Goal: Task Accomplishment & Management: Manage account settings

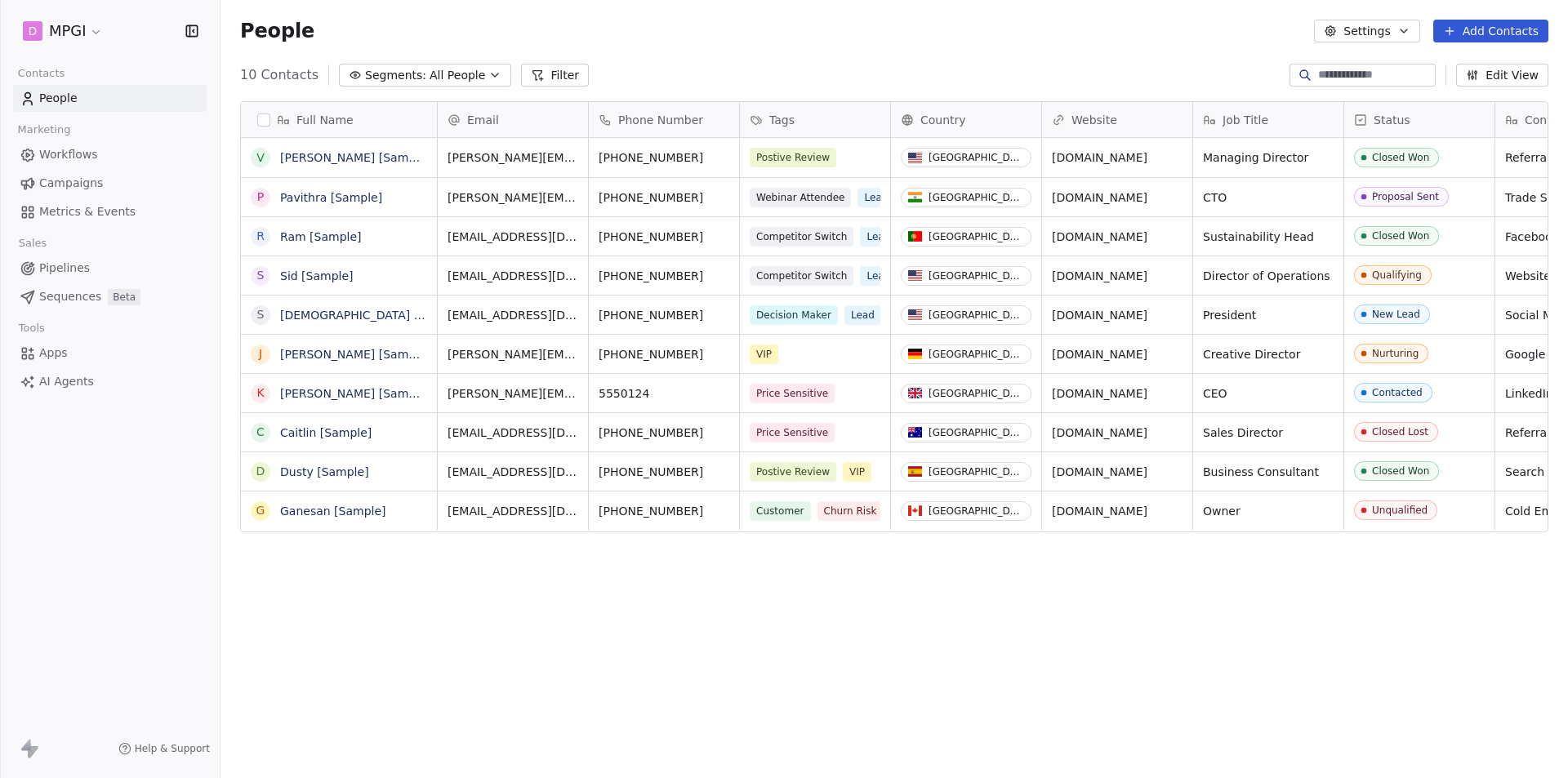
scroll to position [672, 1335]
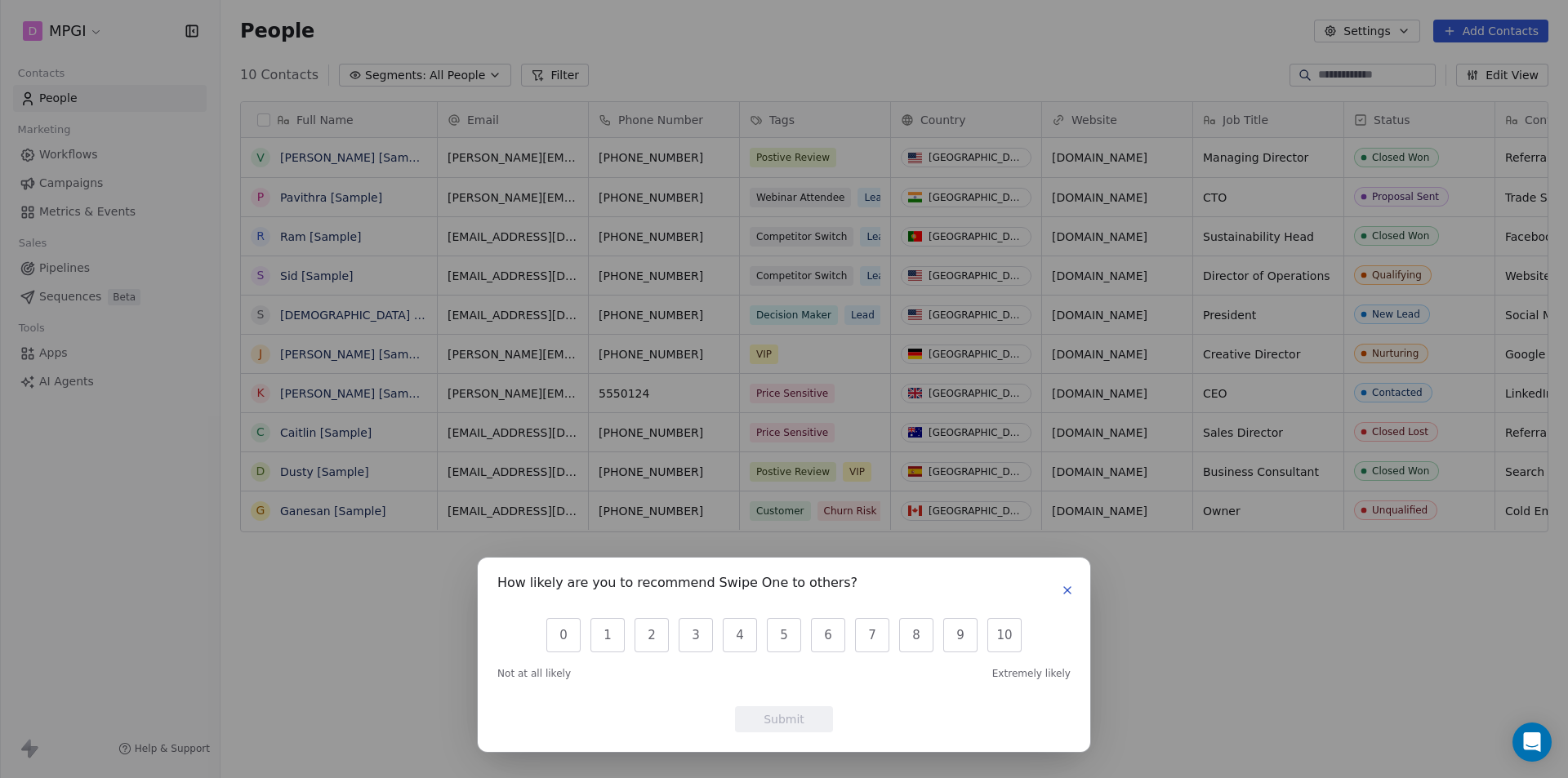
click at [1068, 592] on icon "button" at bounding box center [1067, 590] width 13 height 13
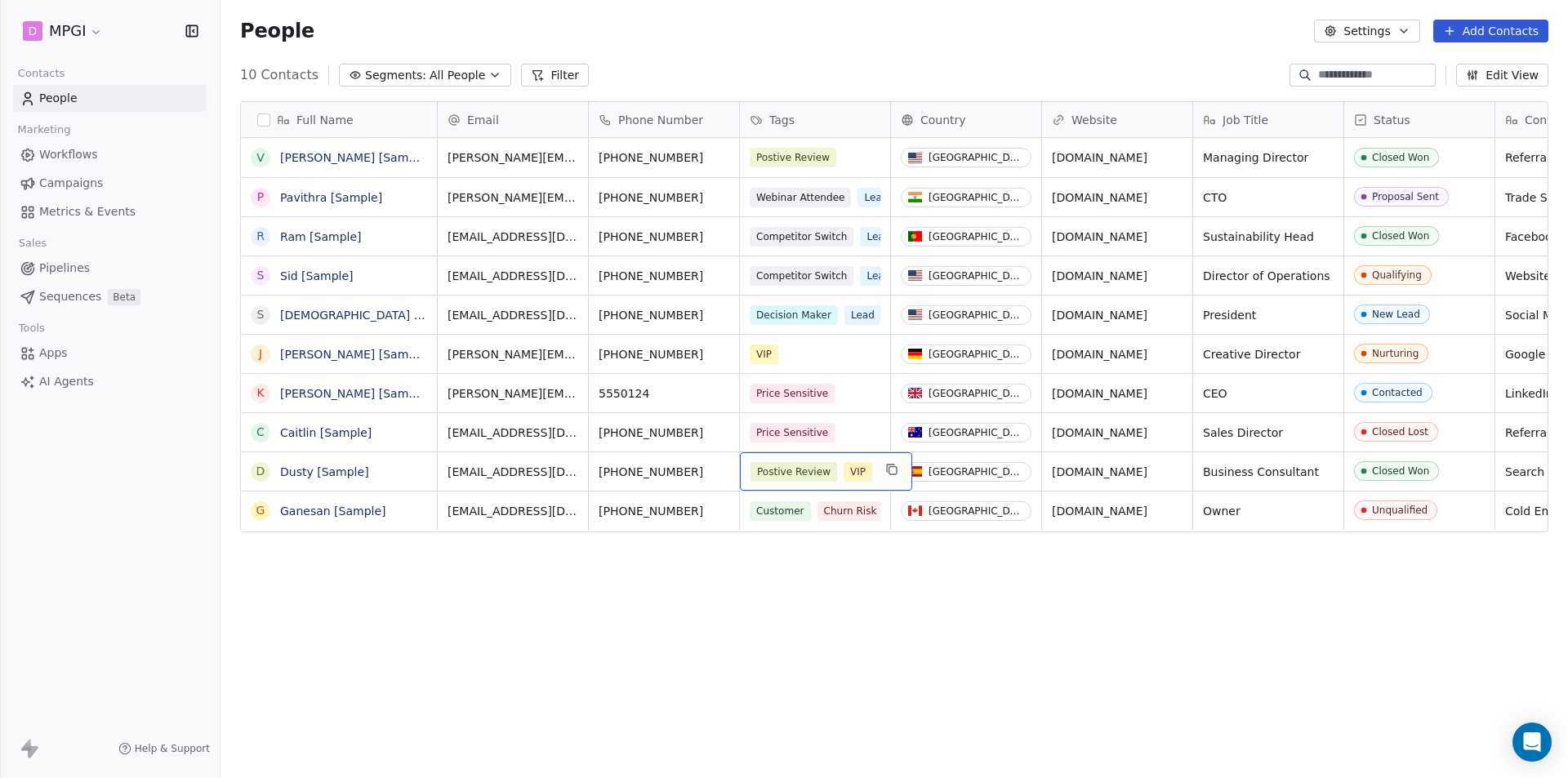
click at [100, 27] on html "D MPGI Contacts People Marketing Workflows Campaigns Metrics & Events Sales Pip…" at bounding box center [784, 389] width 1568 height 778
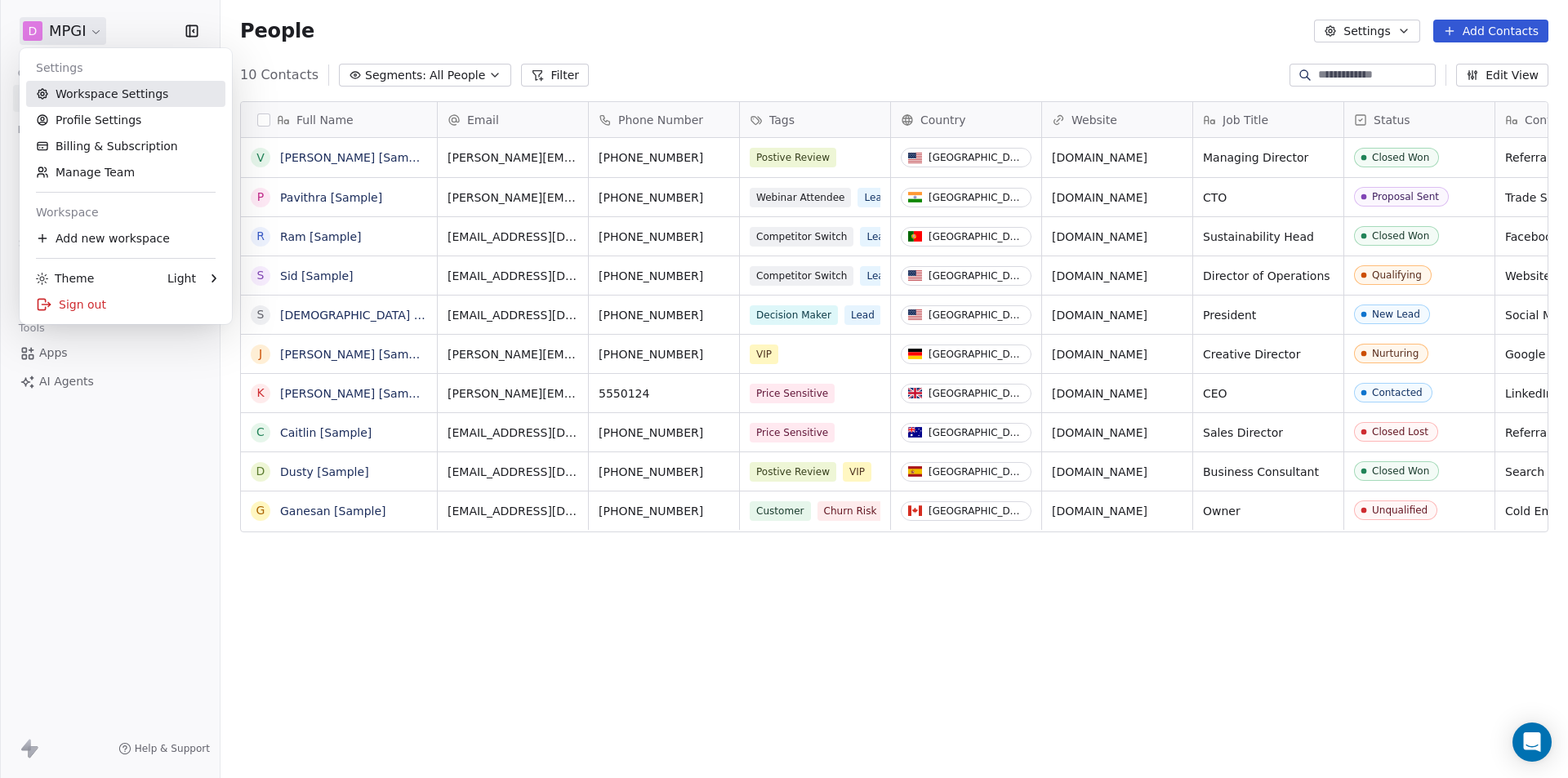
click at [107, 103] on link "Workspace Settings" at bounding box center [126, 94] width 200 height 26
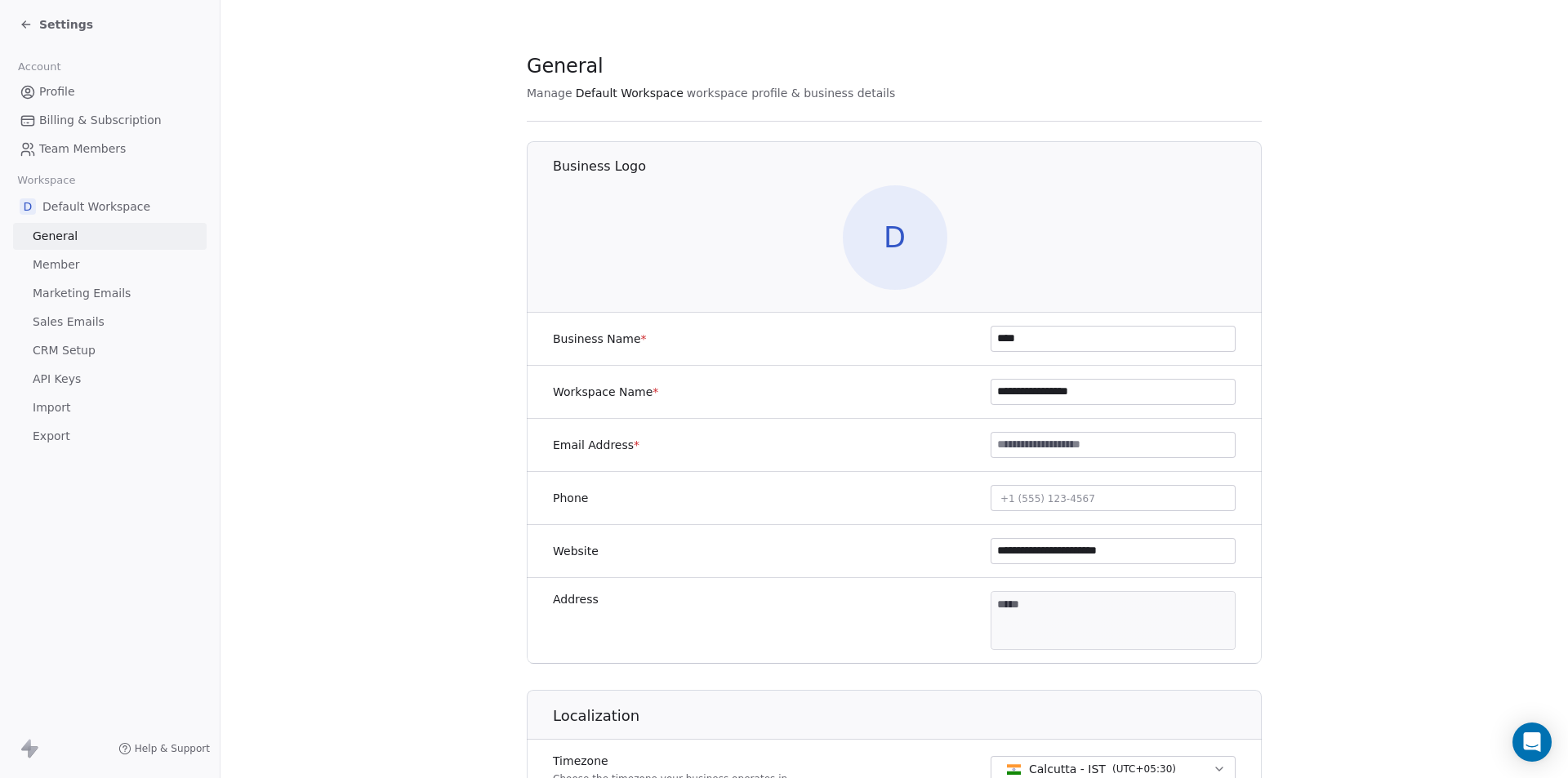
click at [87, 155] on span "Team Members" at bounding box center [82, 149] width 87 height 18
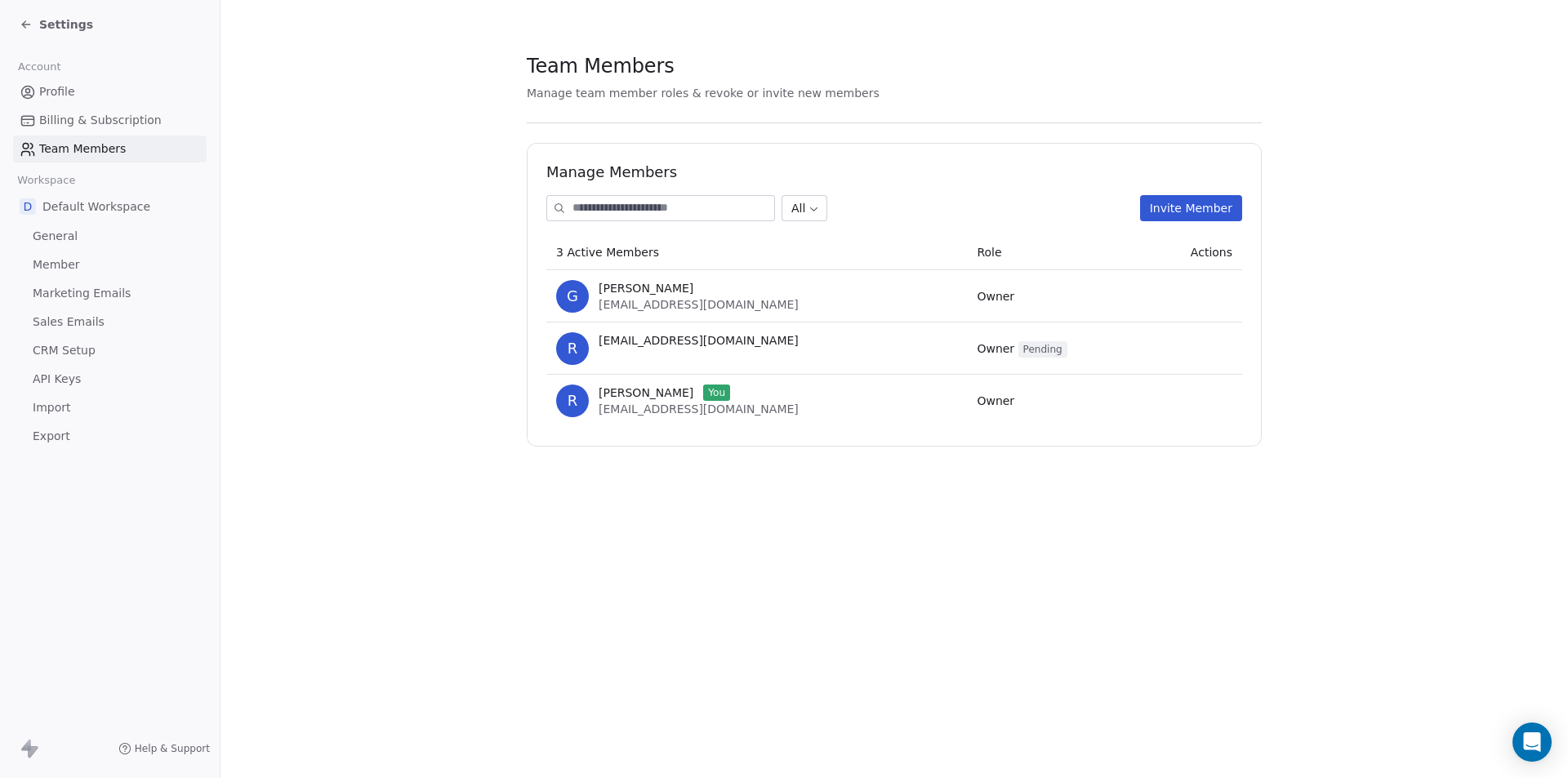
click at [976, 298] on span "Owner" at bounding box center [995, 296] width 38 height 13
click at [42, 262] on span "Member" at bounding box center [56, 265] width 47 height 18
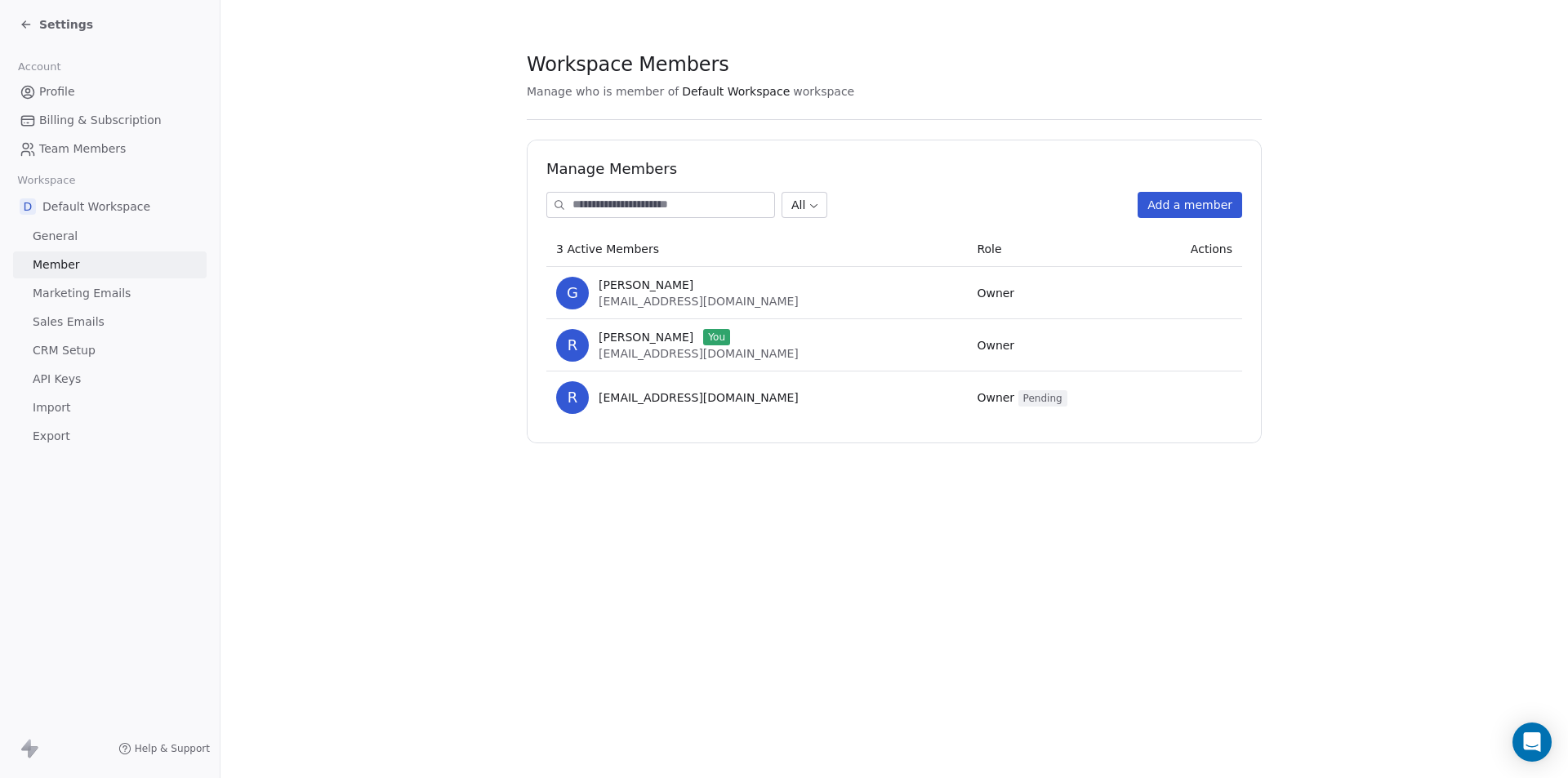
click at [1207, 292] on td at bounding box center [1192, 293] width 99 height 53
click at [770, 417] on td "r [EMAIL_ADDRESS][DOMAIN_NAME]" at bounding box center [756, 398] width 421 height 53
click at [45, 19] on span "Settings" at bounding box center [66, 25] width 54 height 17
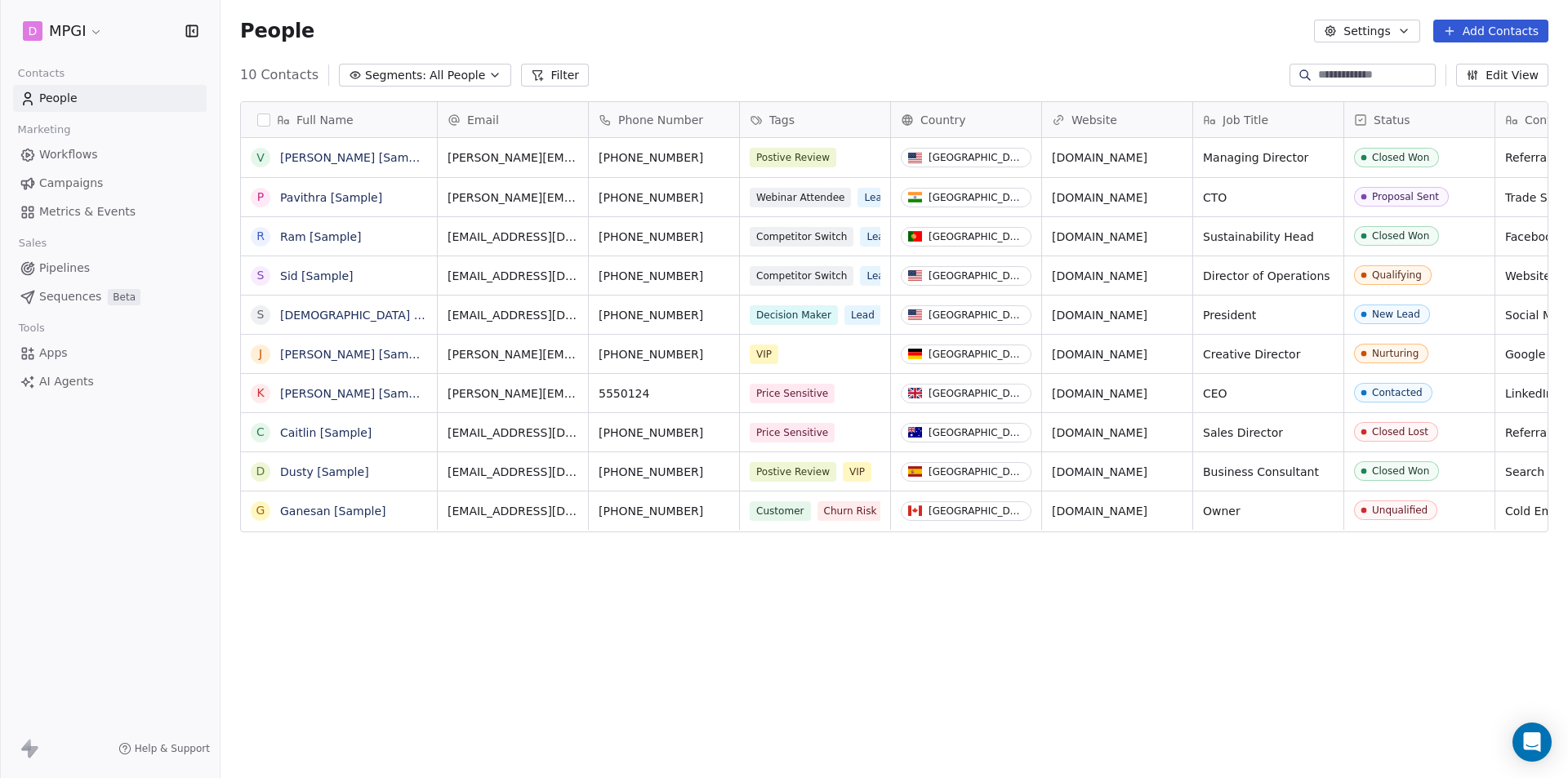
scroll to position [672, 1335]
click at [78, 32] on html "D MPGI Contacts People Marketing Workflows Campaigns Metrics & Events Sales Pip…" at bounding box center [784, 389] width 1568 height 778
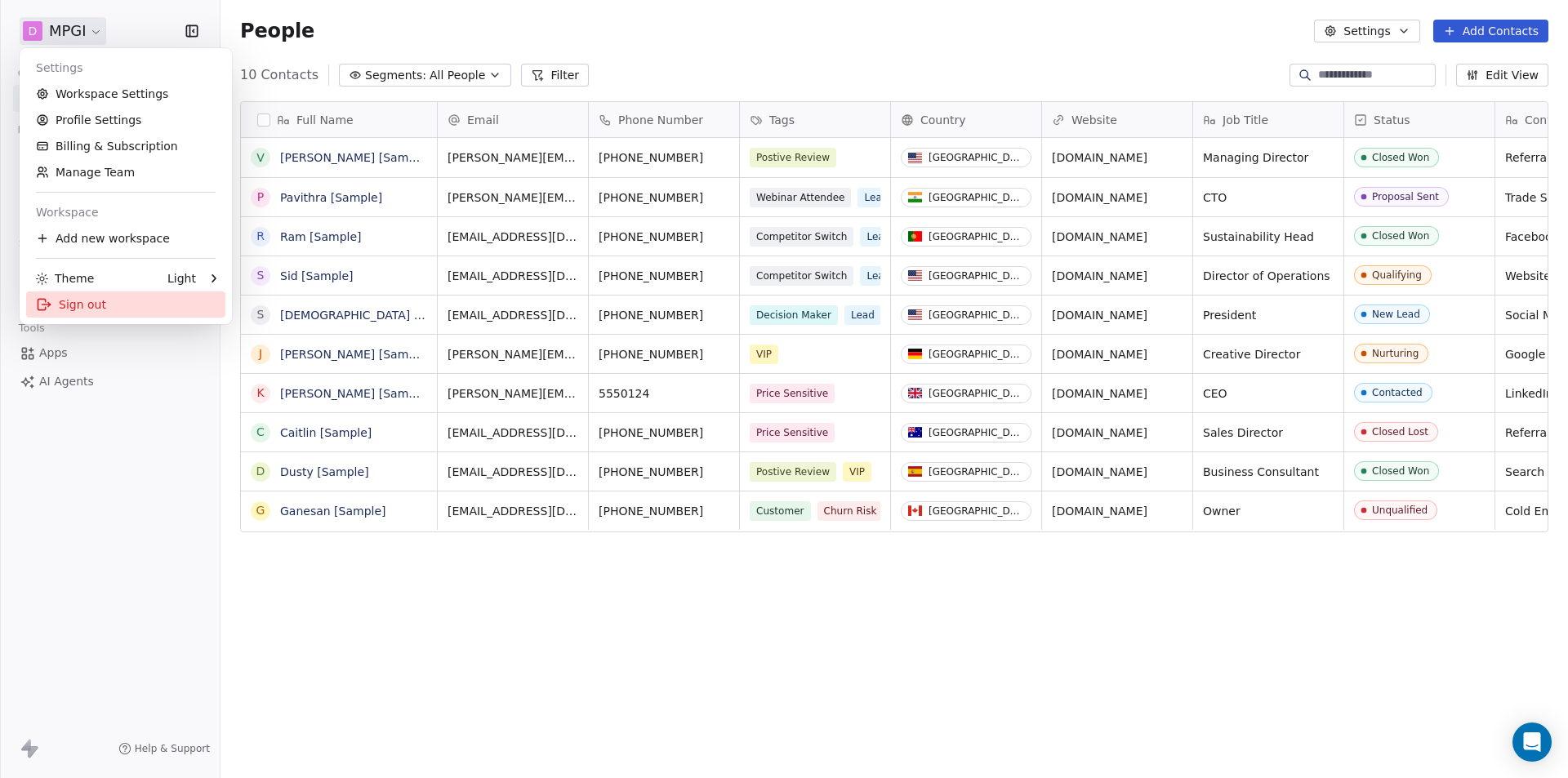
click at [86, 309] on div "Sign out" at bounding box center [126, 305] width 200 height 26
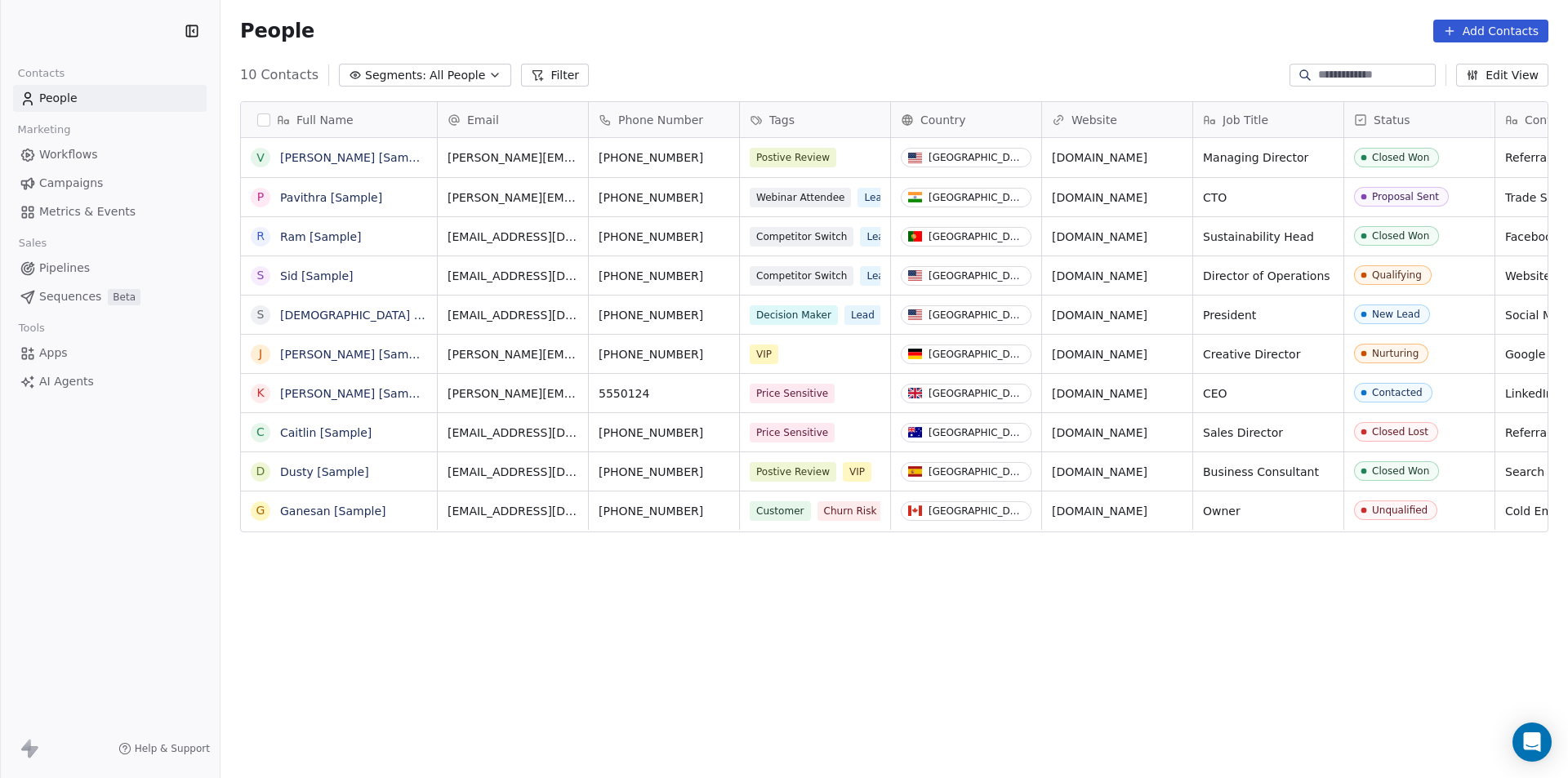
scroll to position [672, 1335]
click at [723, 20] on div "People Settings Add Contacts" at bounding box center [893, 31] width 1308 height 23
click at [79, 37] on html "D MPGI Contacts People Marketing Workflows Campaigns Metrics & Events Sales Pip…" at bounding box center [784, 389] width 1568 height 778
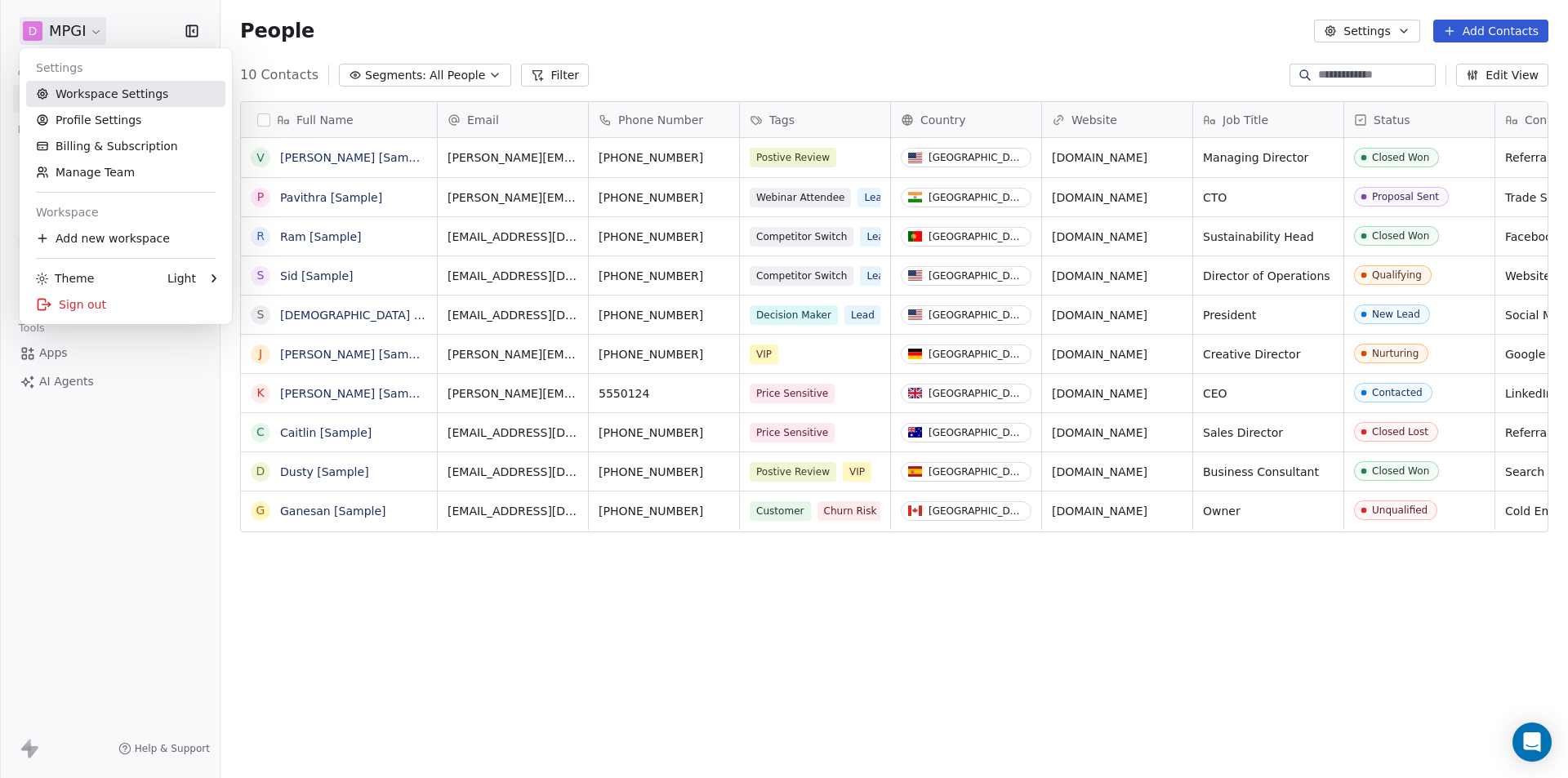
click at [82, 105] on link "Workspace Settings" at bounding box center [126, 94] width 200 height 26
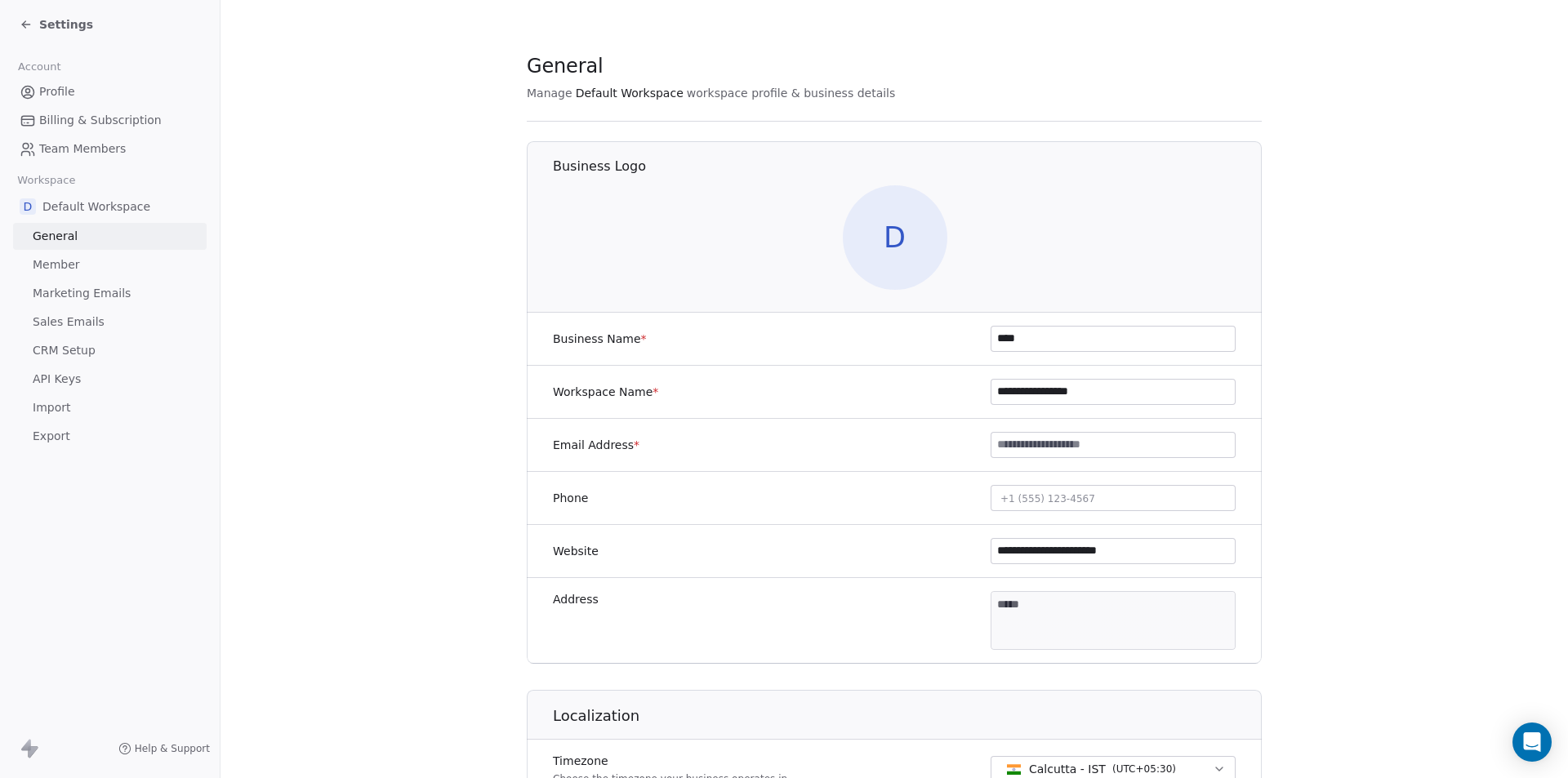
click at [32, 31] on div "Settings" at bounding box center [56, 25] width 74 height 17
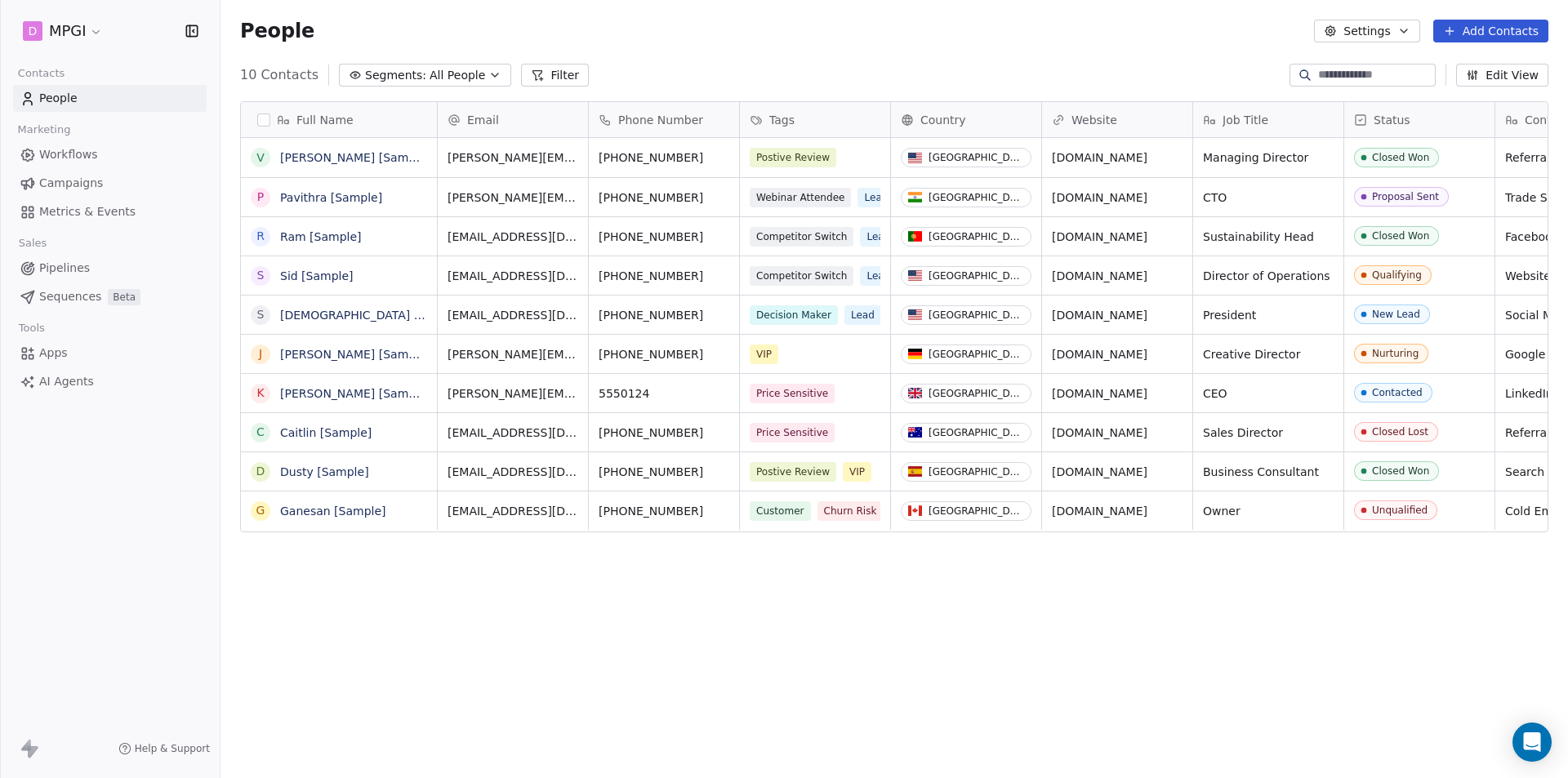
scroll to position [672, 1335]
click at [86, 27] on html "D MPGI Contacts People Marketing Workflows Campaigns Metrics & Events Sales Pip…" at bounding box center [784, 389] width 1568 height 778
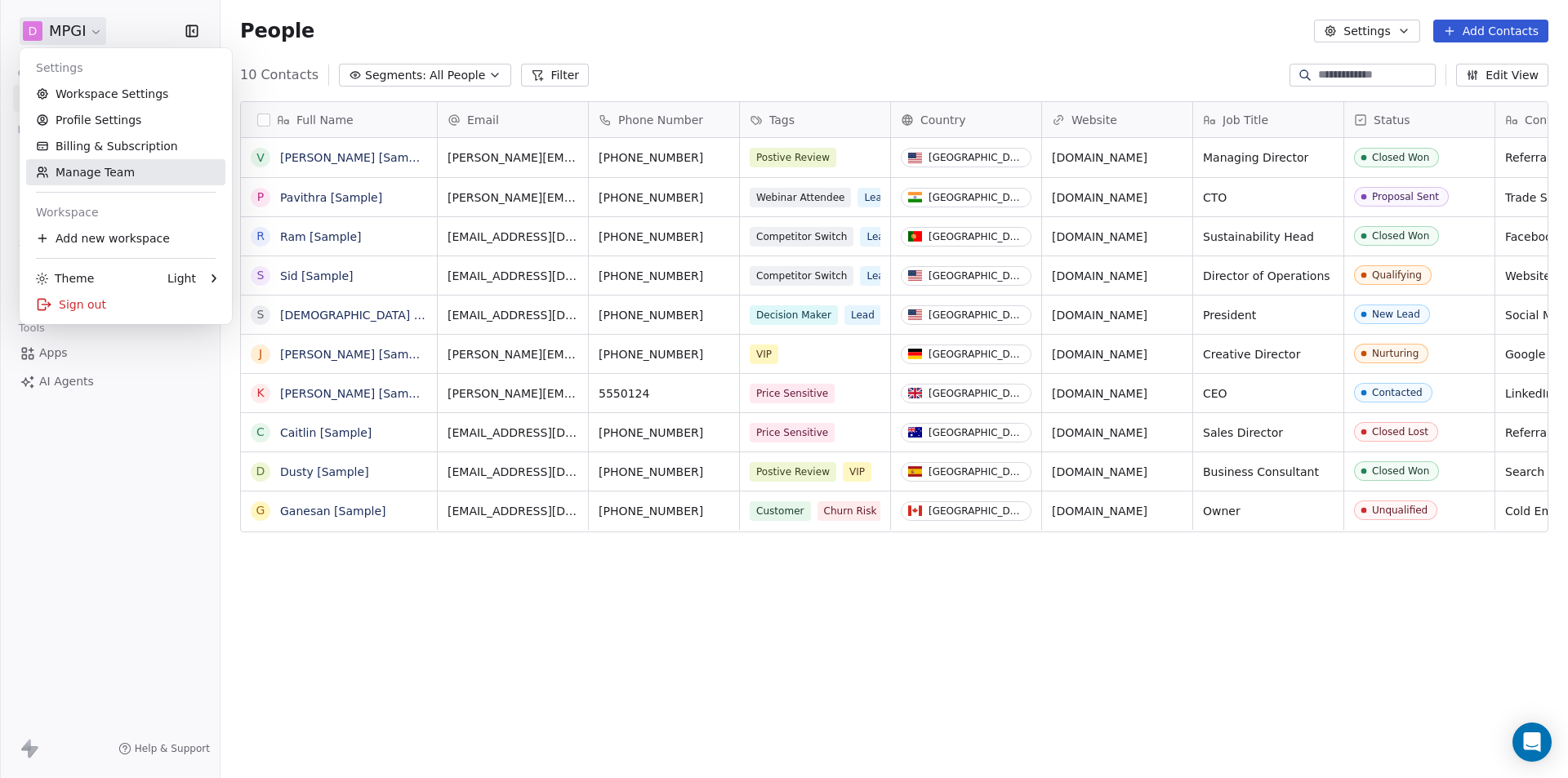
click at [76, 174] on link "Manage Team" at bounding box center [126, 172] width 200 height 26
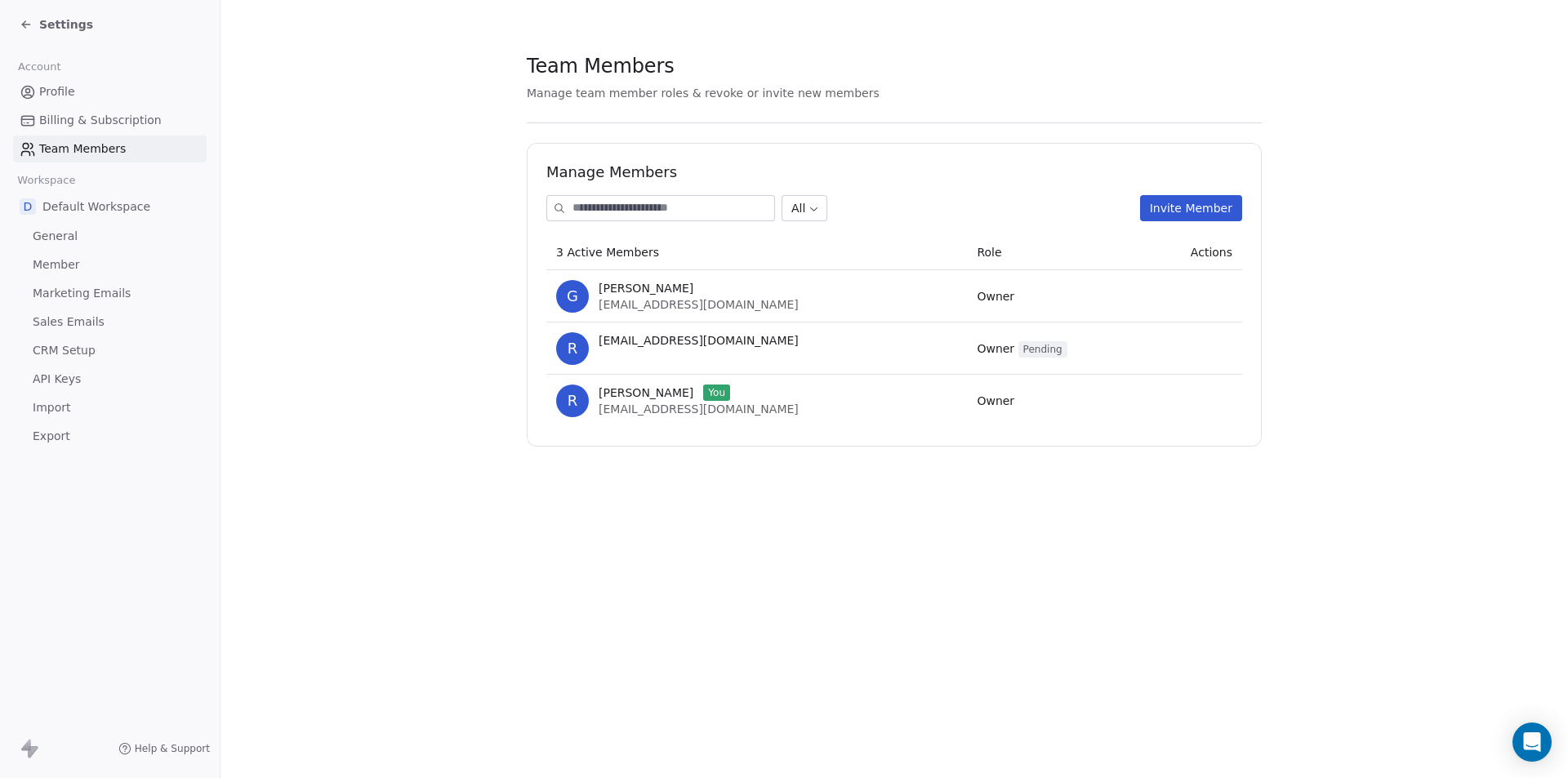
click at [717, 293] on div "[PERSON_NAME]" at bounding box center [698, 288] width 200 height 17
click at [934, 586] on div "Team Members Manage team member roles & revoke or invite new members Manage Mem…" at bounding box center [894, 389] width 1348 height 778
click at [1452, 466] on section "Team Members Manage team member roles & revoke or invite new members Manage Mem…" at bounding box center [894, 249] width 1348 height 499
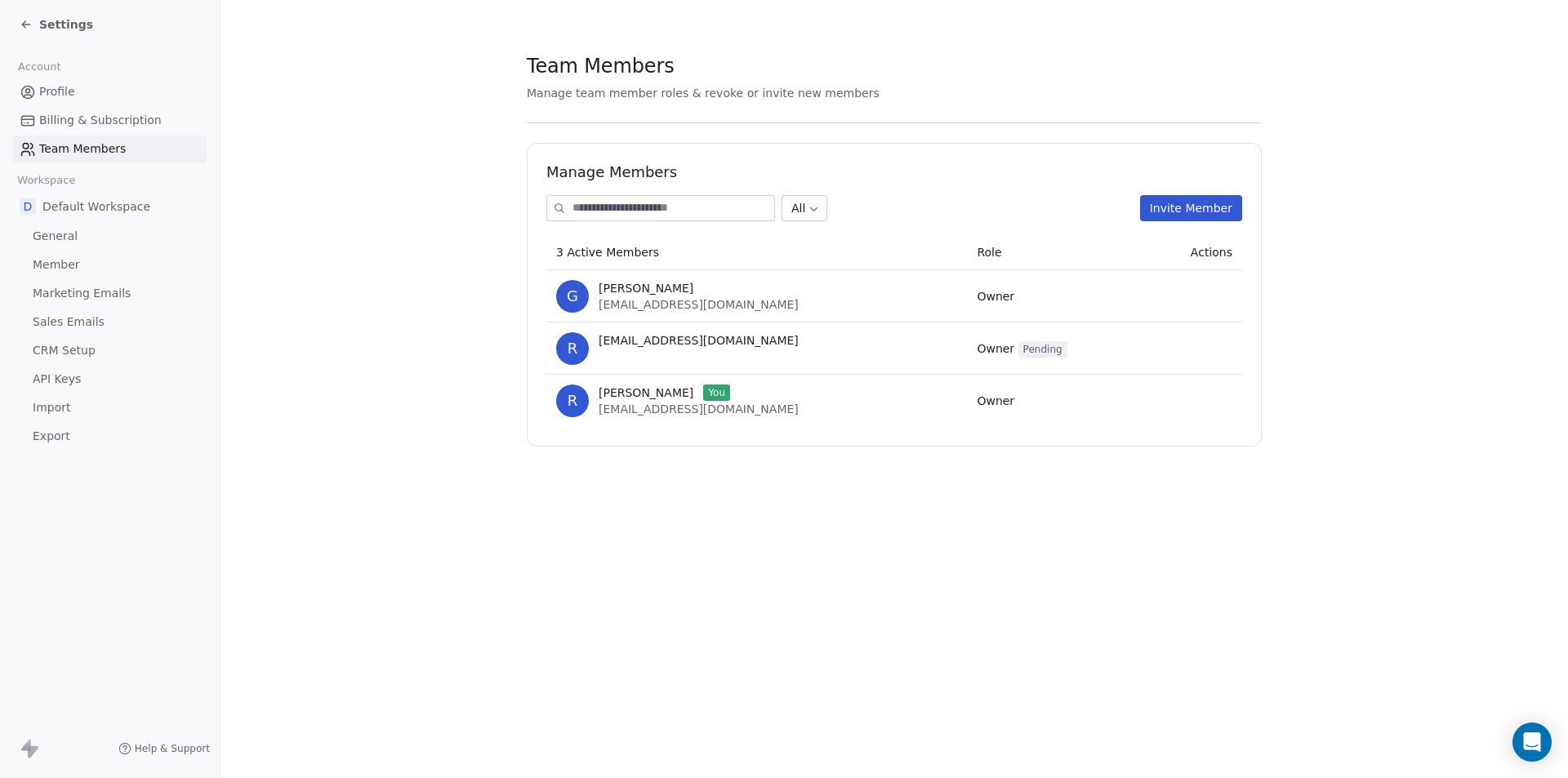
click at [1134, 293] on td "Owner" at bounding box center [1055, 297] width 177 height 53
click at [1525, 742] on icon "Open Intercom Messenger" at bounding box center [1530, 742] width 18 height 21
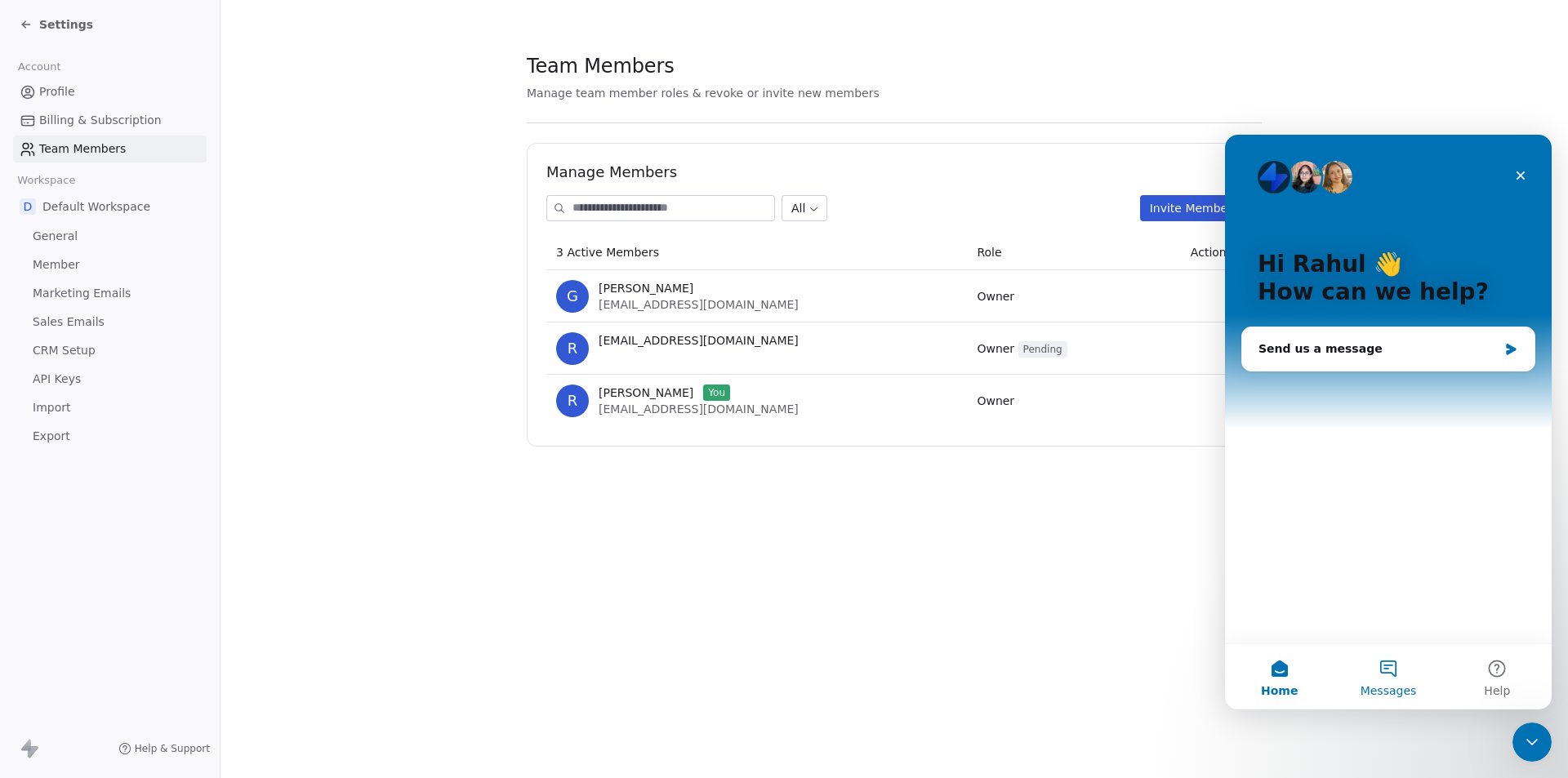
click at [1381, 674] on button "Messages" at bounding box center [1388, 676] width 108 height 66
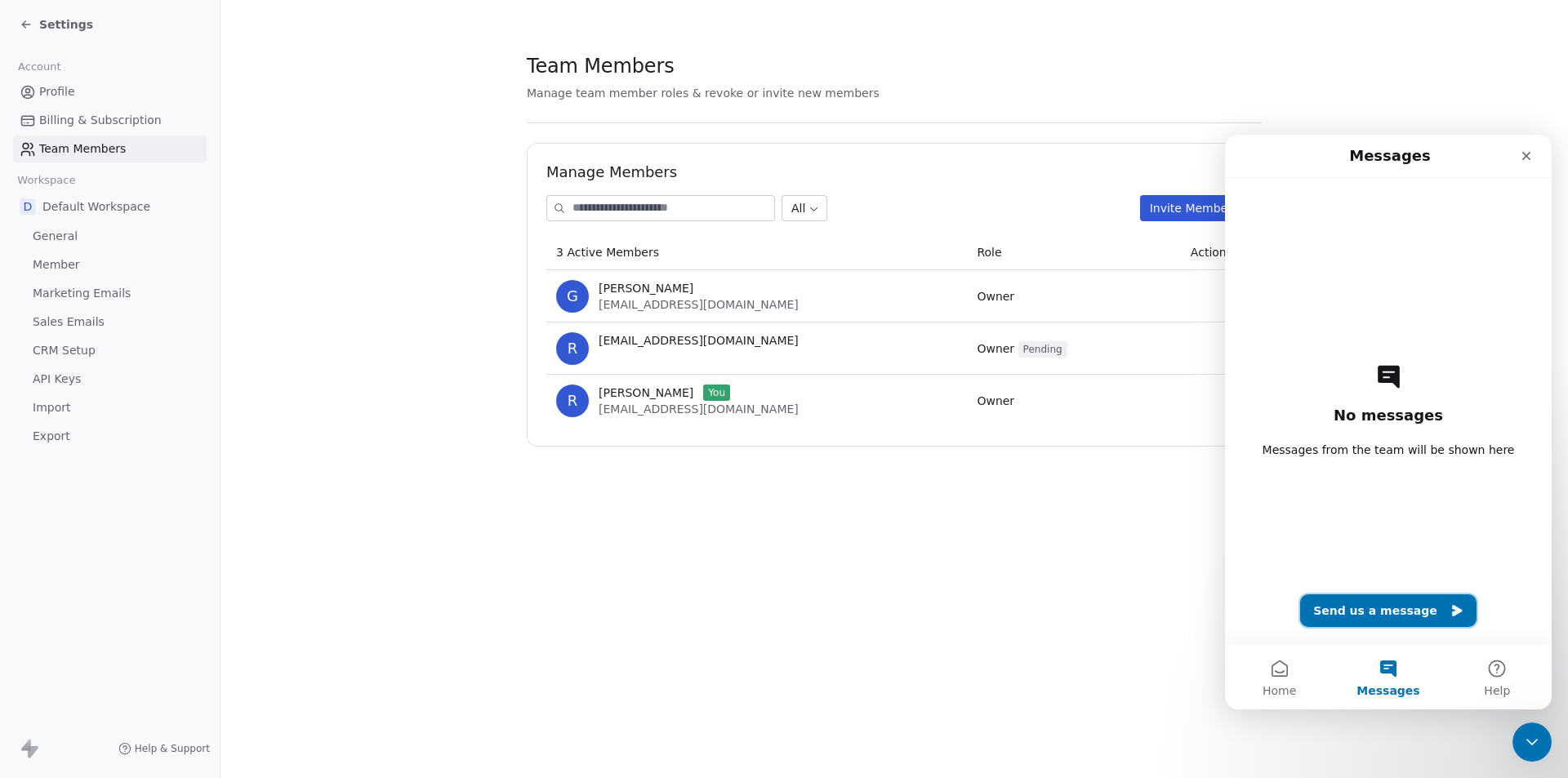
click at [1373, 608] on button "Send us a message" at bounding box center [1389, 610] width 177 height 32
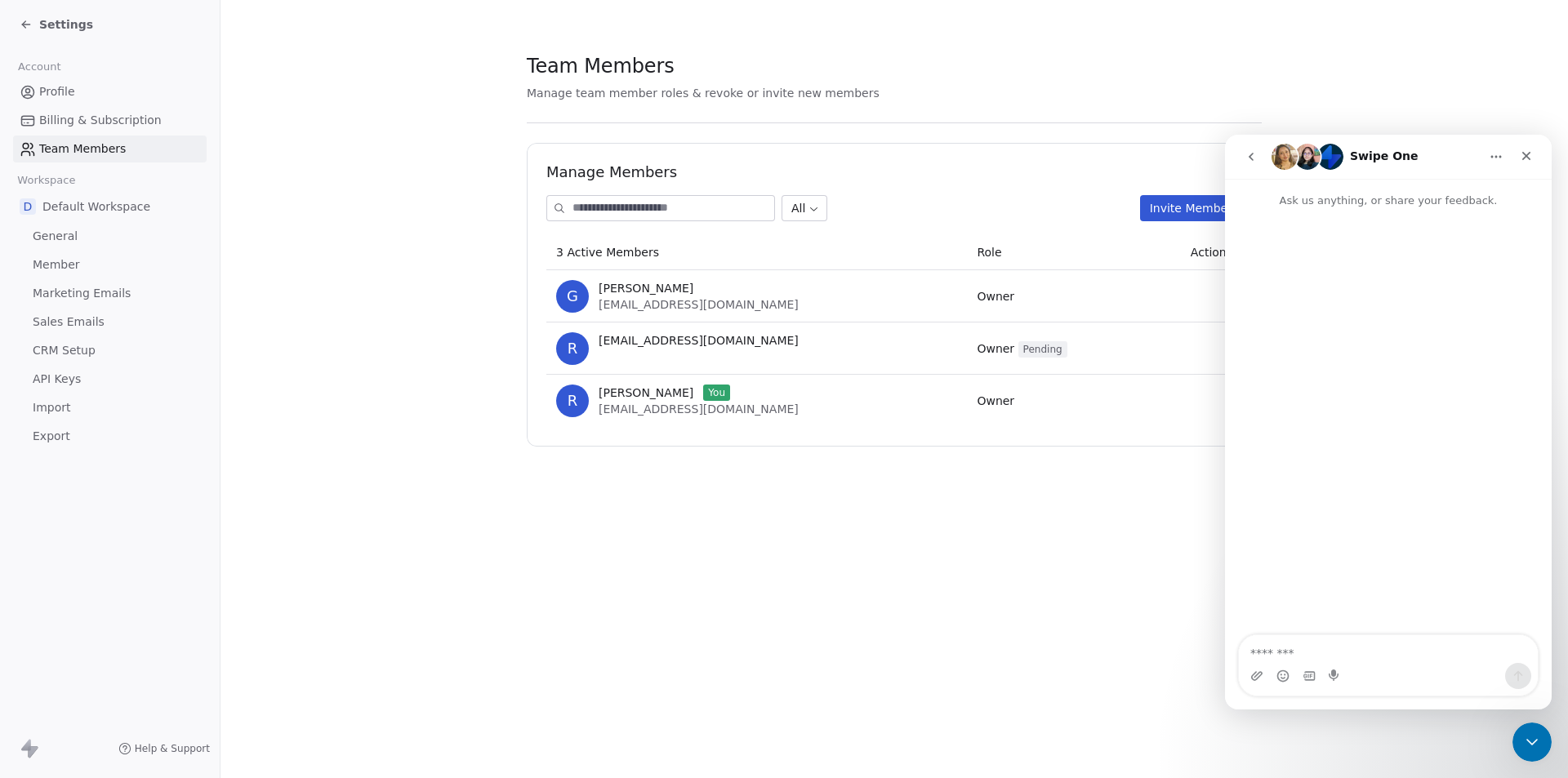
click at [1318, 658] on textarea "Message…" at bounding box center [1389, 649] width 299 height 28
type textarea "**********"
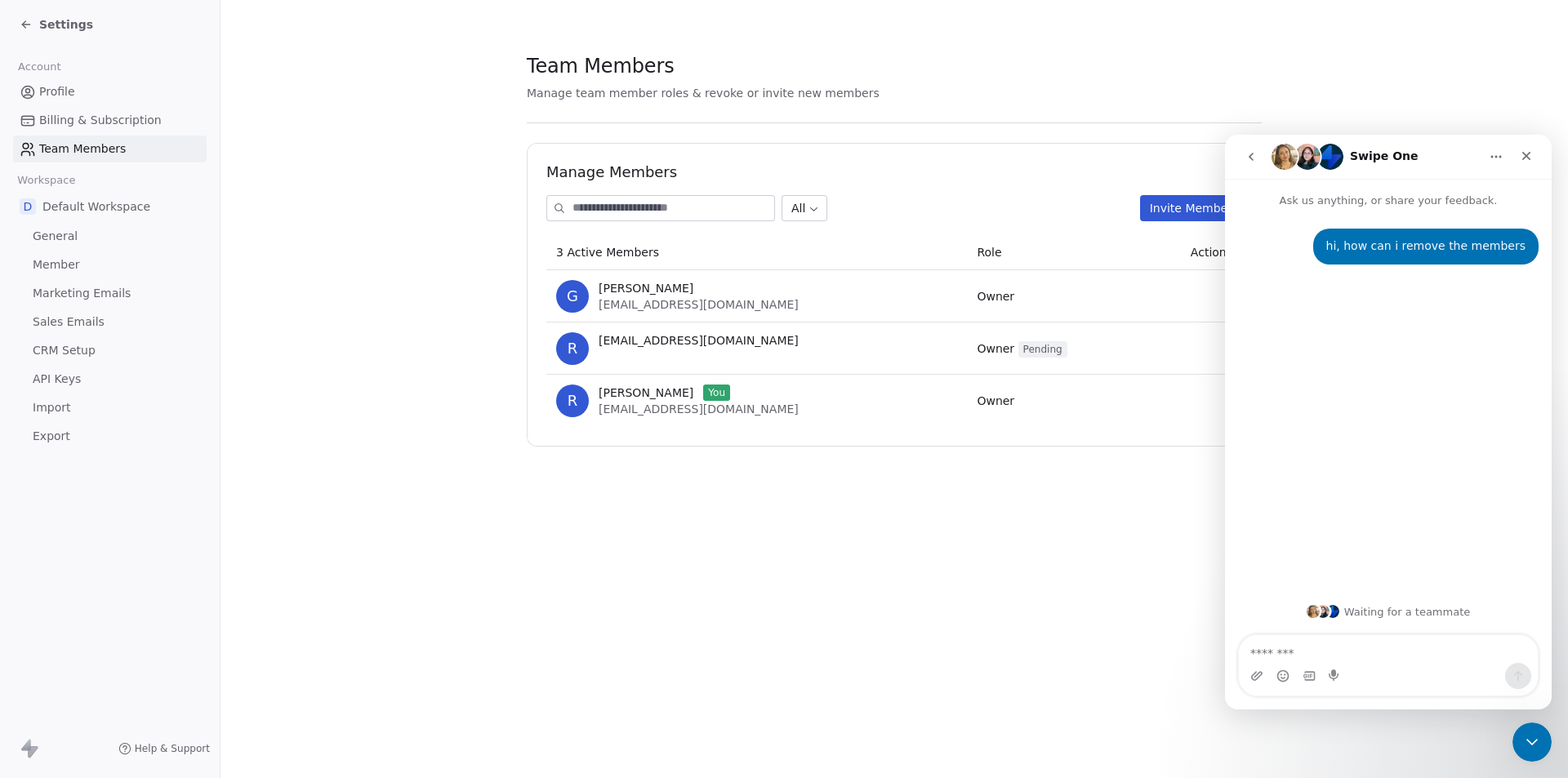
click at [324, 146] on section "Team Members Manage team member roles & revoke or invite new members Manage Mem…" at bounding box center [894, 249] width 1348 height 499
click at [37, 89] on link "Profile" at bounding box center [109, 92] width 193 height 27
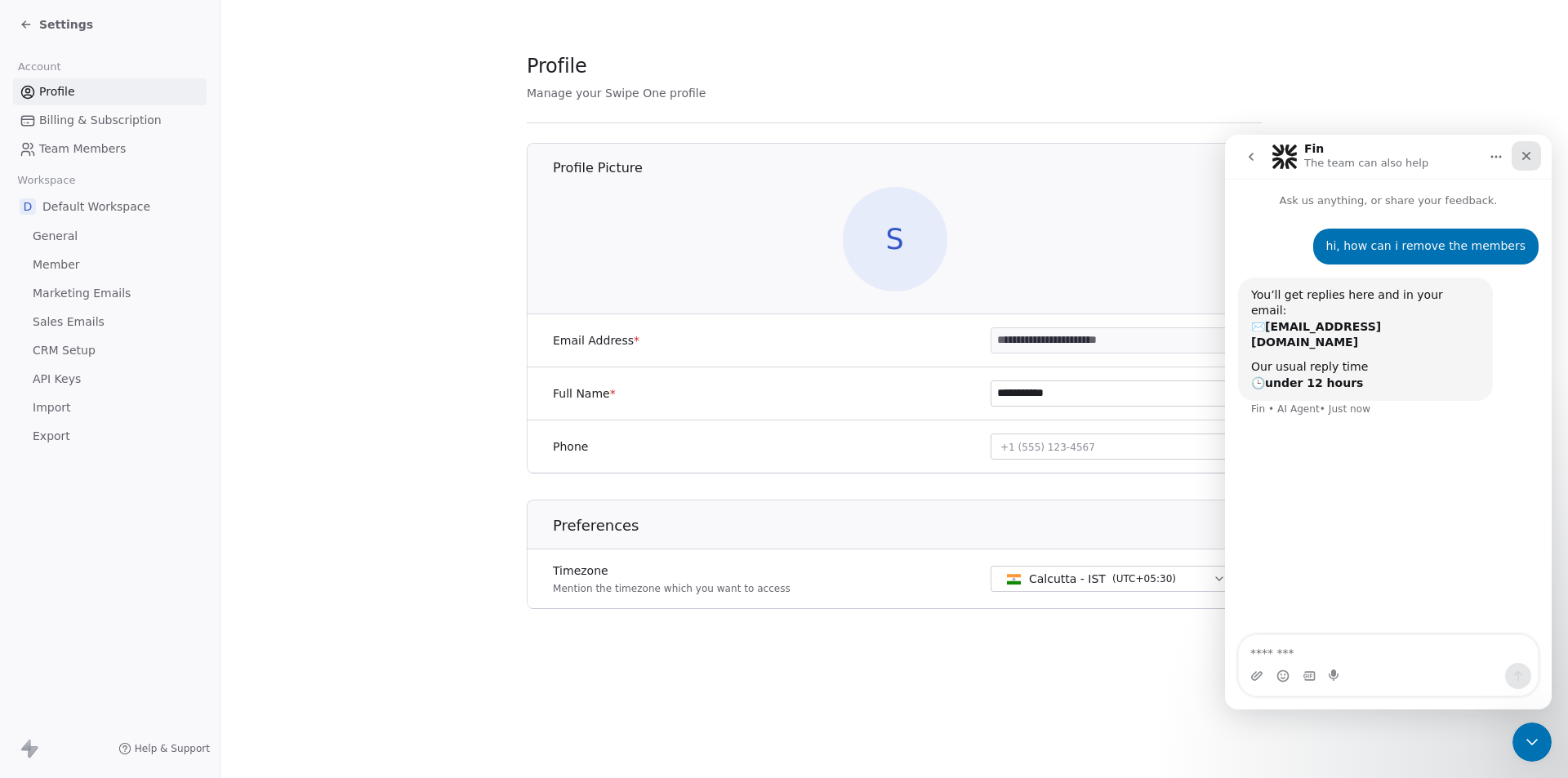
click at [1520, 161] on icon "Close" at bounding box center [1526, 156] width 13 height 13
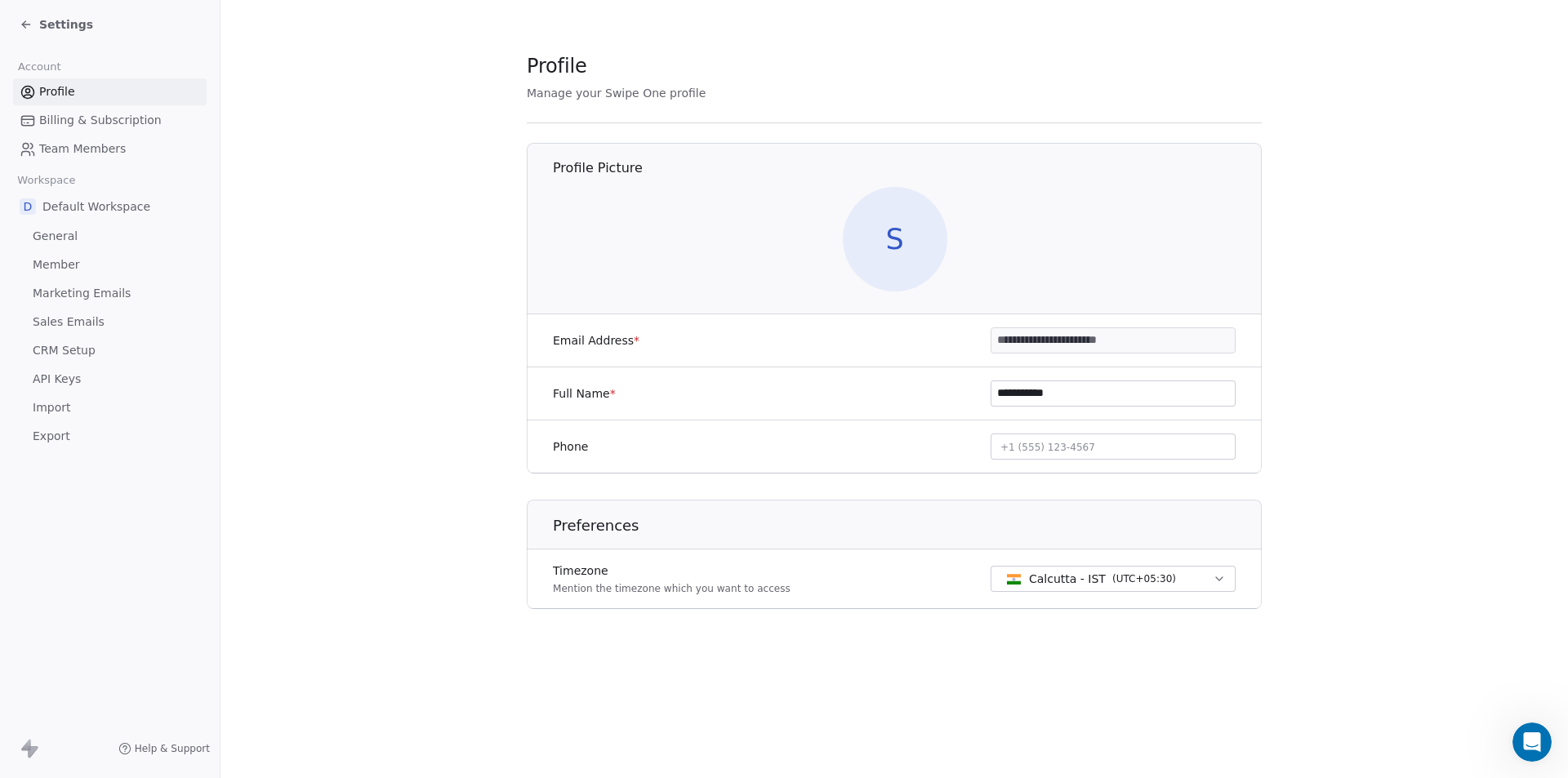
click at [1512, 91] on section "**********" at bounding box center [894, 344] width 1348 height 688
click at [1349, 505] on section "**********" at bounding box center [894, 344] width 1348 height 688
click at [316, 298] on section "**********" at bounding box center [894, 344] width 1348 height 688
click at [92, 87] on link "Profile" at bounding box center [109, 92] width 193 height 27
click at [109, 123] on span "Billing & Subscription" at bounding box center [101, 121] width 122 height 18
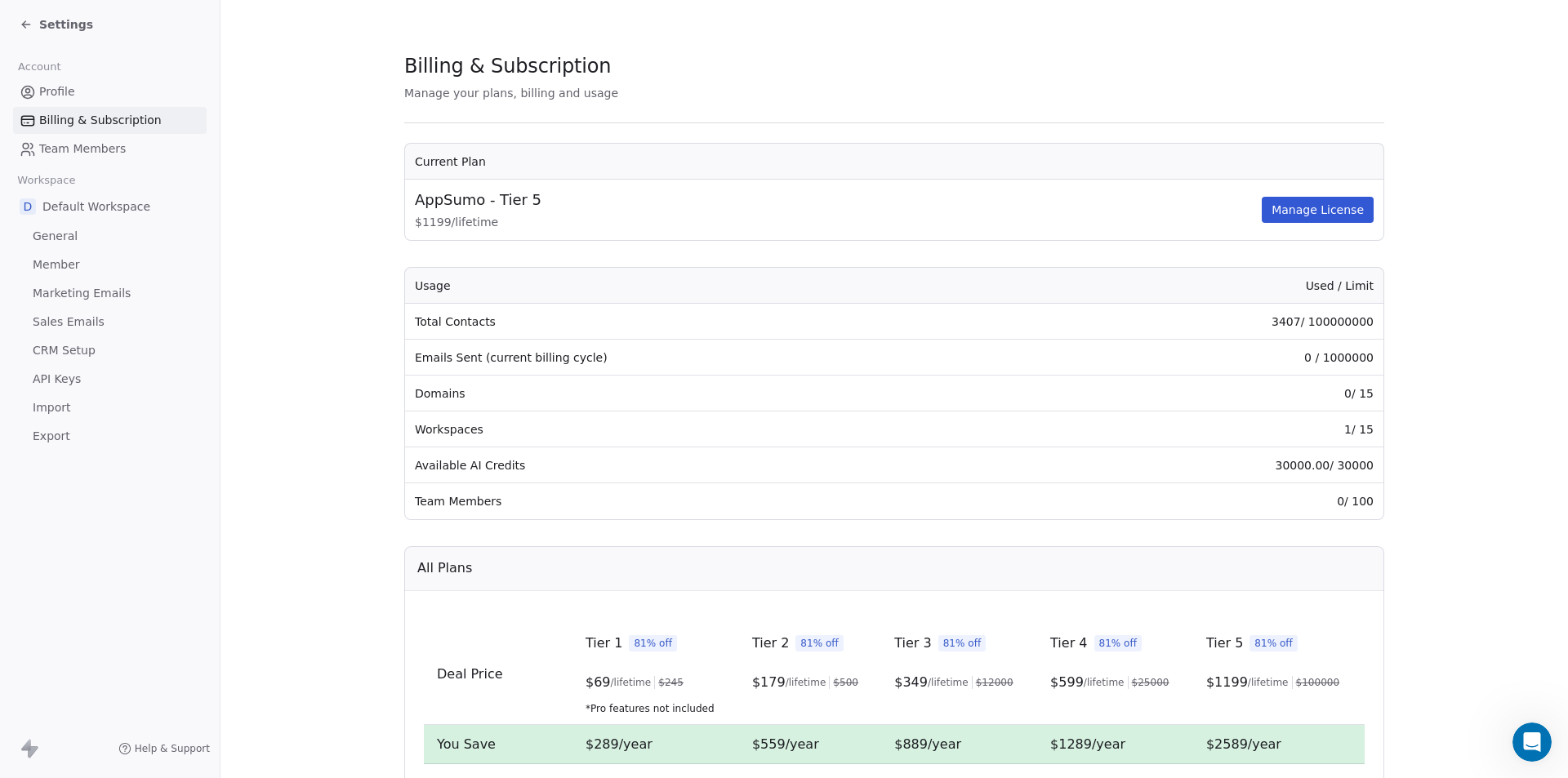
click at [209, 216] on div "Account Profile Billing & Subscription Team Members Workspace D Default Workspa…" at bounding box center [109, 249] width 220 height 401
click at [280, 162] on section "Billing & Subscription Manage your plans, billing and usage Current Plan AppSum…" at bounding box center [894, 581] width 1348 height 1163
click at [104, 100] on link "Profile" at bounding box center [109, 92] width 193 height 27
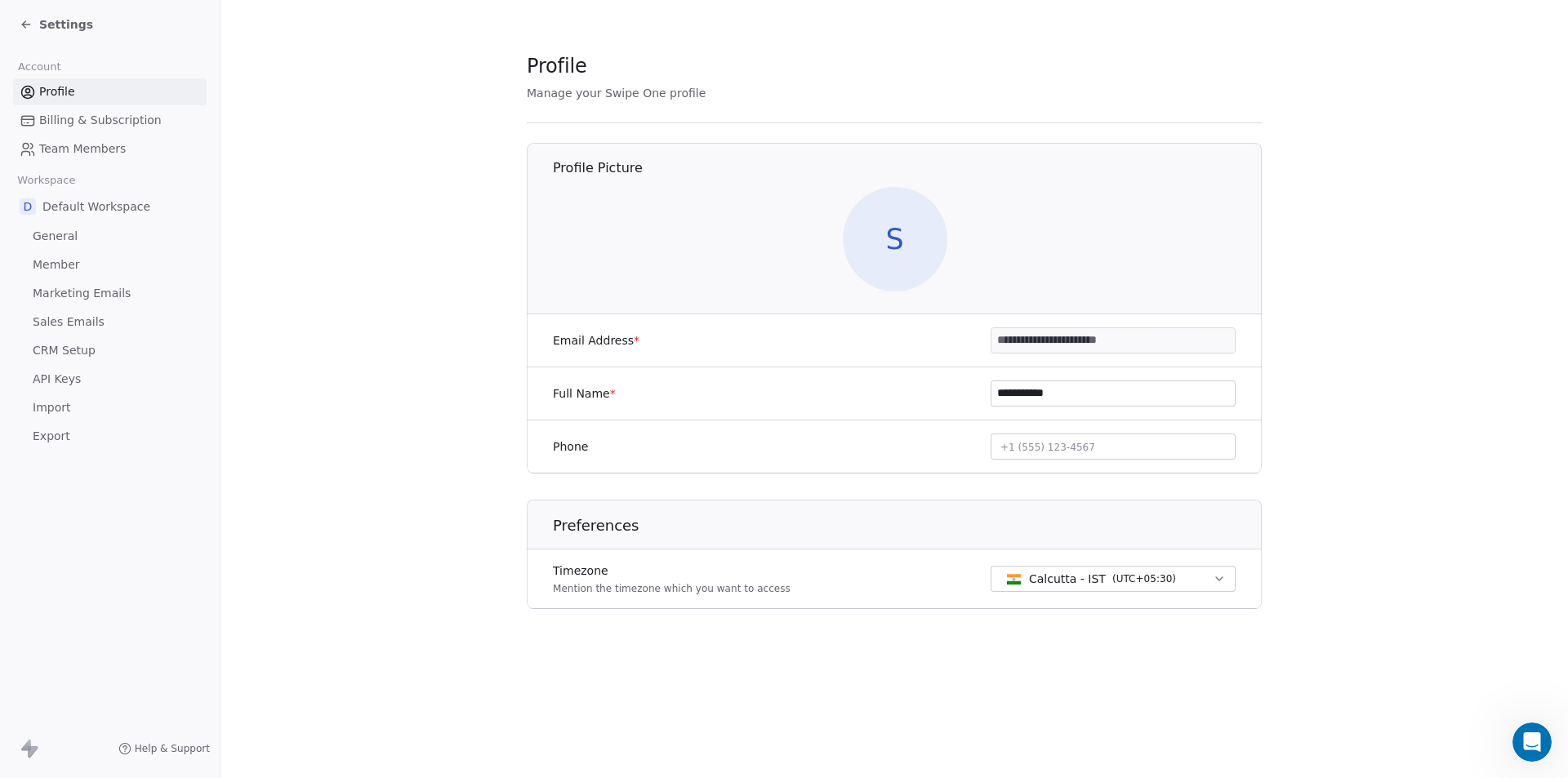
click at [31, 27] on icon at bounding box center [25, 25] width 13 height 13
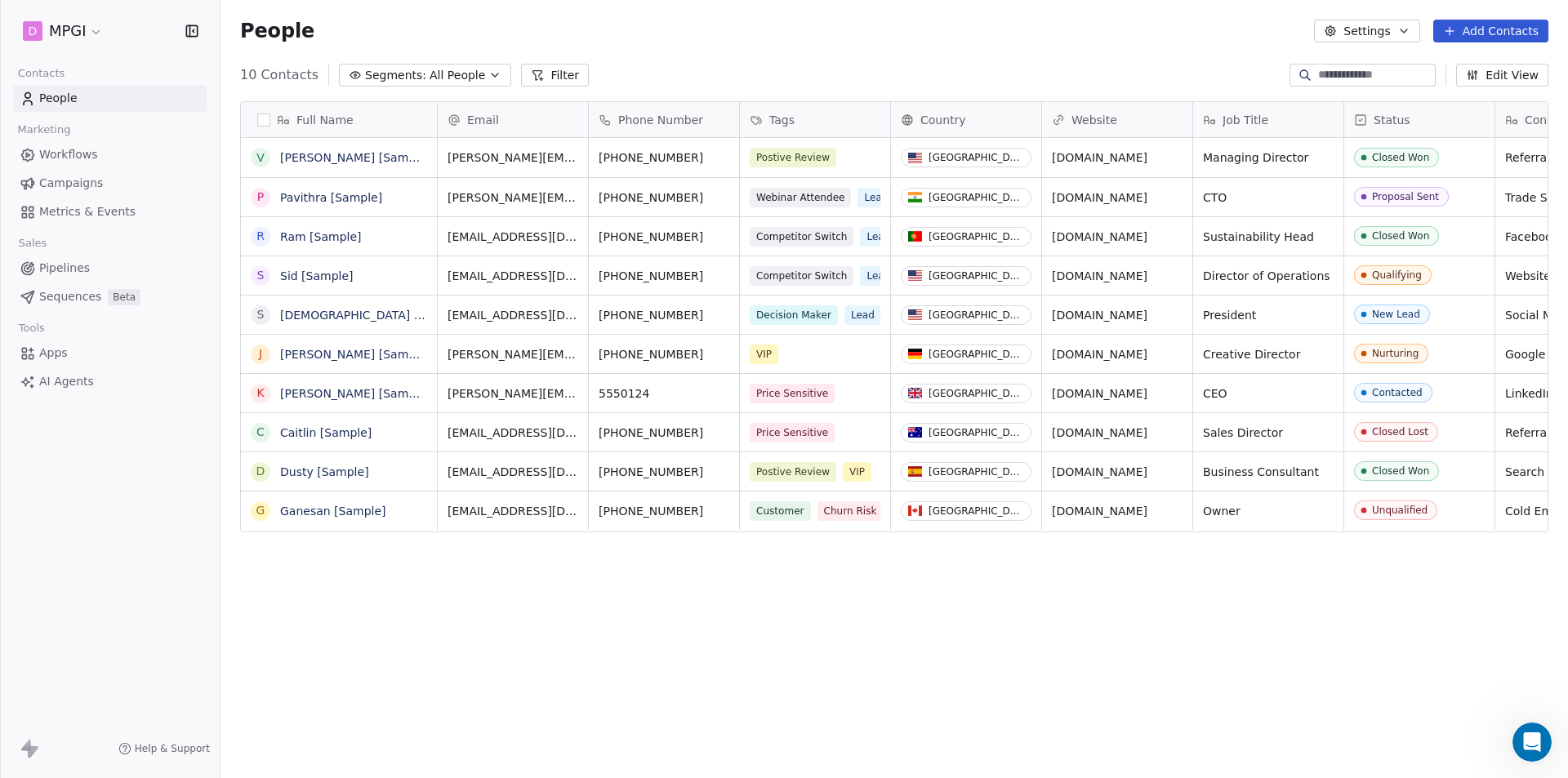
scroll to position [672, 1335]
click at [95, 34] on html "D MPGI Contacts People Marketing Workflows Campaigns Metrics & Events Sales Pip…" at bounding box center [784, 389] width 1568 height 778
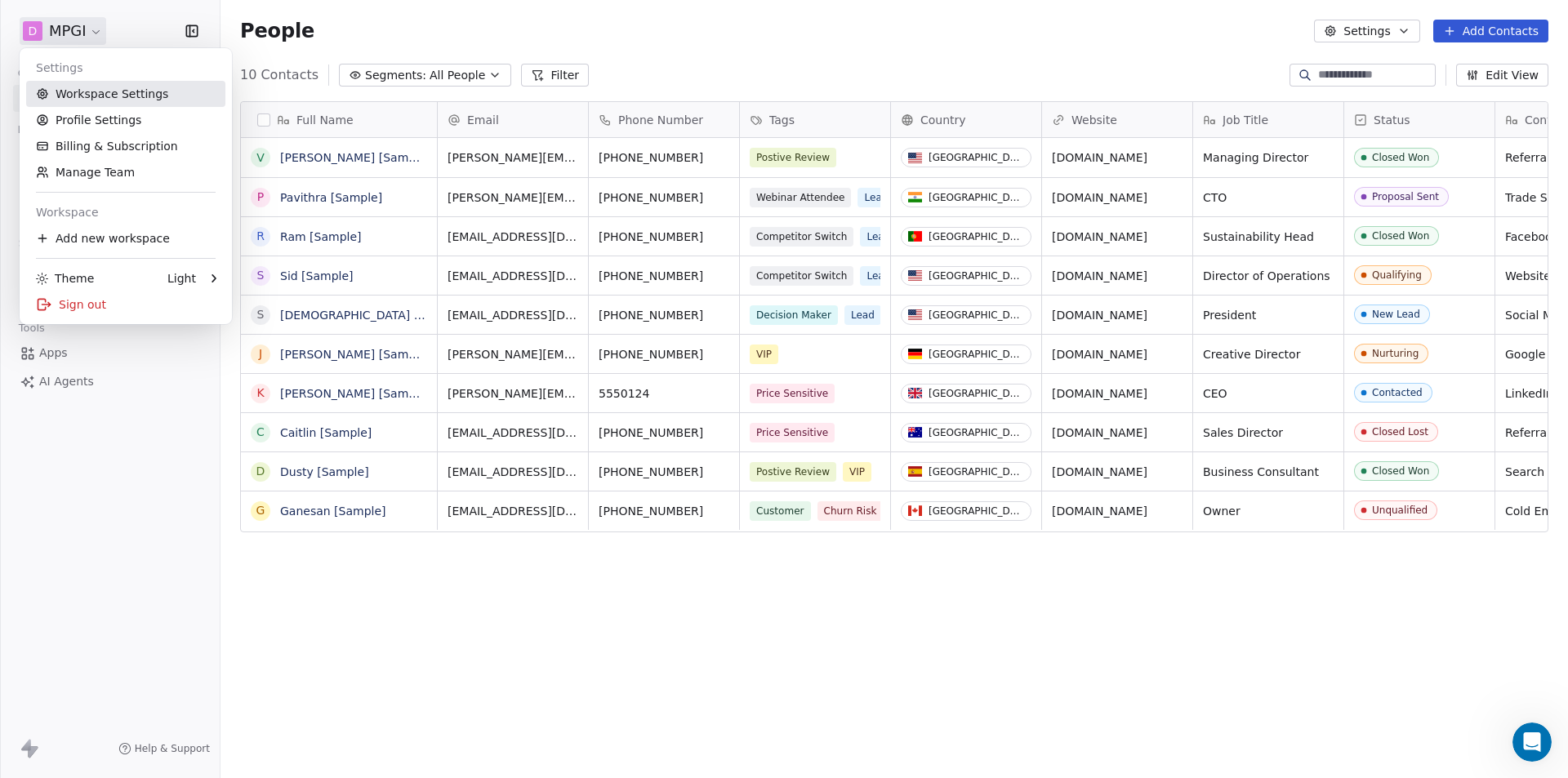
click at [92, 86] on link "Workspace Settings" at bounding box center [126, 94] width 200 height 26
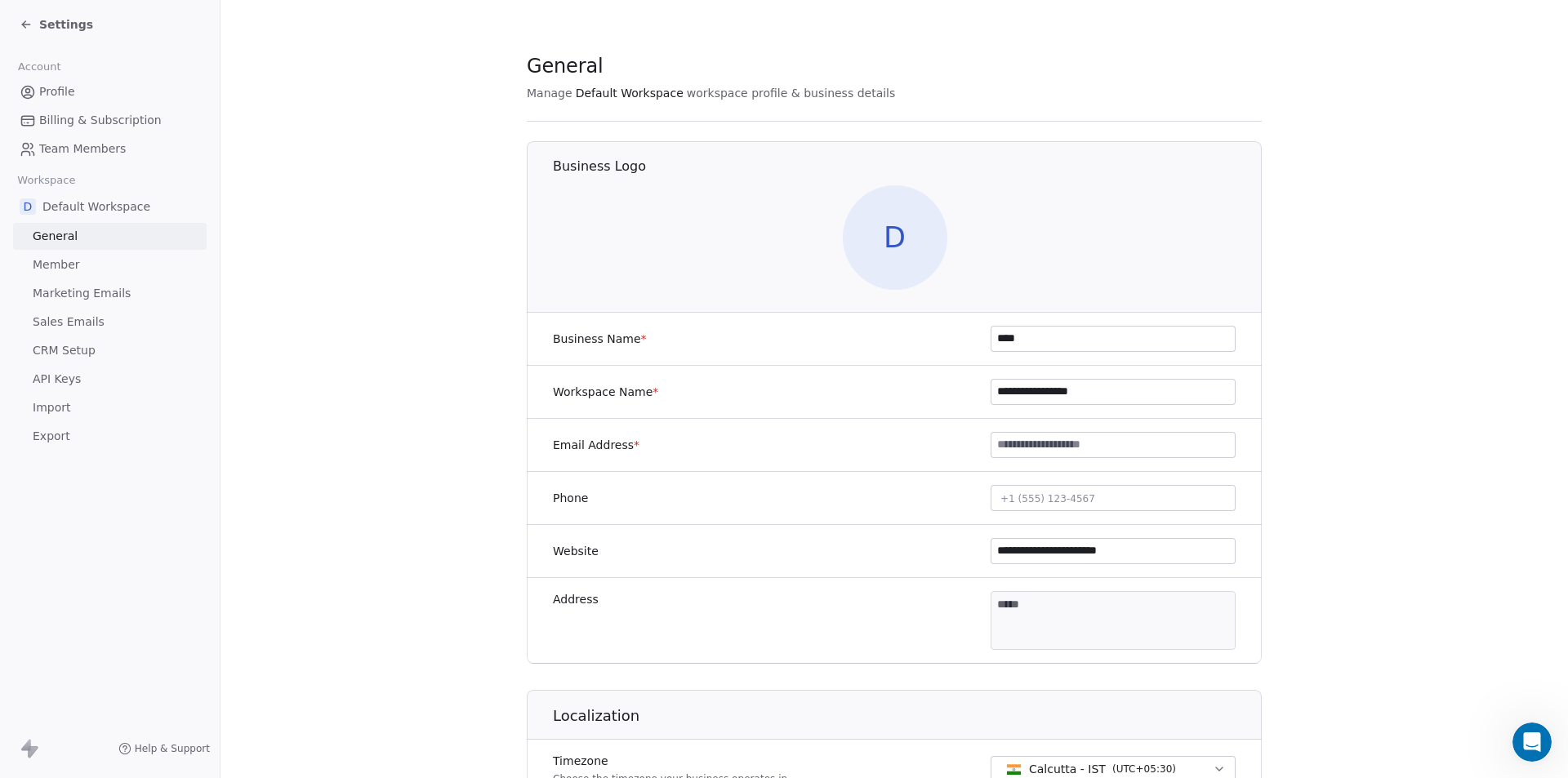
drag, startPoint x: 1044, startPoint y: 342, endPoint x: 983, endPoint y: 347, distance: 61.2
click at [983, 347] on div "Business Name * ****" at bounding box center [894, 339] width 735 height 53
click at [1382, 498] on section "**********" at bounding box center [894, 764] width 1348 height 1529
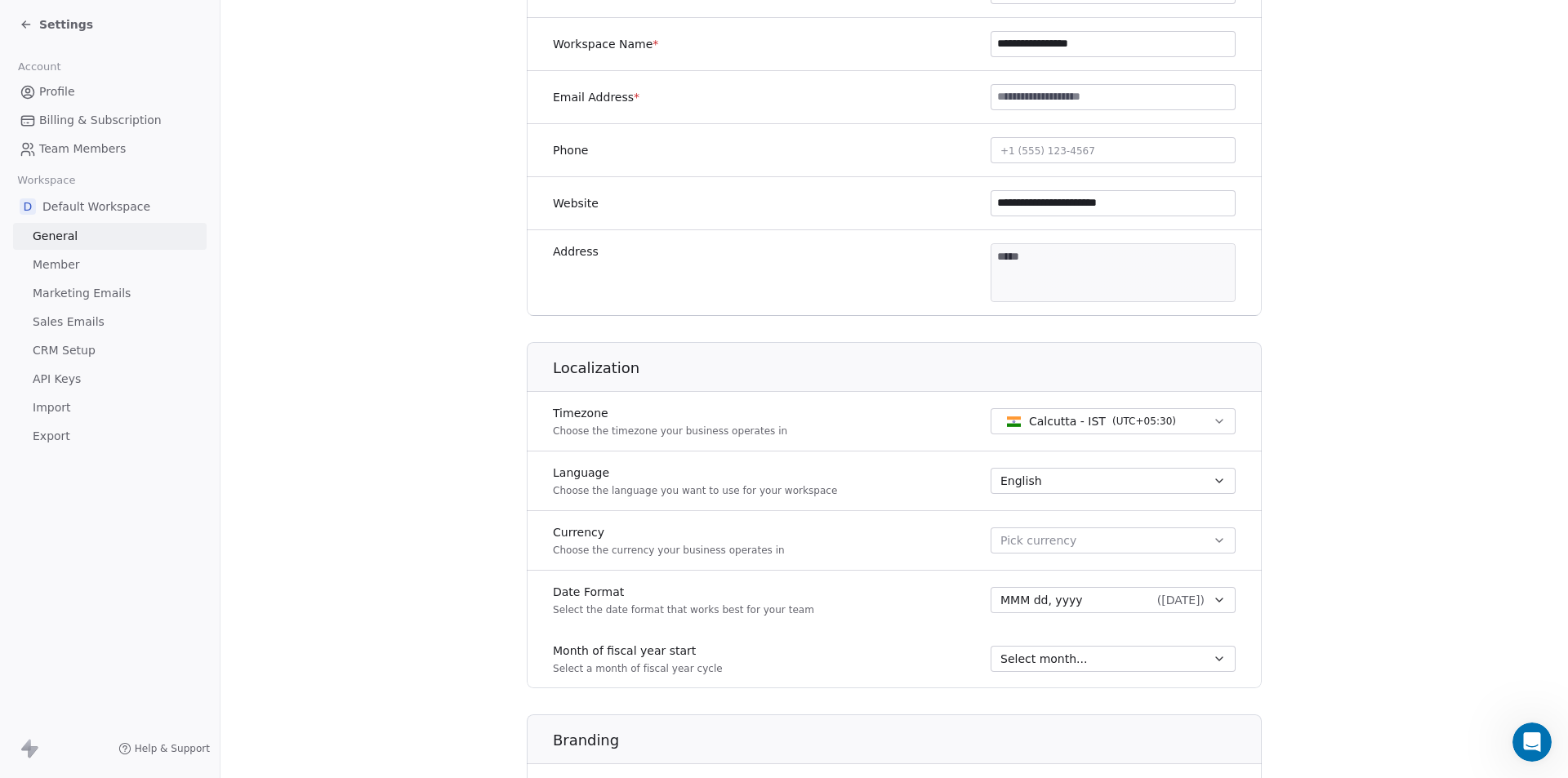
scroll to position [342, 0]
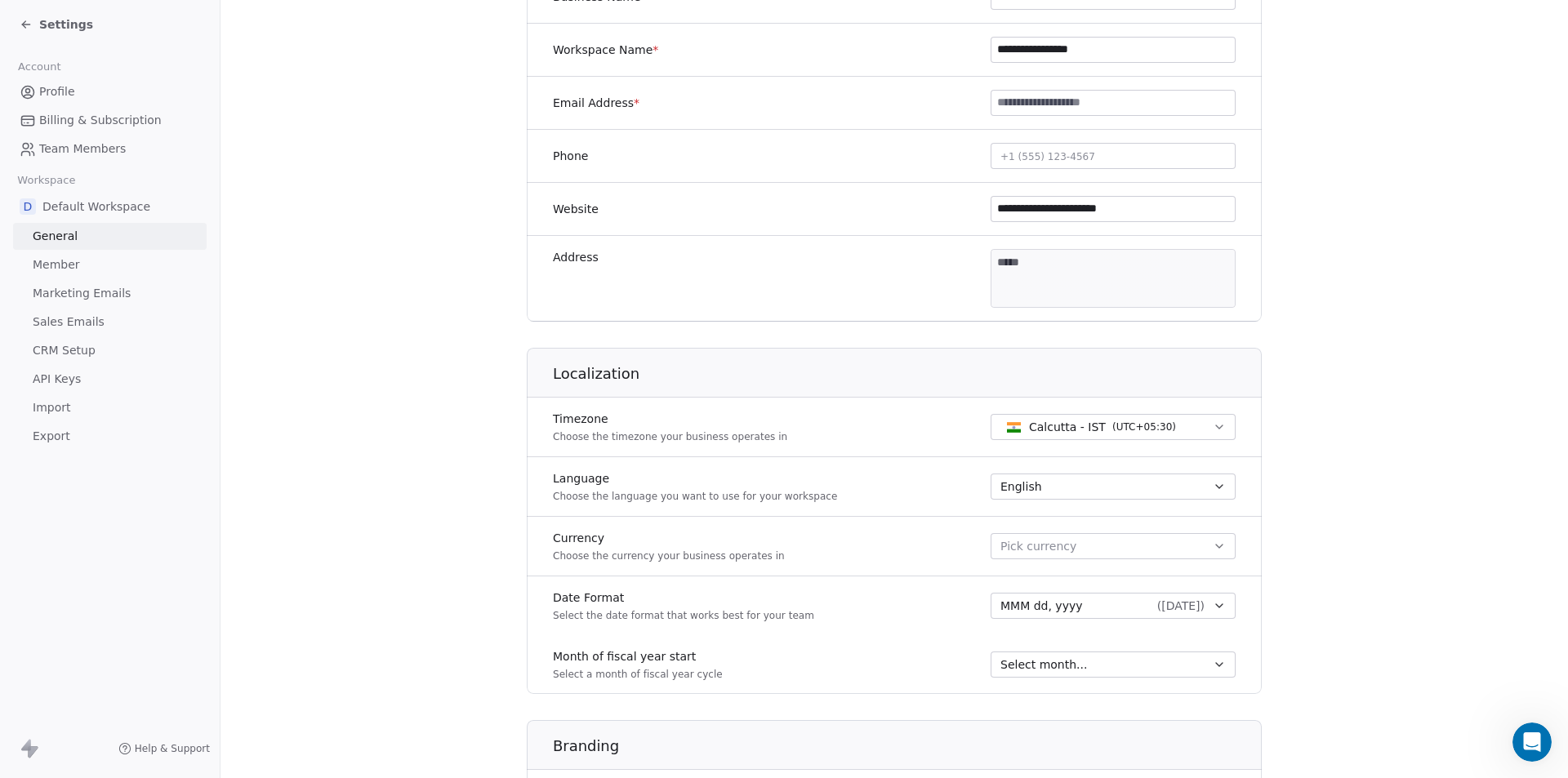
click at [35, 92] on icon at bounding box center [27, 92] width 17 height 17
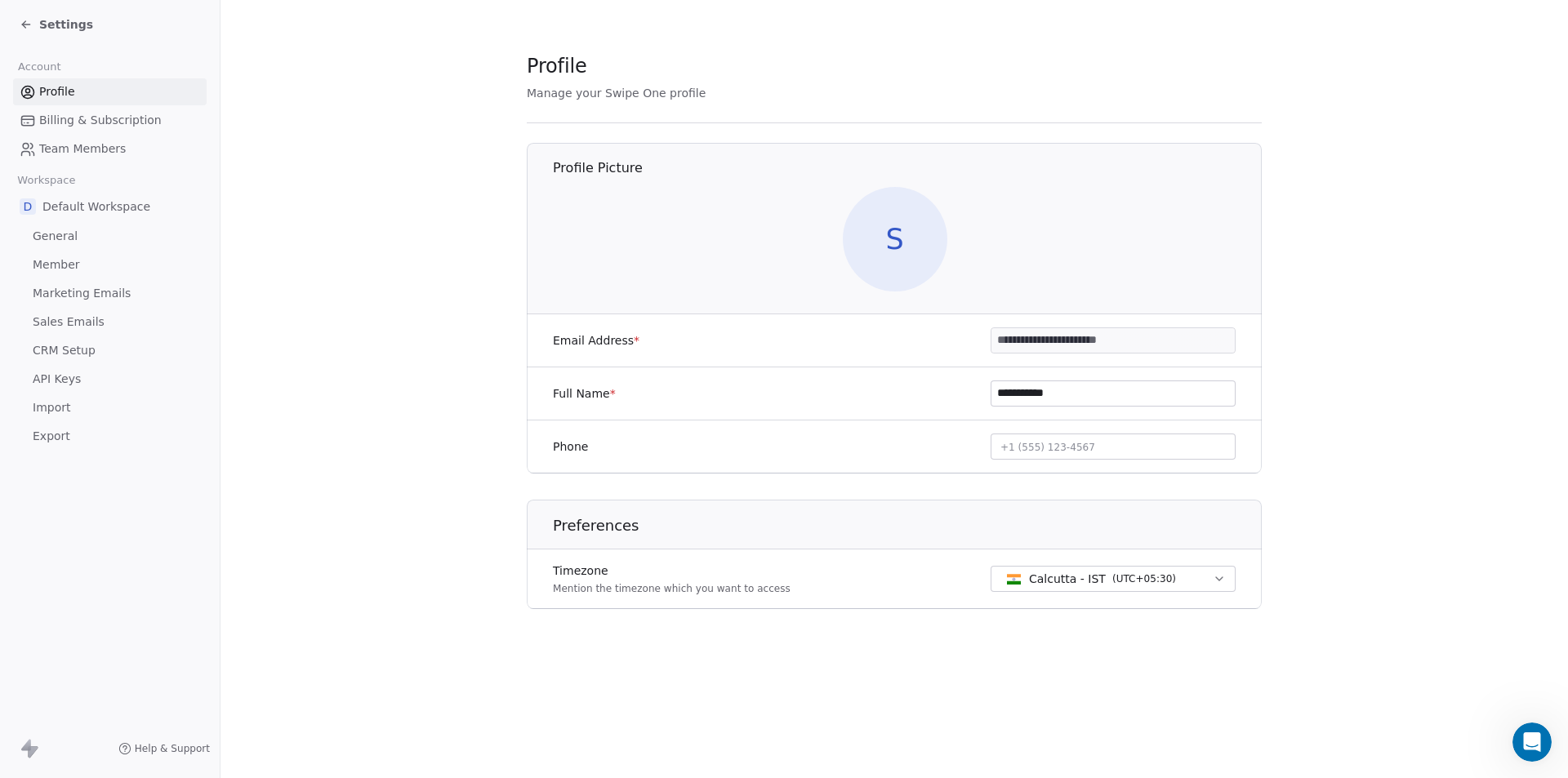
click at [54, 18] on span "Settings" at bounding box center [66, 25] width 54 height 17
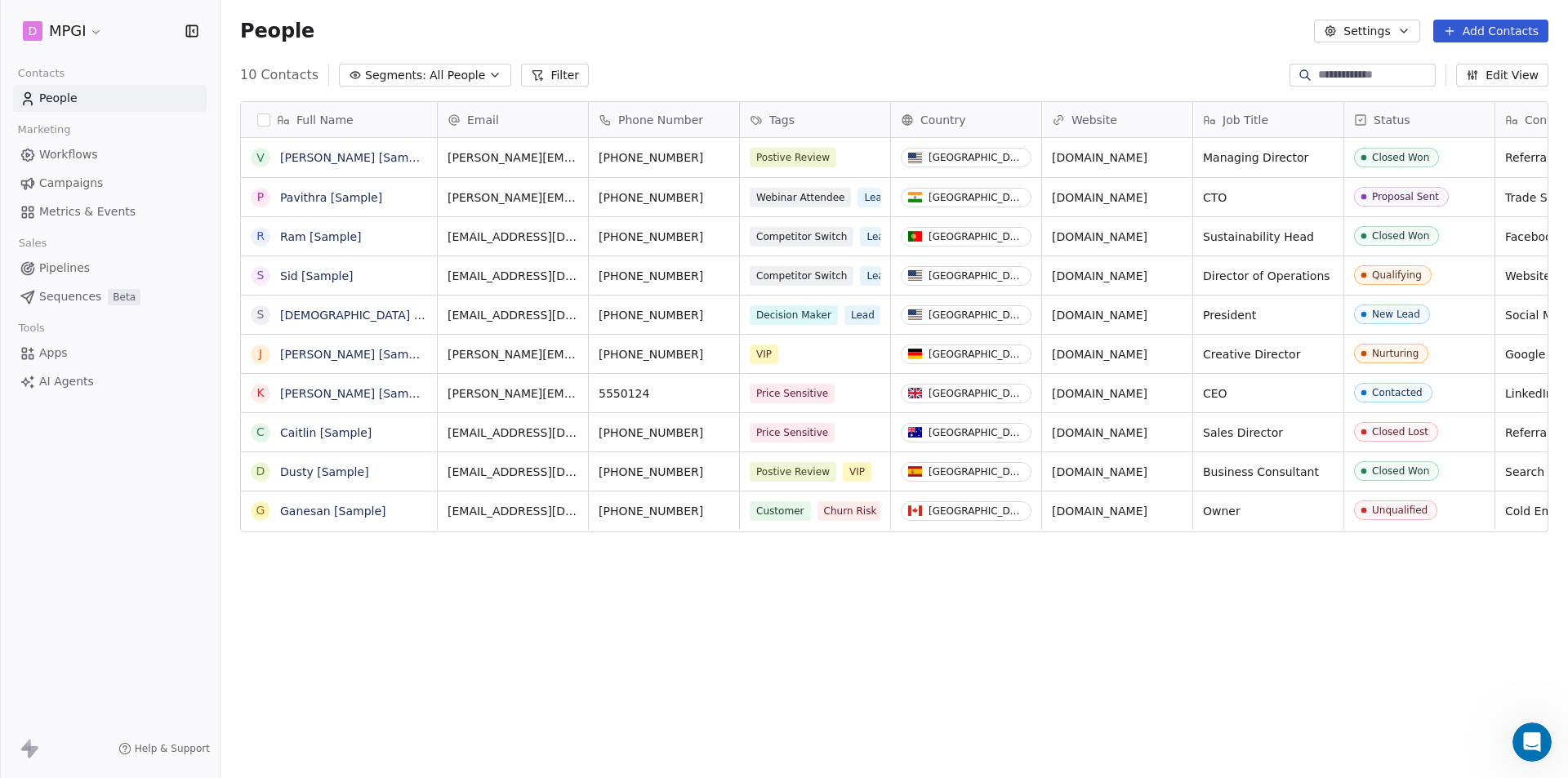
scroll to position [672, 1335]
click at [634, 30] on div "People Settings Add Contacts" at bounding box center [893, 31] width 1308 height 23
click at [92, 43] on html "D MPGI Contacts People Marketing Workflows Campaigns Metrics & Events Sales Pip…" at bounding box center [784, 389] width 1568 height 778
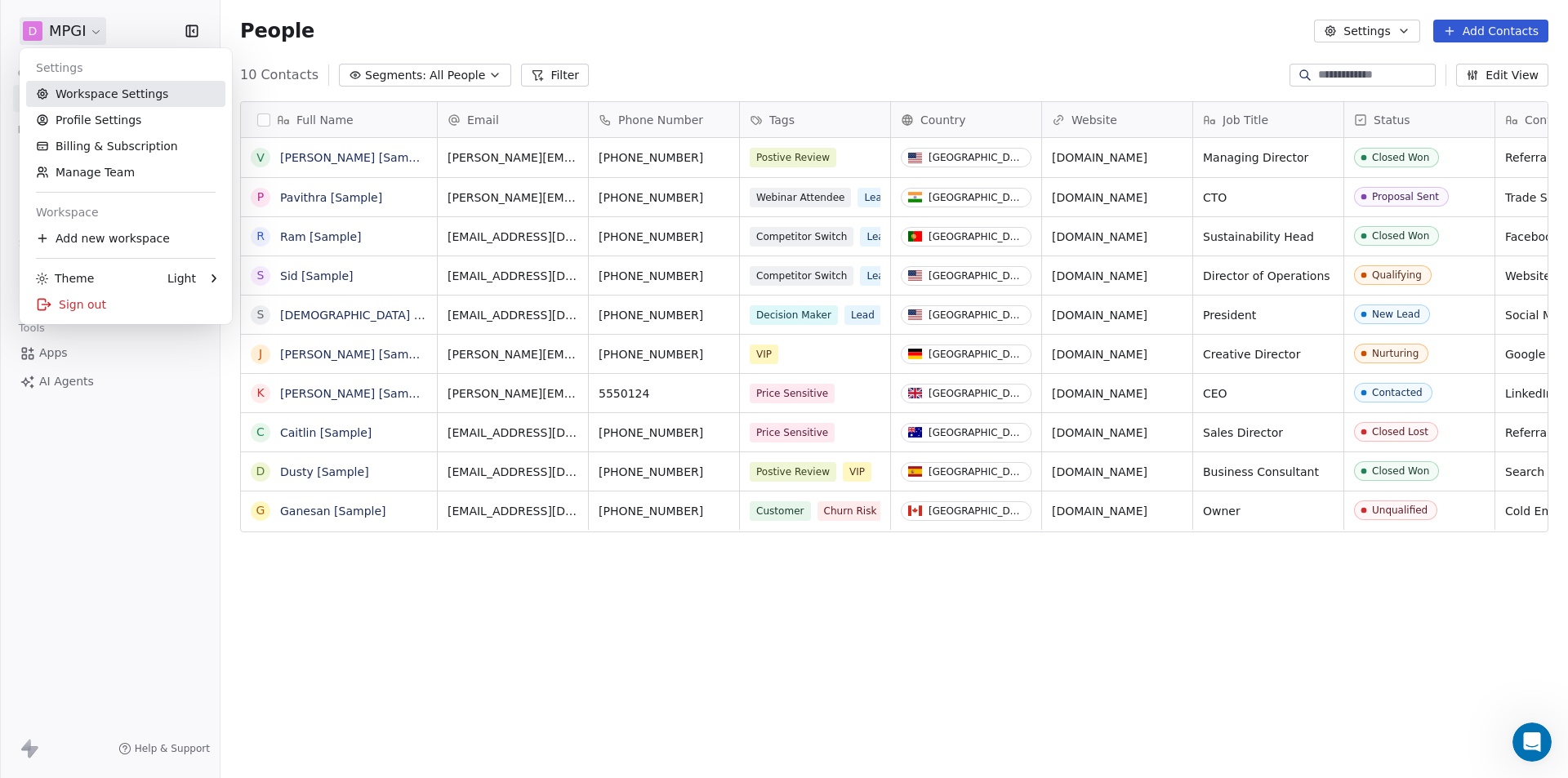
click at [95, 94] on link "Workspace Settings" at bounding box center [126, 94] width 200 height 26
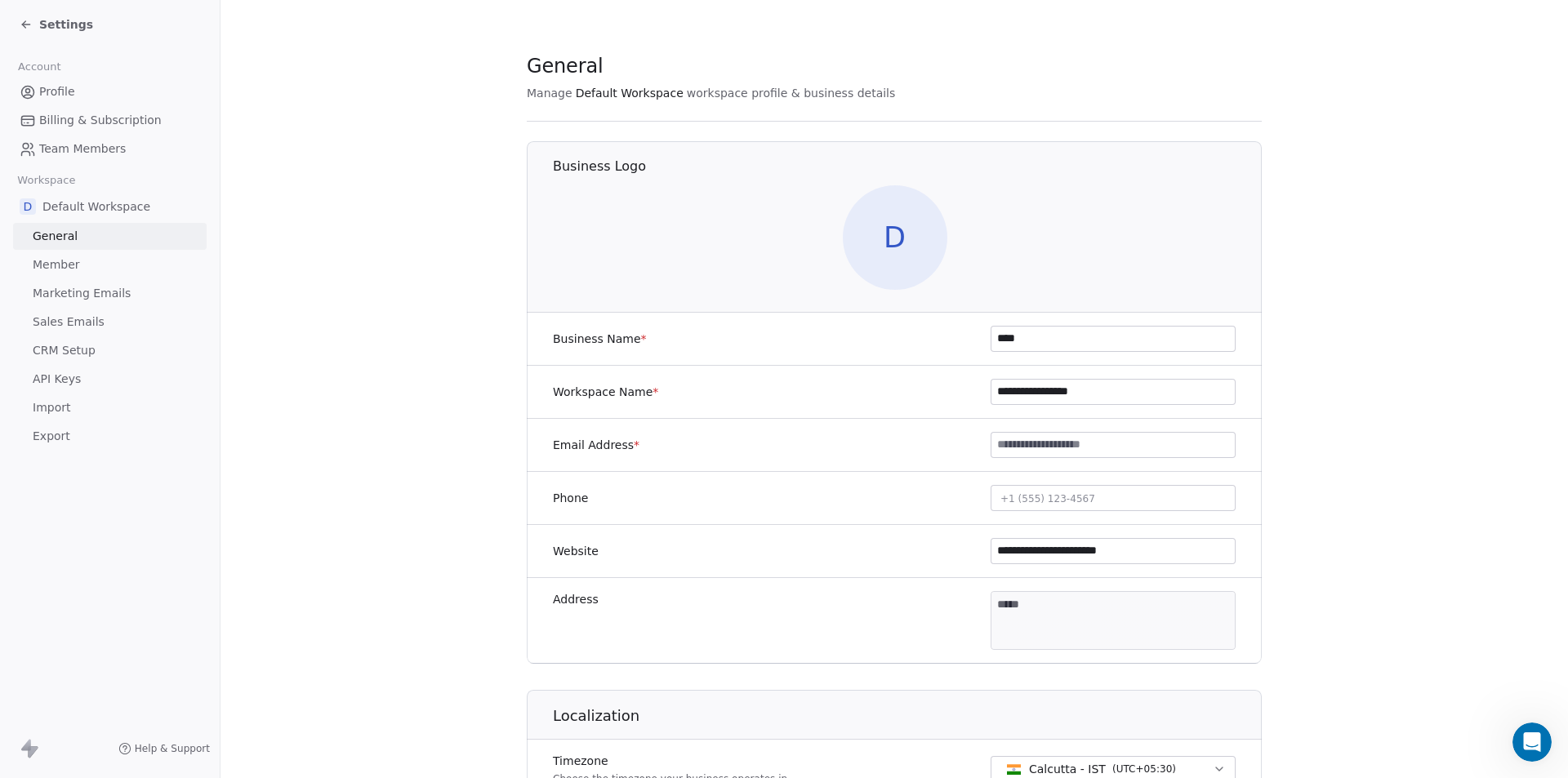
click at [262, 221] on section "**********" at bounding box center [894, 764] width 1348 height 1529
drag, startPoint x: 1027, startPoint y: 338, endPoint x: 953, endPoint y: 345, distance: 74.3
click at [953, 345] on div "Business Name * ****" at bounding box center [894, 339] width 735 height 53
type input "**********"
drag, startPoint x: 1105, startPoint y: 399, endPoint x: 934, endPoint y: 391, distance: 171.2
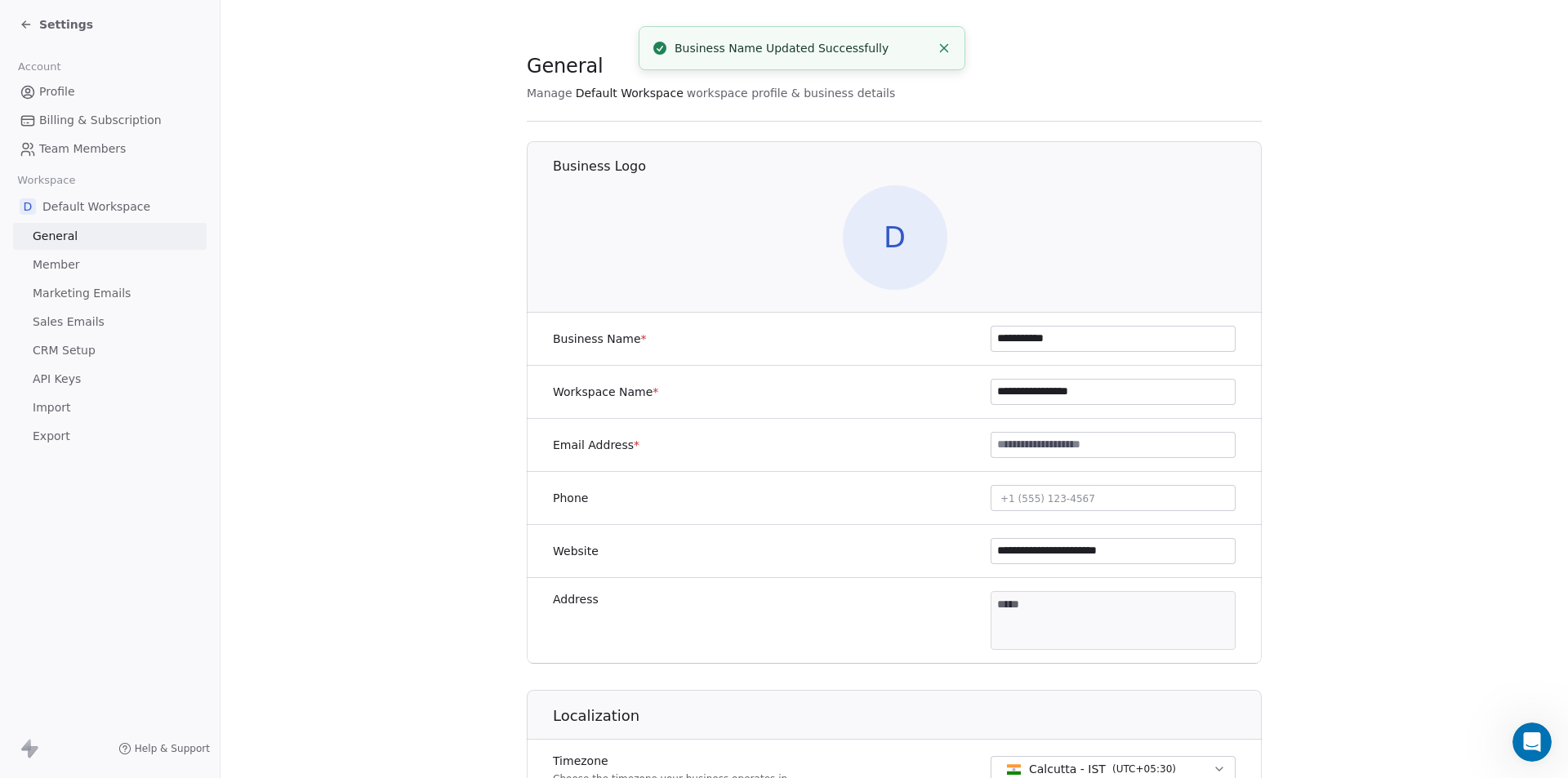
click at [934, 391] on div "**********" at bounding box center [894, 392] width 735 height 53
type input "**********"
drag, startPoint x: 1142, startPoint y: 555, endPoint x: 925, endPoint y: 544, distance: 217.3
click at [925, 544] on div "**********" at bounding box center [894, 551] width 735 height 53
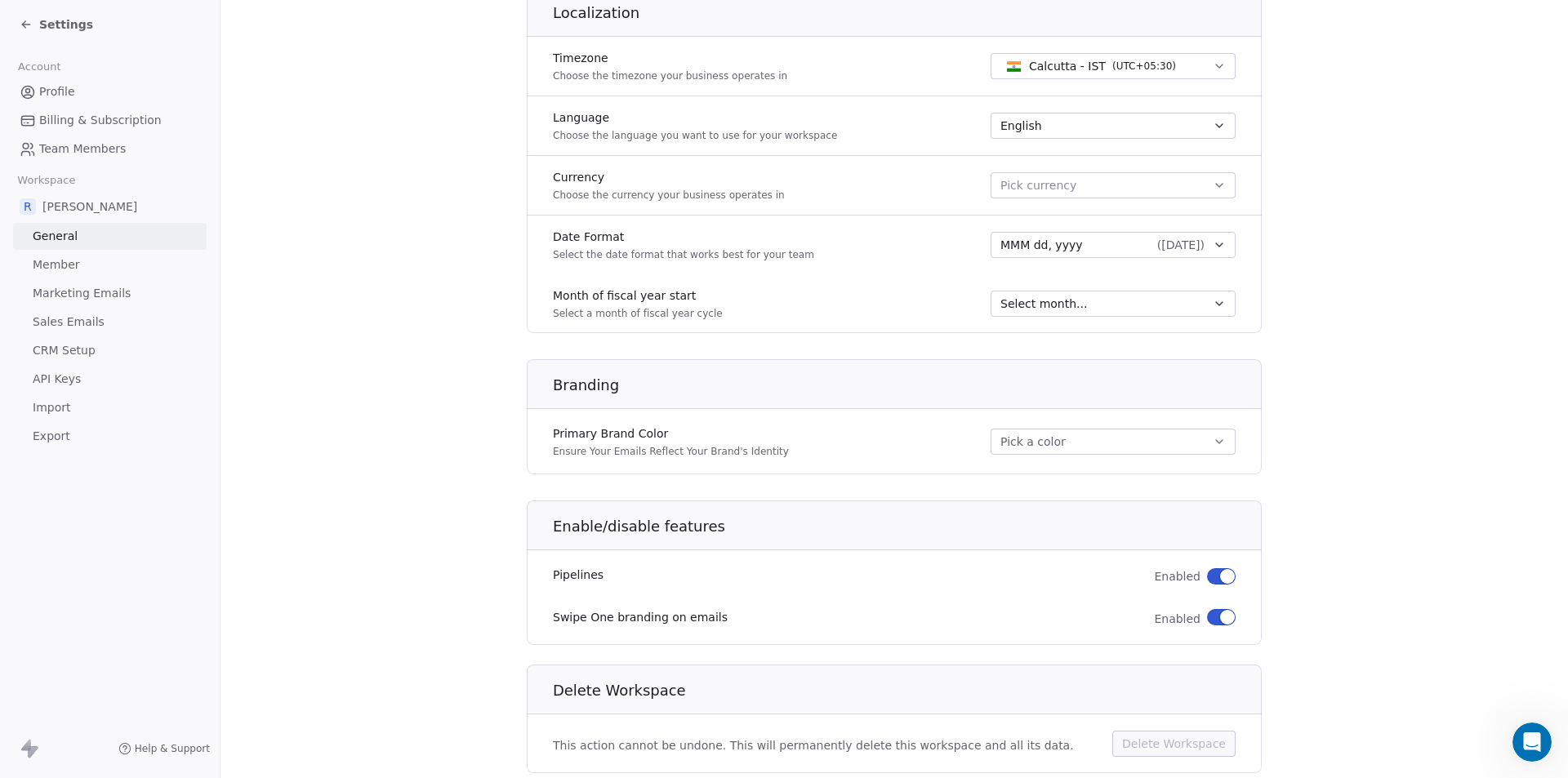
scroll to position [751, 0]
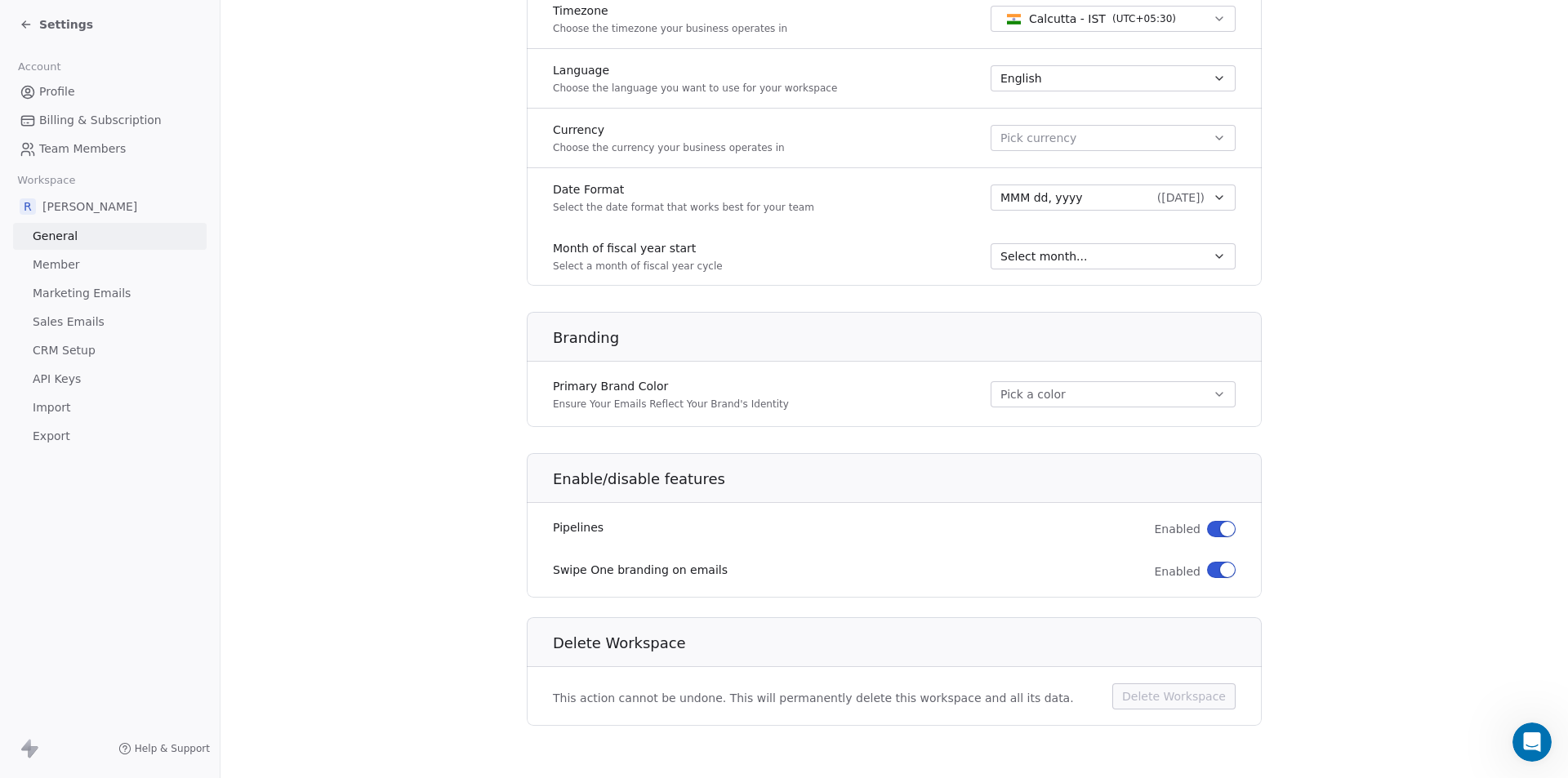
type input "**********"
click at [1223, 575] on span "button" at bounding box center [1227, 570] width 15 height 15
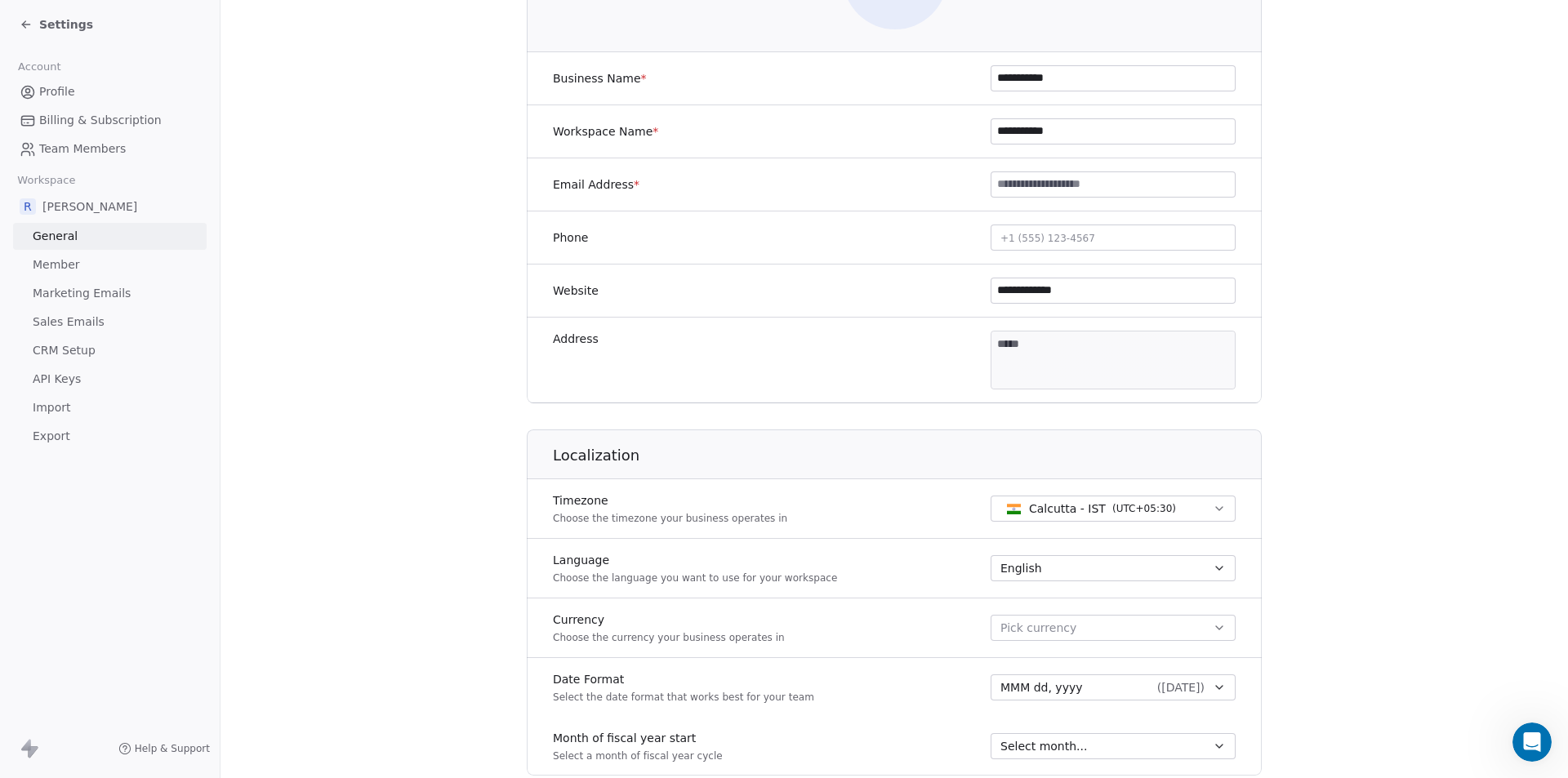
scroll to position [0, 0]
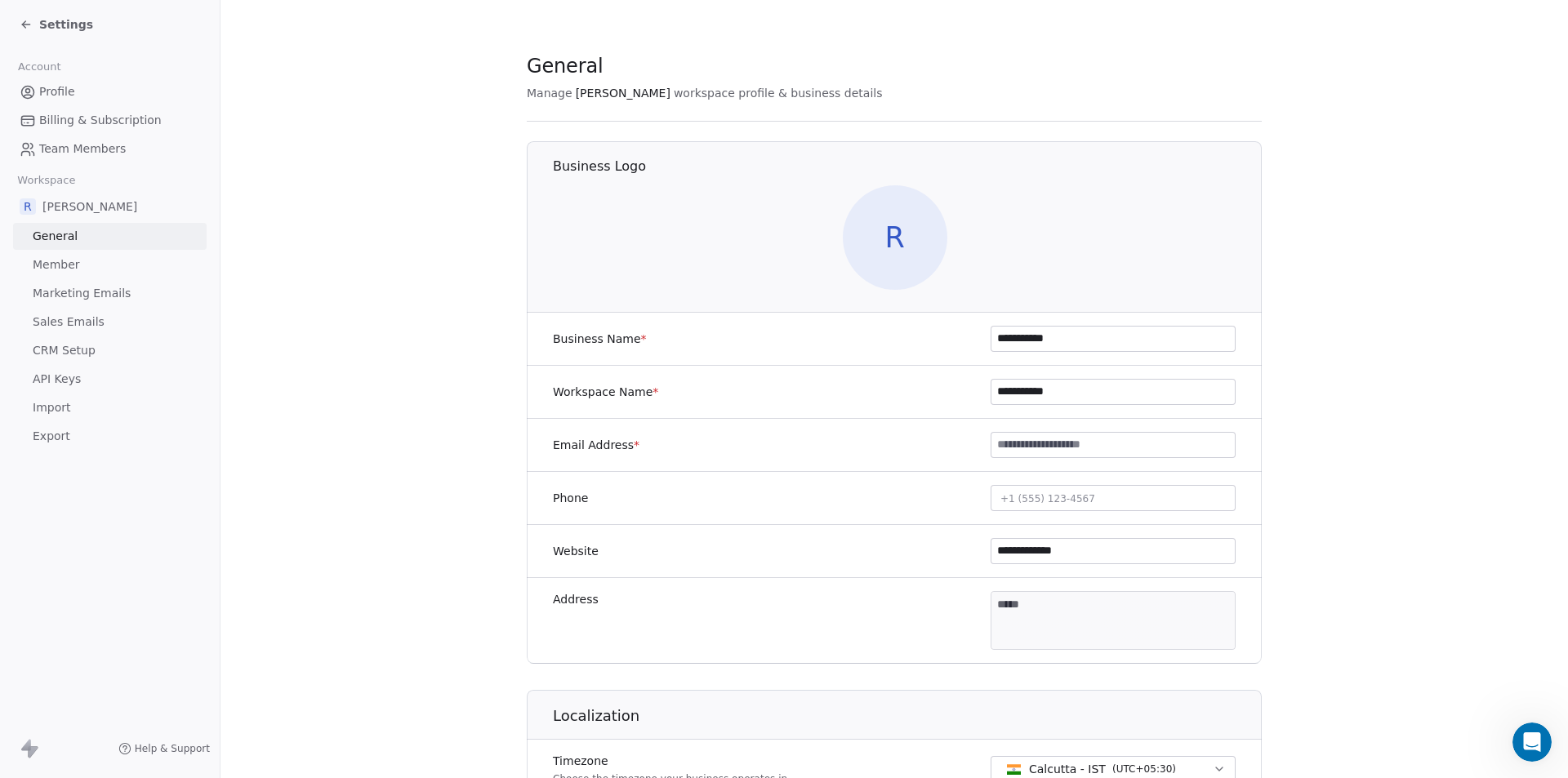
click at [1425, 456] on section "**********" at bounding box center [894, 764] width 1348 height 1529
click at [273, 159] on section "**********" at bounding box center [894, 764] width 1348 height 1529
click at [60, 25] on span "Settings" at bounding box center [66, 25] width 54 height 17
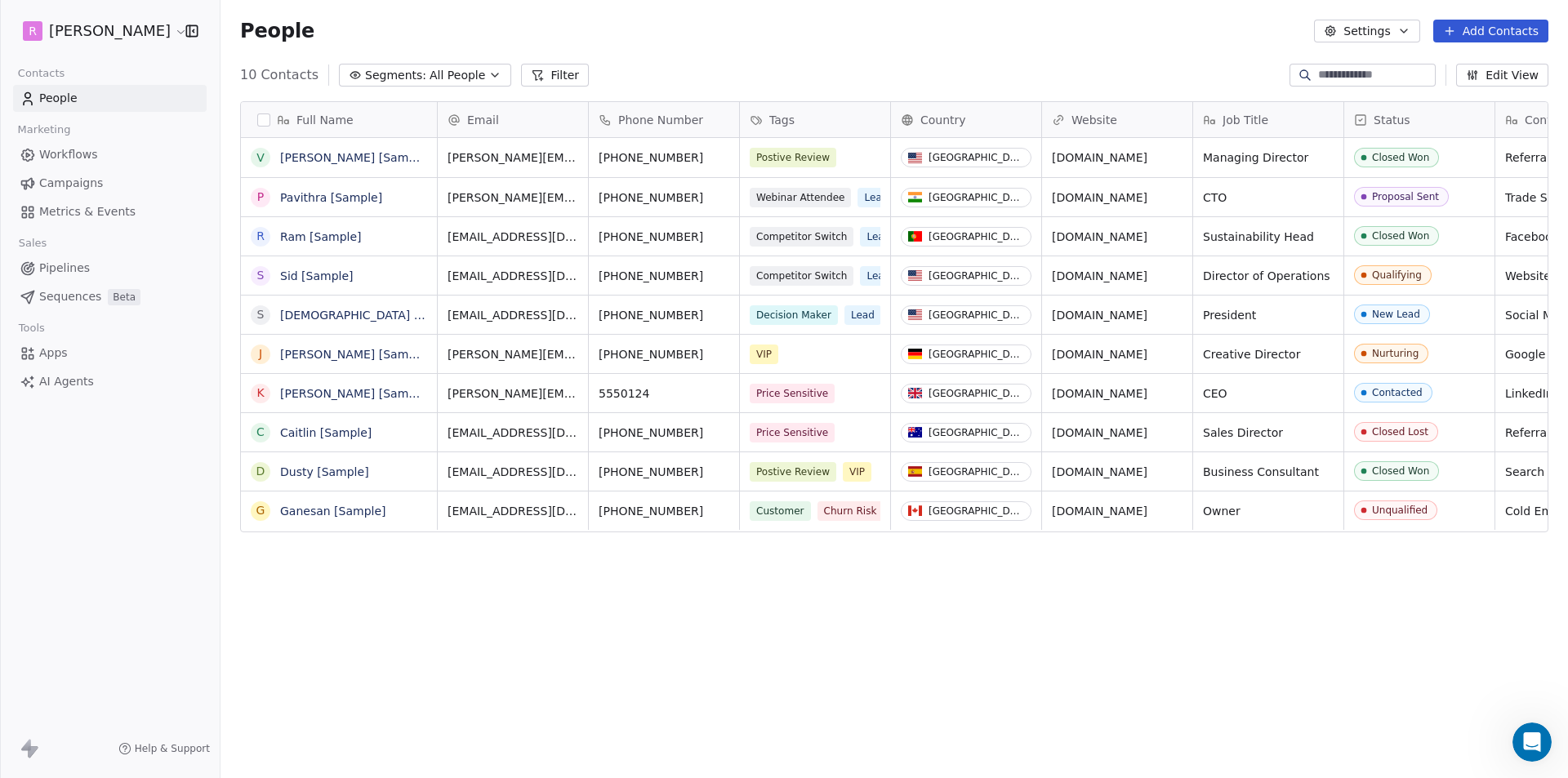
scroll to position [672, 1335]
click at [133, 33] on html "R Rahul Nigam Contacts People Marketing Workflows Campaigns Metrics & Events Sa…" at bounding box center [784, 389] width 1568 height 778
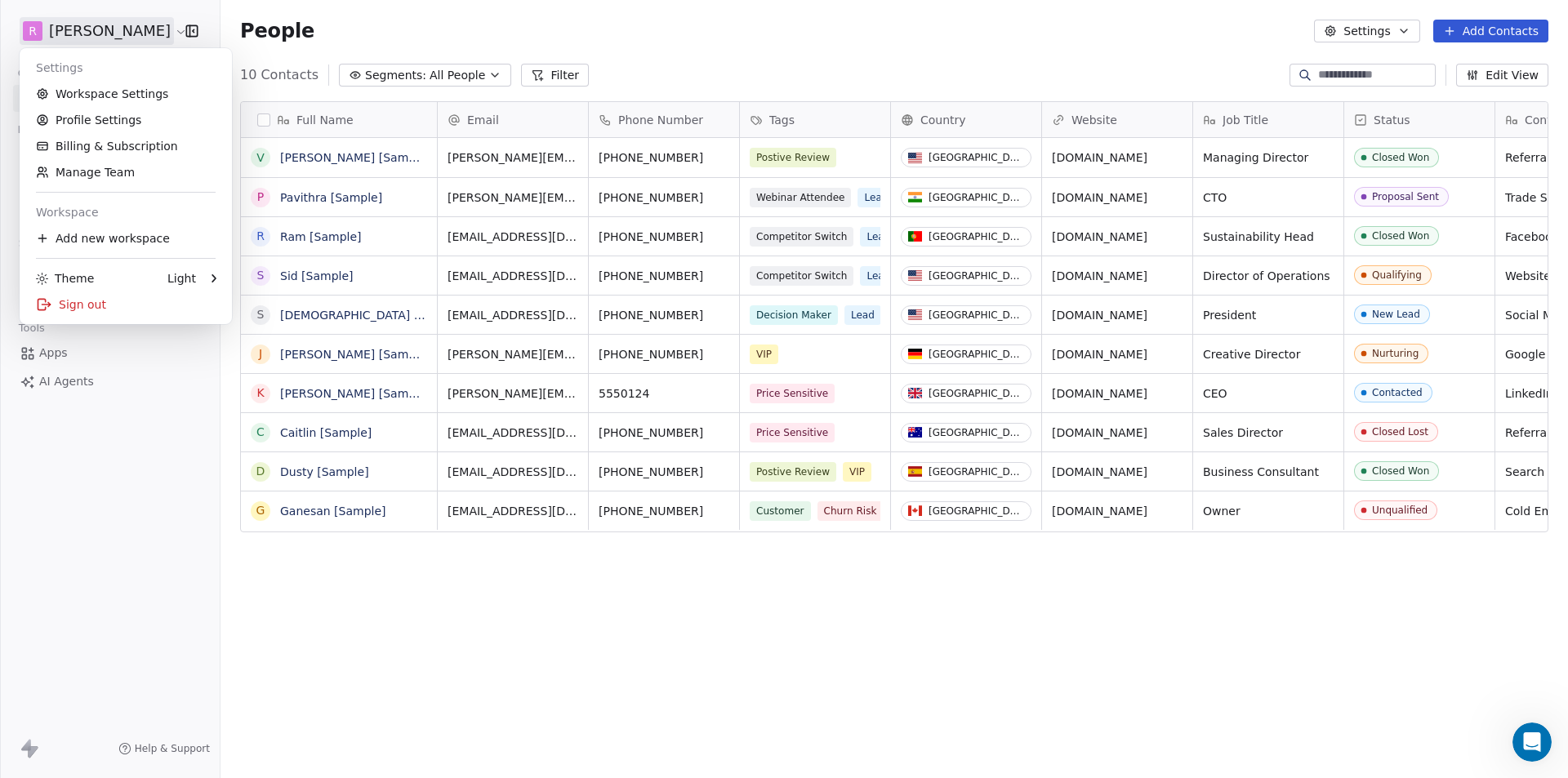
click at [152, 448] on html "R Rahul Nigam Contacts People Marketing Workflows Campaigns Metrics & Events Sa…" at bounding box center [784, 389] width 1568 height 778
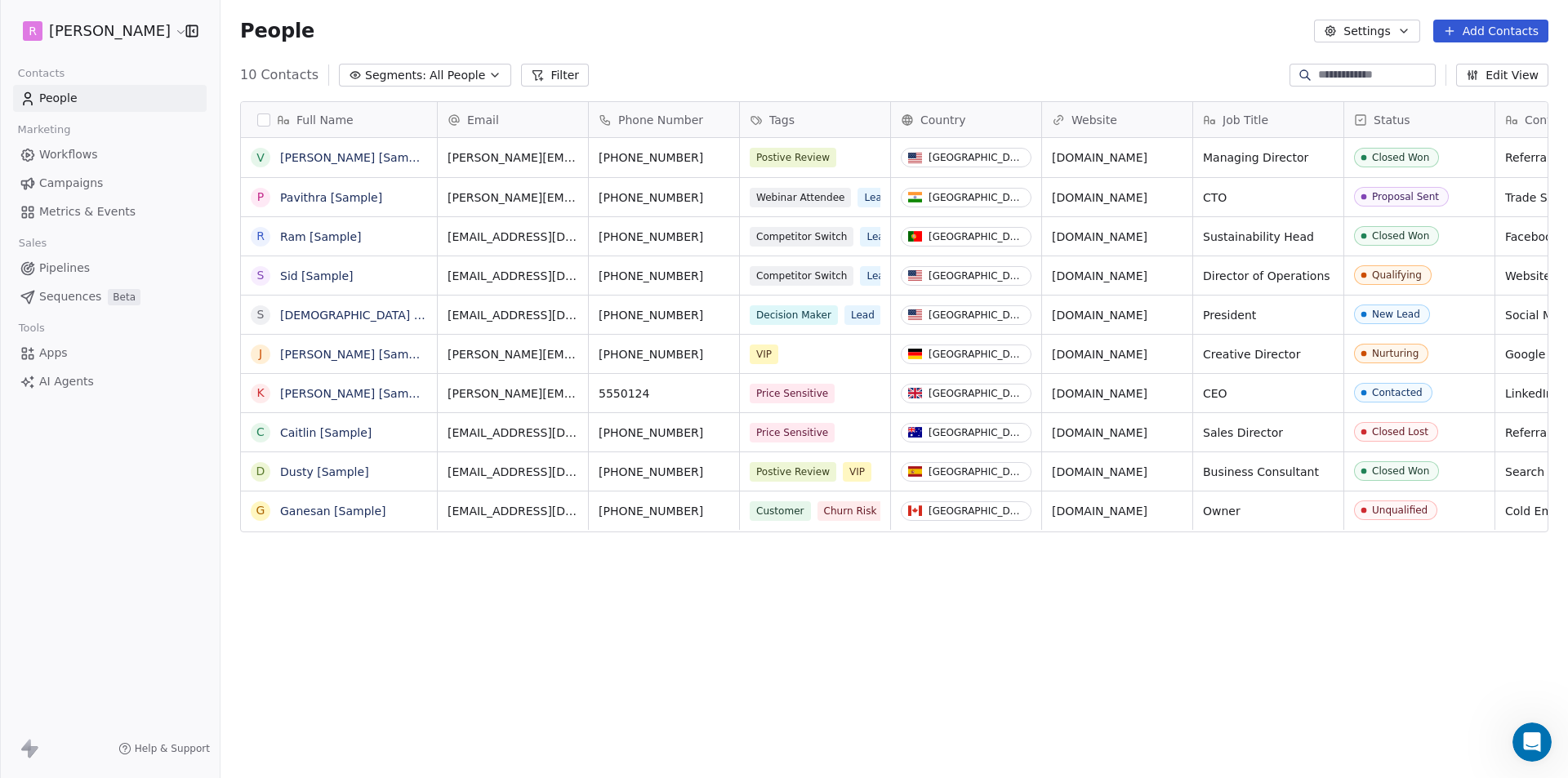
click at [131, 27] on html "R Rahul Nigam Contacts People Marketing Workflows Campaigns Metrics & Events Sa…" at bounding box center [784, 389] width 1568 height 778
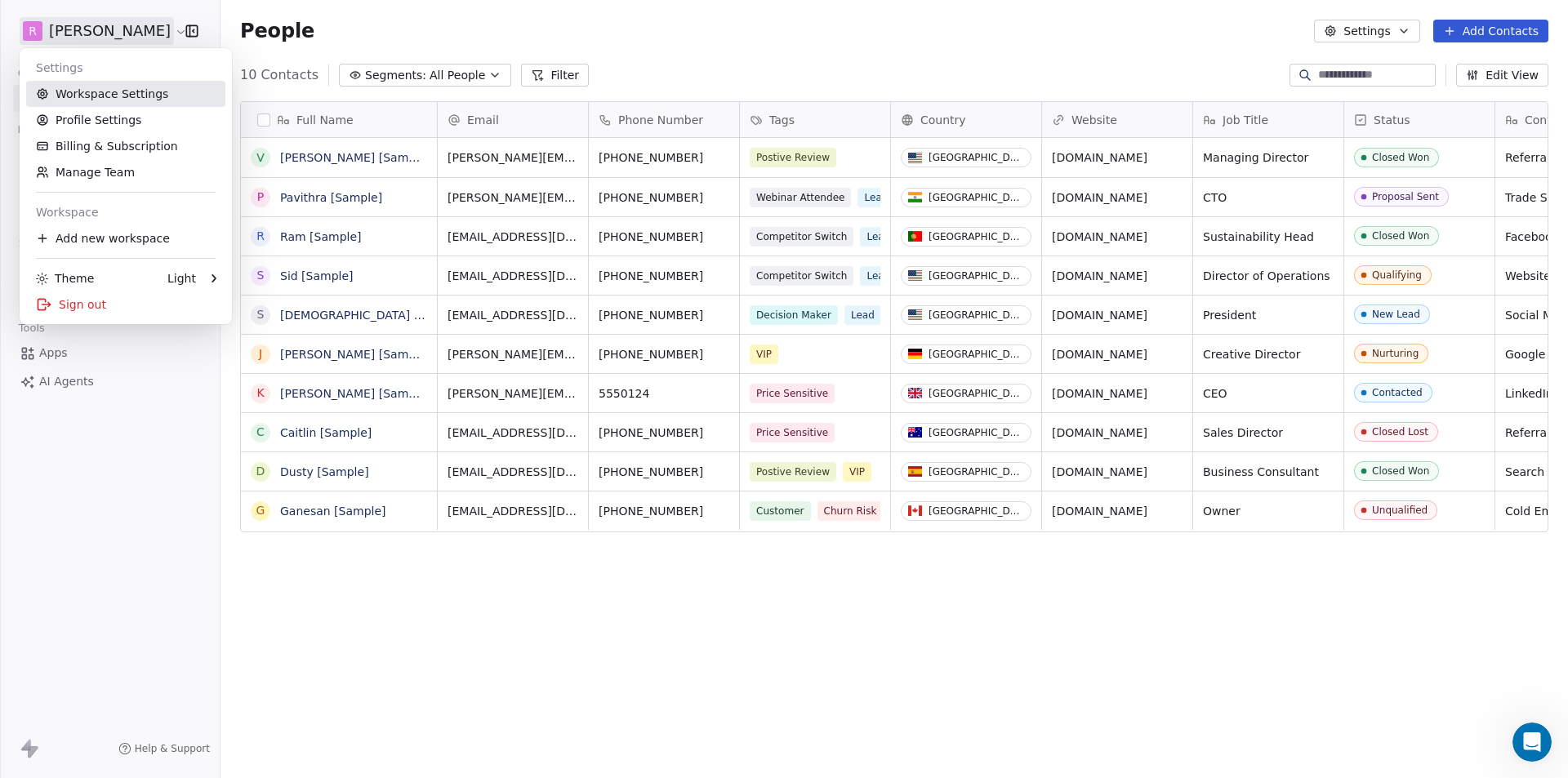
click at [96, 97] on link "Workspace Settings" at bounding box center [126, 94] width 200 height 26
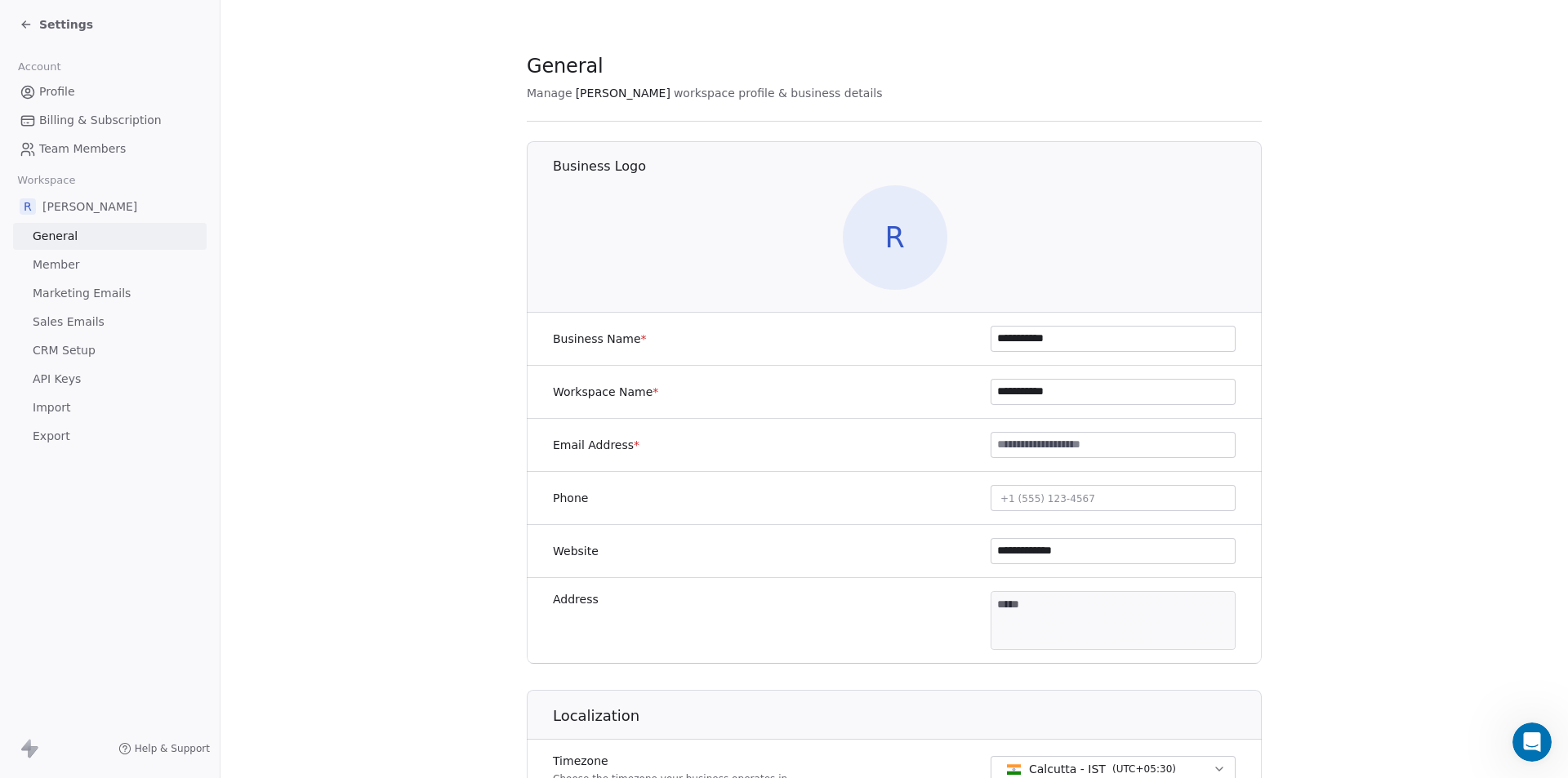
click at [68, 271] on span "Member" at bounding box center [56, 265] width 47 height 18
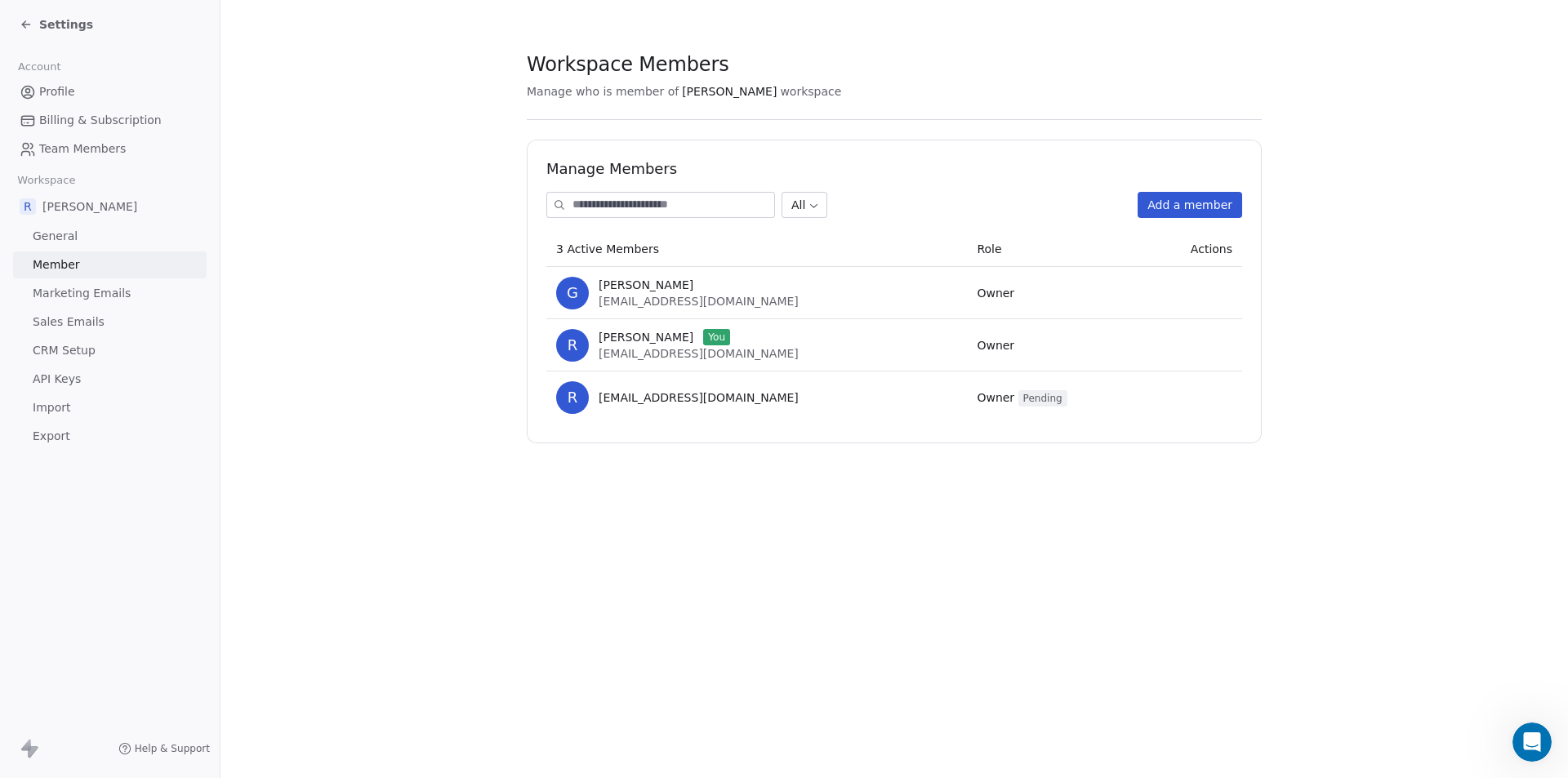
click at [1172, 301] on td at bounding box center [1192, 293] width 99 height 53
click at [1245, 292] on div "Manage Members All Add a member 3 Active Members Role Actions G Gaurav Bhadauri…" at bounding box center [894, 291] width 735 height 304
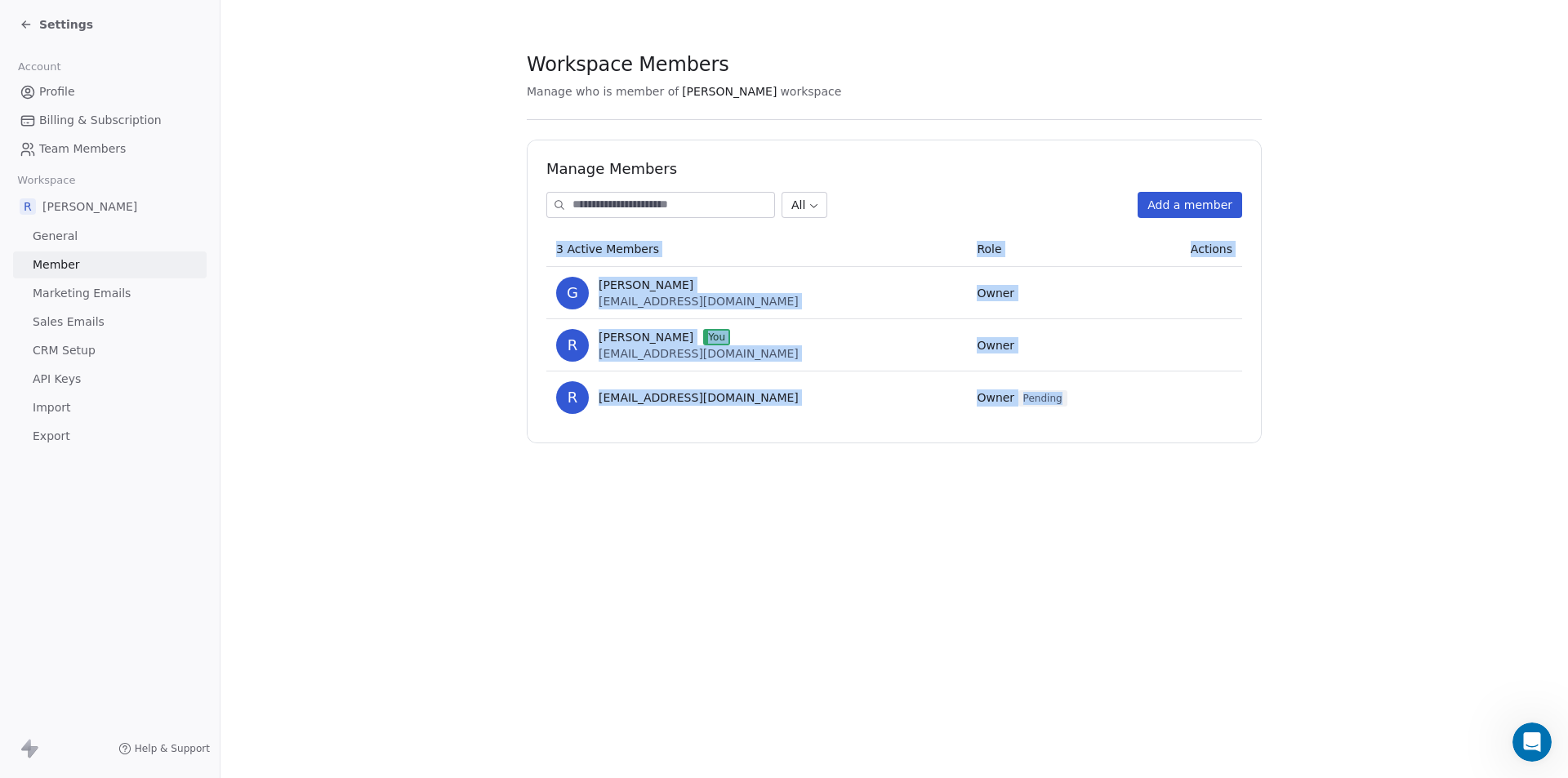
click at [1245, 292] on div "Manage Members All Add a member 3 Active Members Role Actions G Gaurav Bhadauri…" at bounding box center [894, 291] width 735 height 304
click at [1244, 291] on div "Manage Members All Add a member 3 Active Members Role Actions G Gaurav Bhadauri…" at bounding box center [894, 291] width 735 height 304
click at [1208, 287] on td at bounding box center [1192, 293] width 99 height 53
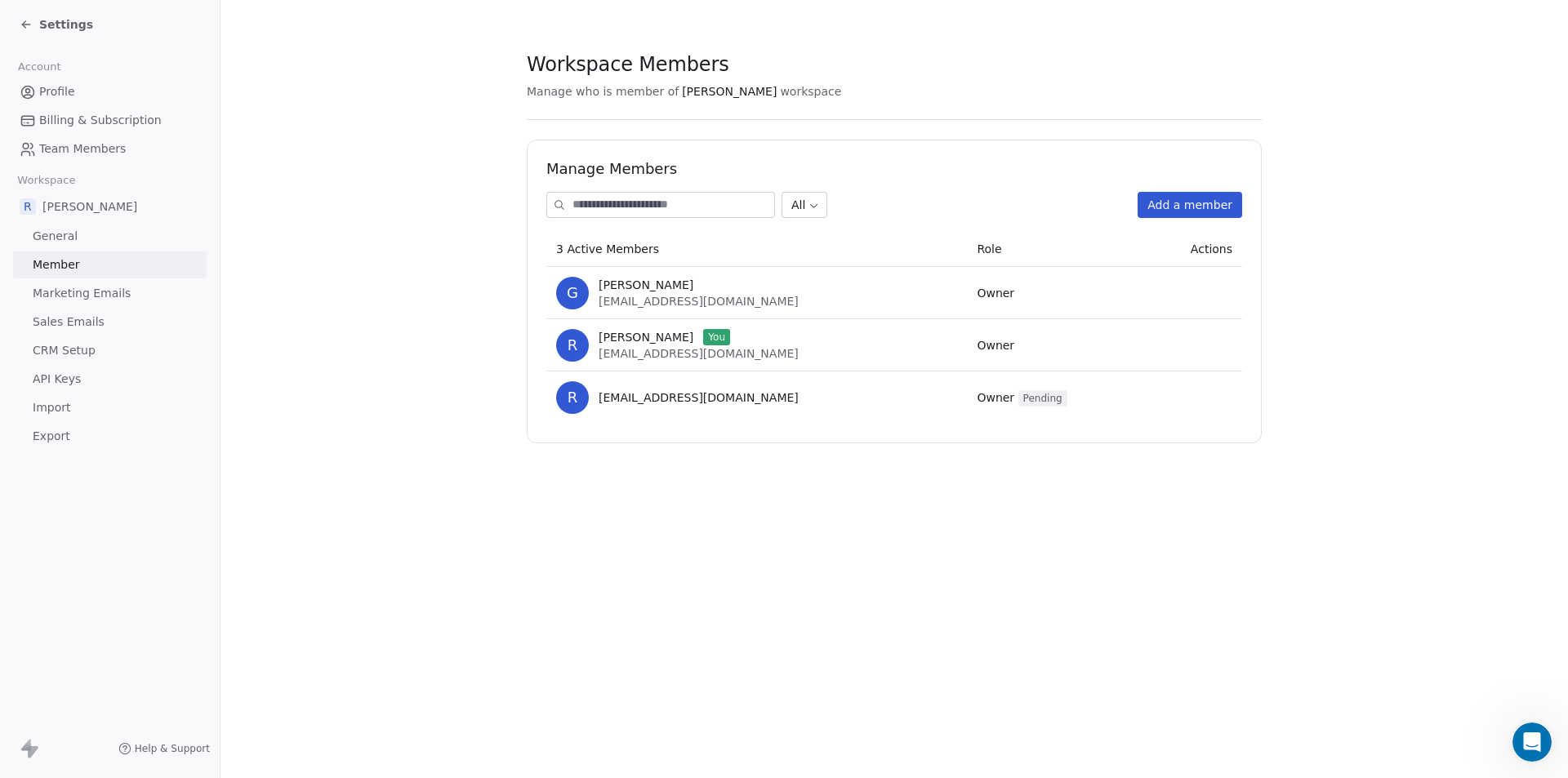
click at [297, 255] on section "Workspace Members Manage who is member of Rahul Nigam workspace Manage Members …" at bounding box center [894, 248] width 1348 height 495
click at [22, 23] on icon at bounding box center [25, 25] width 13 height 13
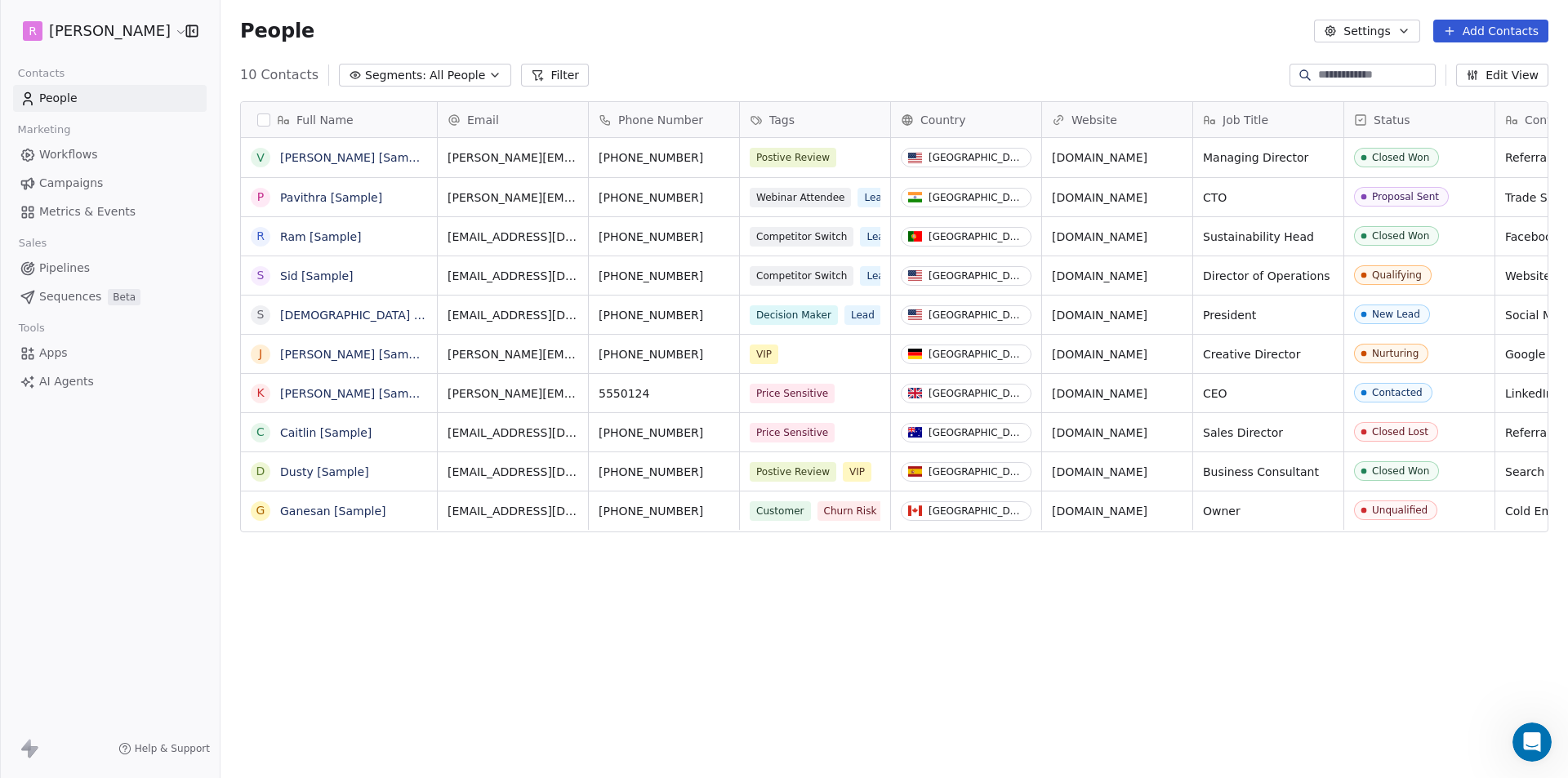
scroll to position [672, 1335]
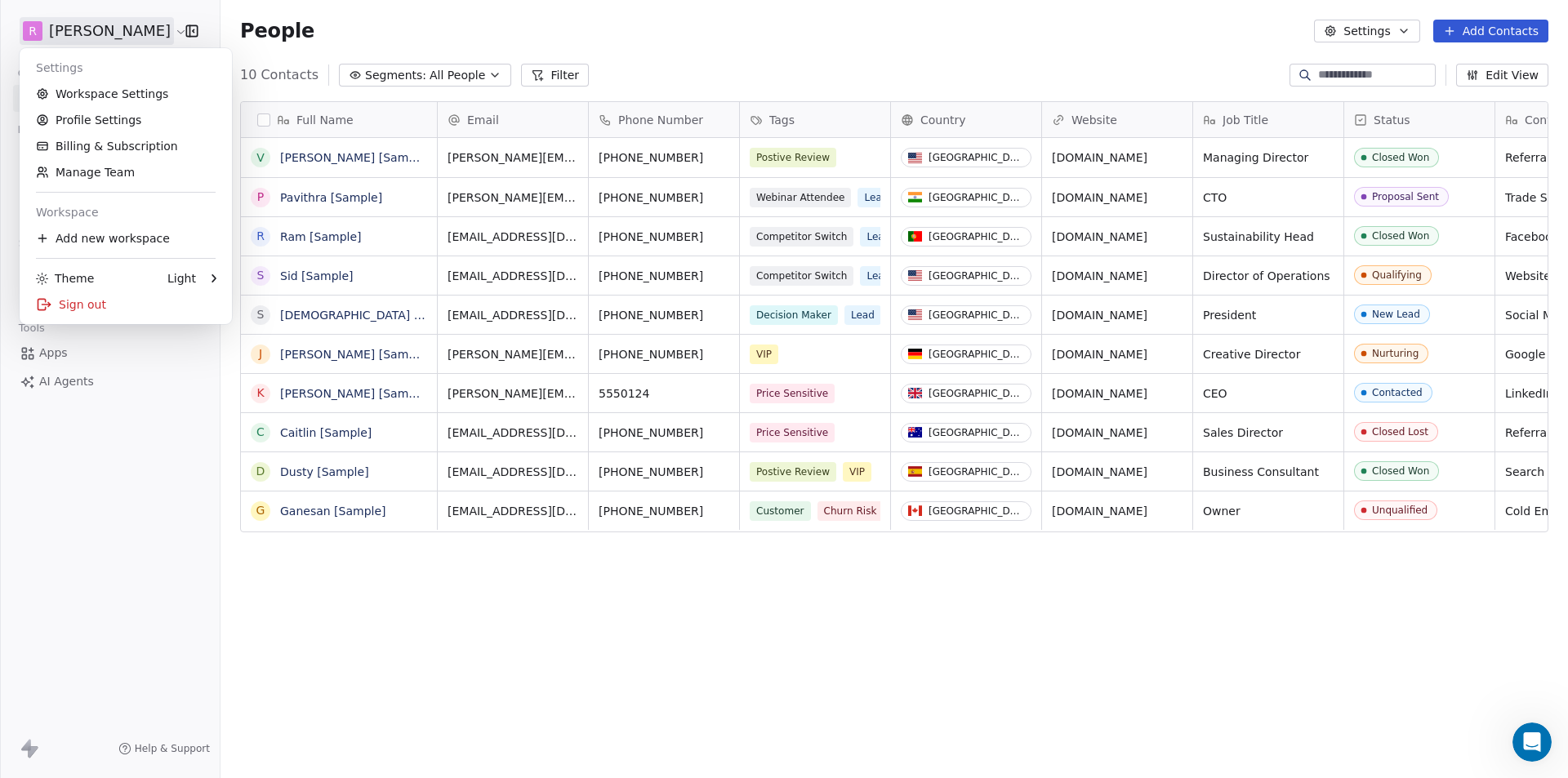
click at [128, 30] on html "R Rahul Nigam Contacts People Marketing Workflows Campaigns Metrics & Events Sa…" at bounding box center [784, 389] width 1568 height 778
click at [90, 123] on link "Profile Settings" at bounding box center [126, 120] width 200 height 26
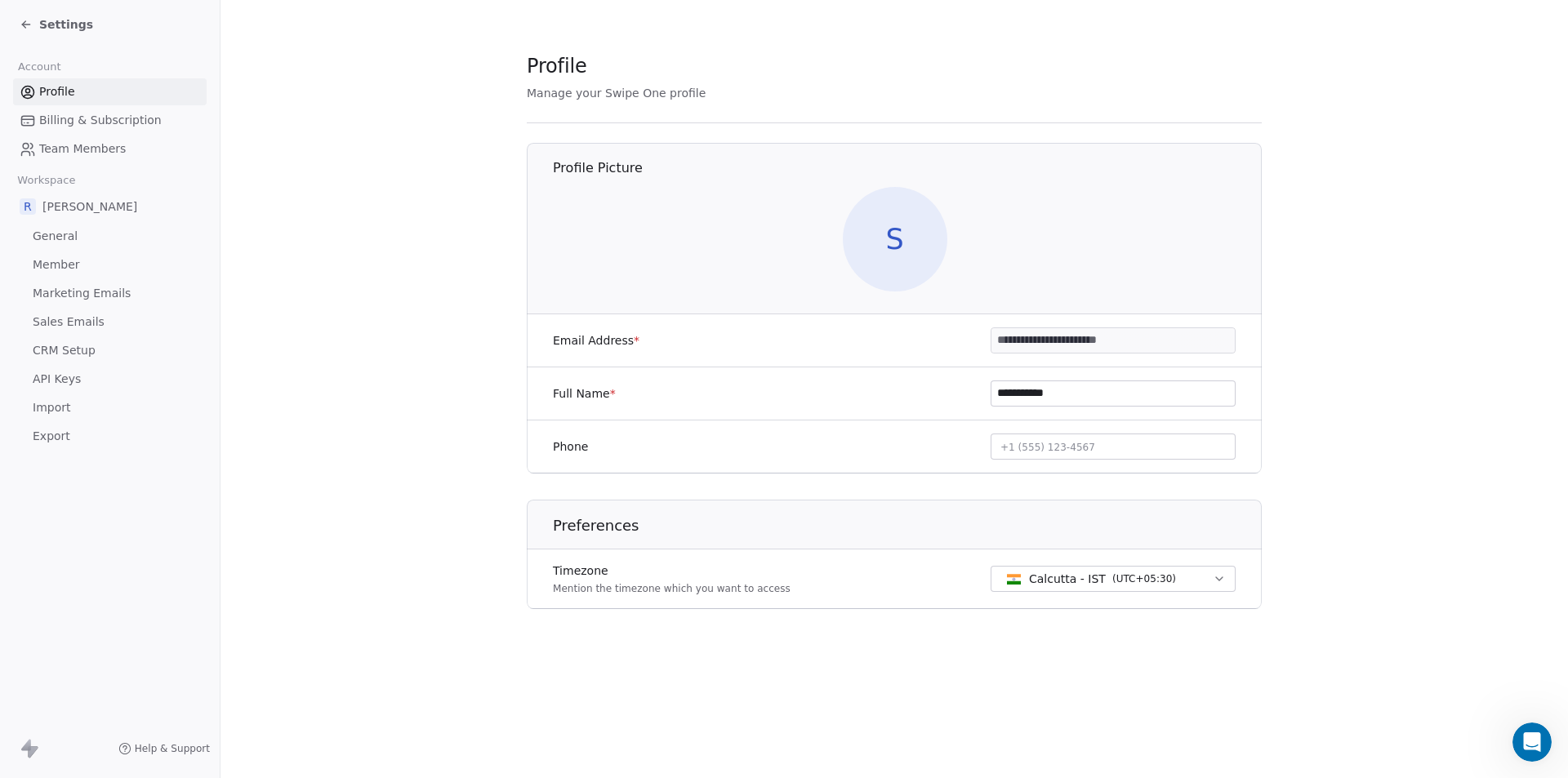
click at [404, 256] on section "**********" at bounding box center [894, 344] width 1348 height 688
click at [1428, 566] on section "**********" at bounding box center [894, 344] width 1348 height 688
click at [1536, 732] on icon "Open Intercom Messenger" at bounding box center [1530, 739] width 27 height 27
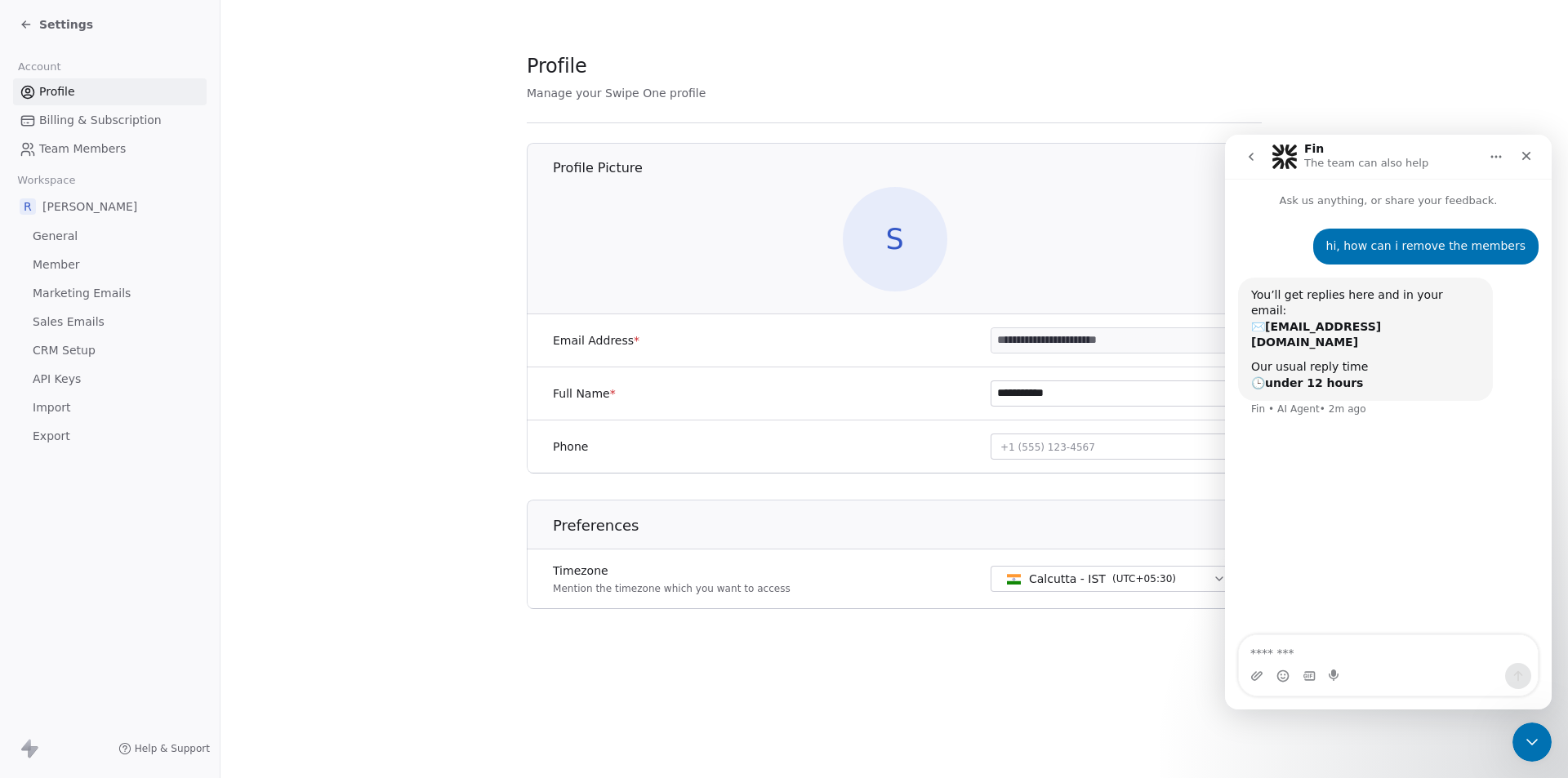
click at [331, 305] on section "**********" at bounding box center [894, 344] width 1348 height 688
click at [959, 728] on div "**********" at bounding box center [894, 389] width 1348 height 778
click at [976, 693] on div "**********" at bounding box center [894, 389] width 1348 height 778
click at [256, 298] on section "**********" at bounding box center [894, 344] width 1348 height 688
click at [64, 235] on span "General" at bounding box center [54, 236] width 45 height 18
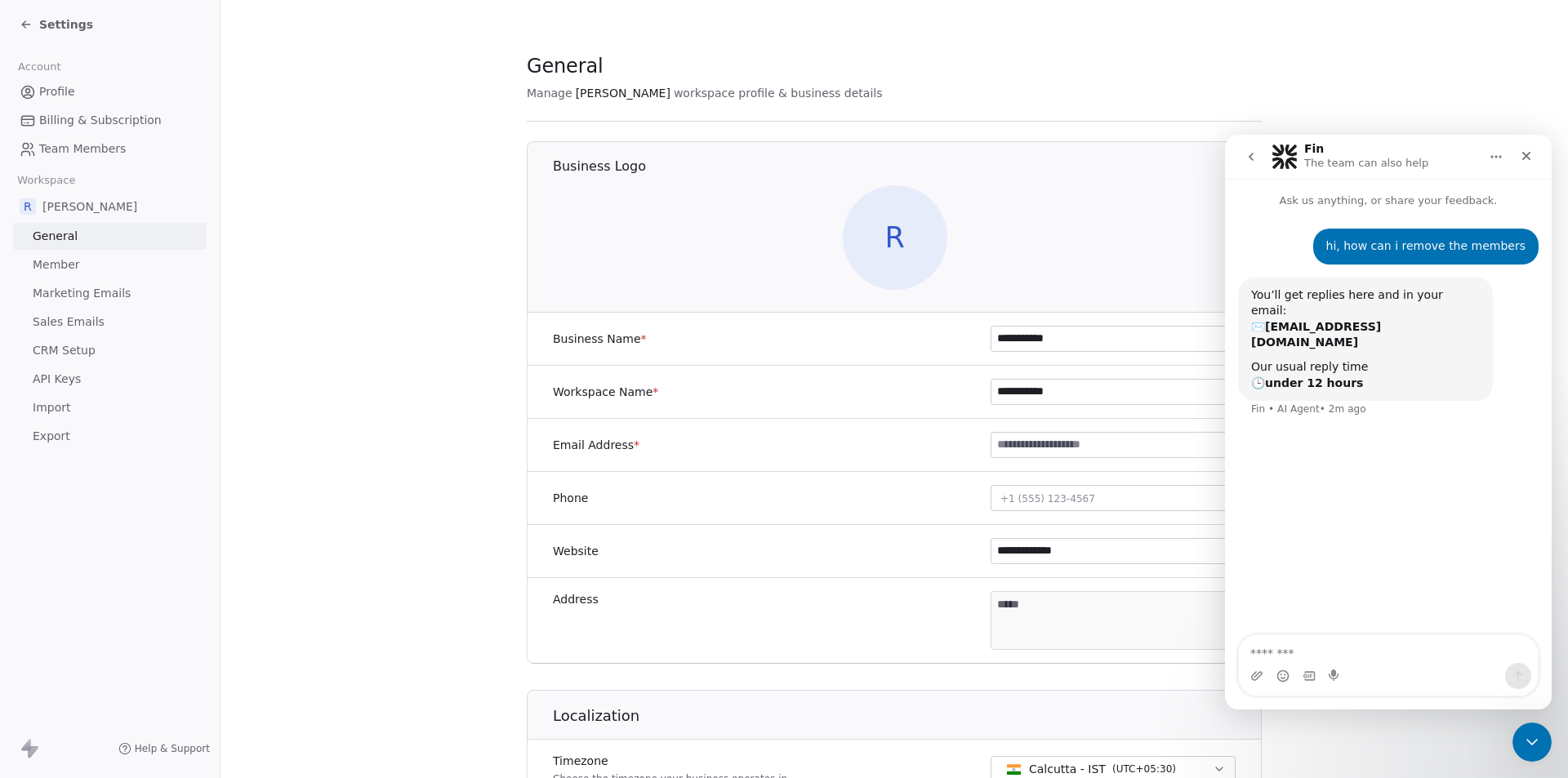
click at [186, 290] on link "Marketing Emails" at bounding box center [109, 293] width 193 height 27
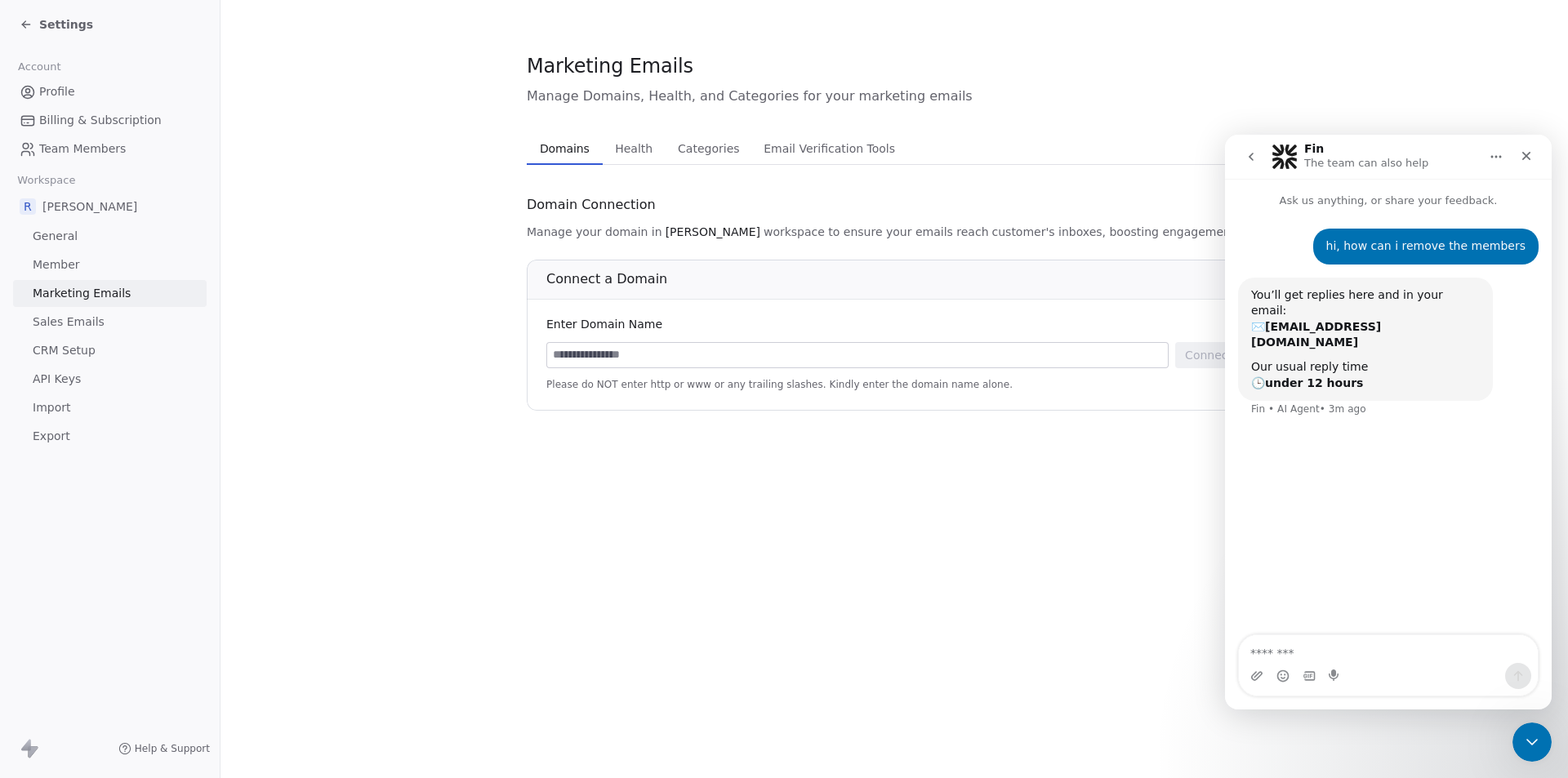
click at [67, 334] on link "Sales Emails" at bounding box center [109, 322] width 193 height 27
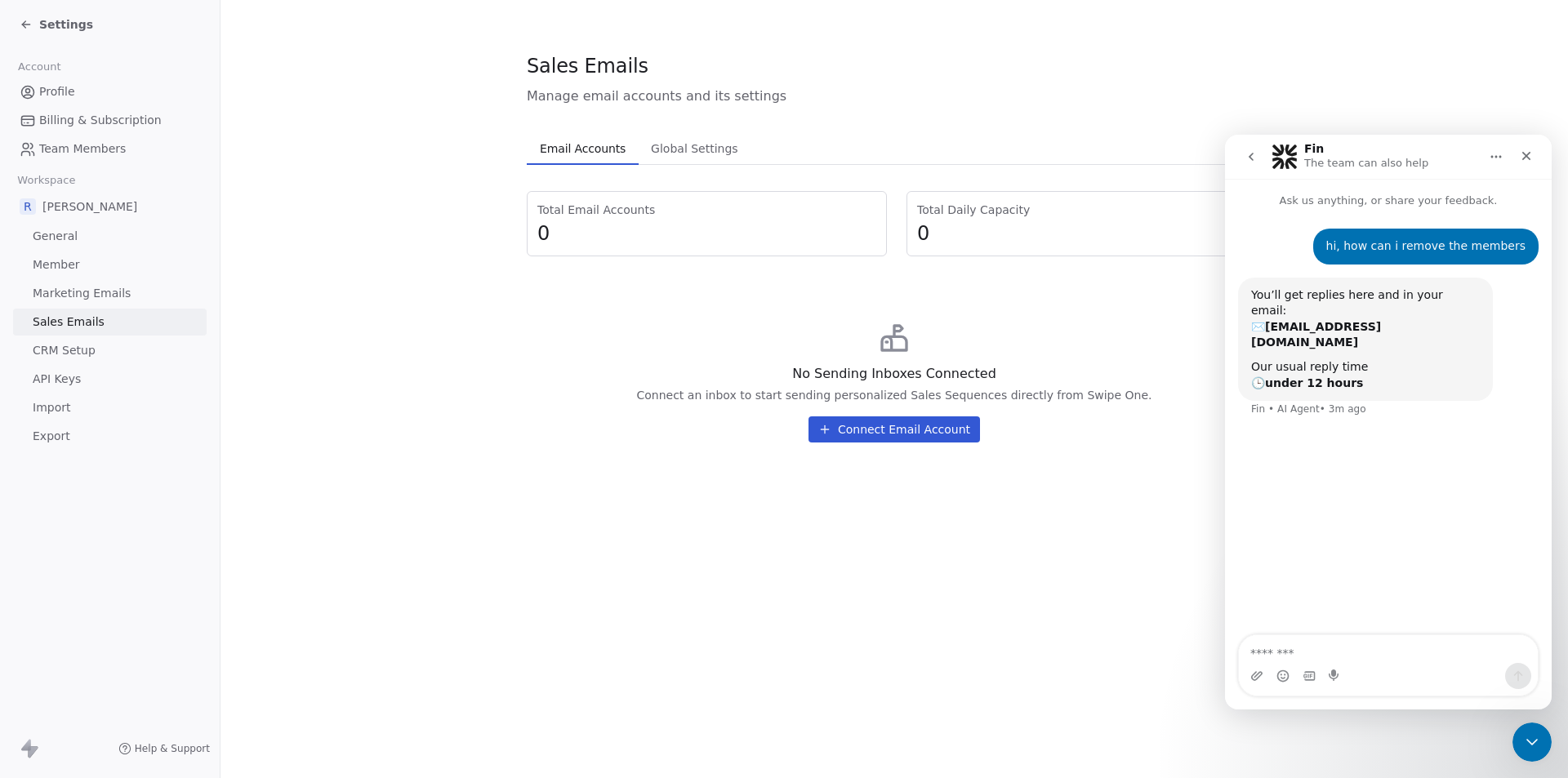
click at [256, 383] on section "Sales Emails Manage email accounts and its settings Email Accounts Email Accoun…" at bounding box center [894, 254] width 1348 height 508
click at [62, 352] on span "CRM Setup" at bounding box center [64, 351] width 63 height 18
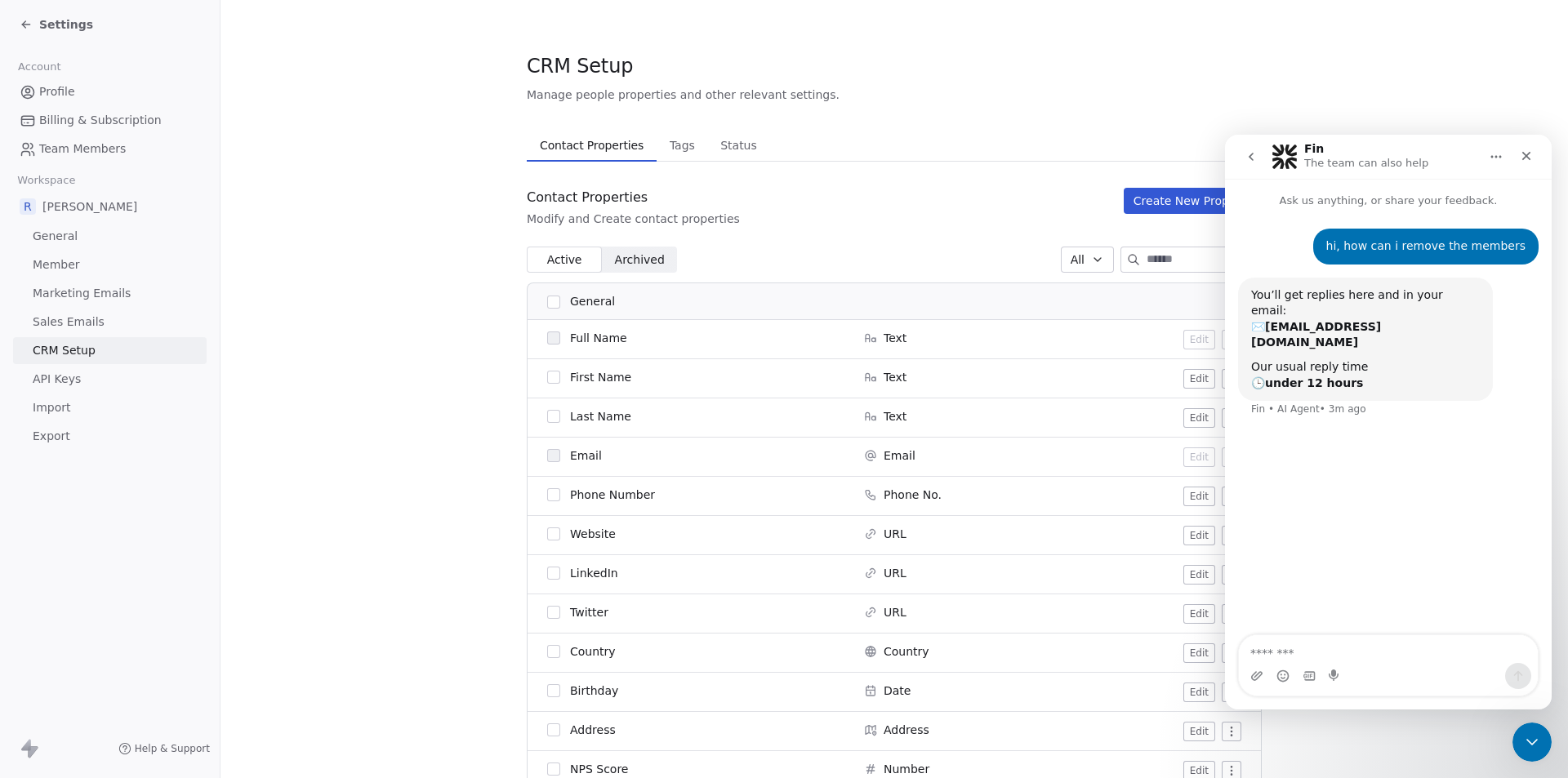
click at [52, 256] on link "Member" at bounding box center [109, 264] width 193 height 27
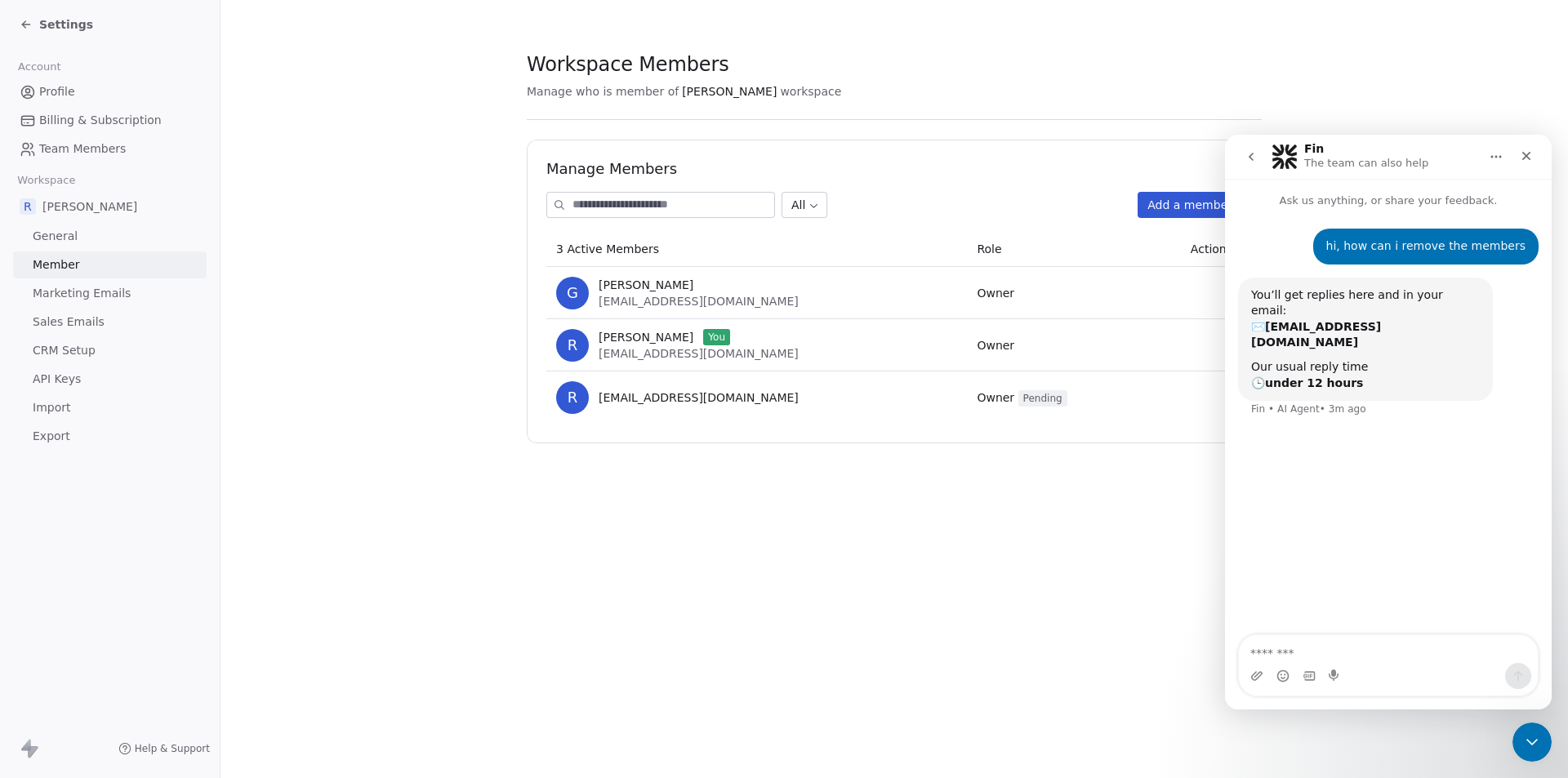
click at [795, 288] on div "G Gaurav Bhadauria gauravbhadauria999@gmail.com" at bounding box center [756, 292] width 401 height 32
click at [984, 394] on span "Owner Pending" at bounding box center [1021, 397] width 90 height 13
click at [1102, 508] on div "Workspace Members Manage who is member of Rahul Nigam workspace Manage Members …" at bounding box center [894, 389] width 1348 height 778
click at [1529, 156] on icon "Close" at bounding box center [1526, 156] width 13 height 13
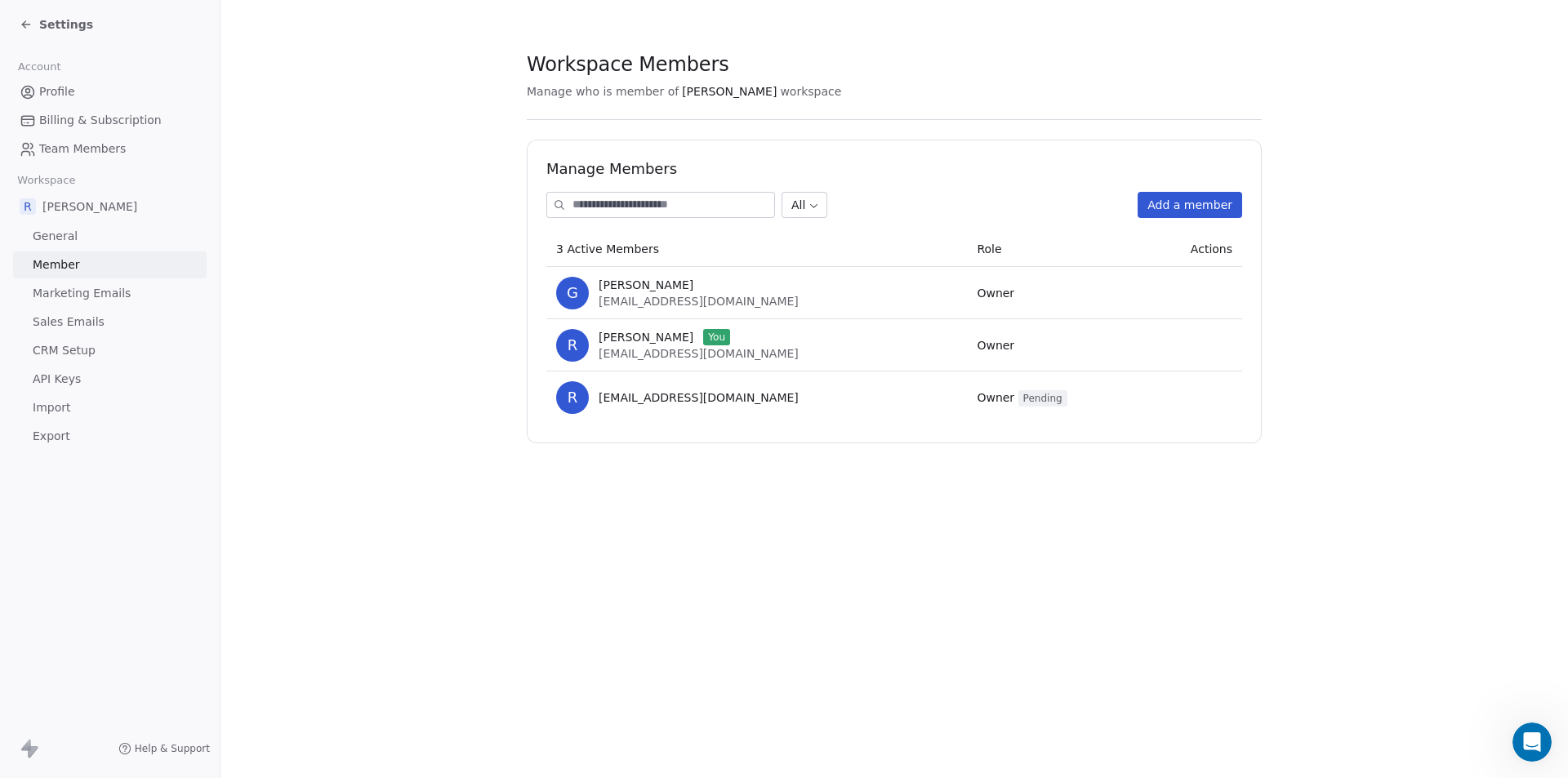
click at [920, 619] on div "Workspace Members Manage who is member of Rahul Nigam workspace Manage Members …" at bounding box center [894, 389] width 1348 height 778
click at [635, 207] on input at bounding box center [673, 205] width 201 height 25
click at [311, 253] on section "Workspace Members Manage who is member of Rahul Nigam workspace Manage Members …" at bounding box center [894, 248] width 1348 height 495
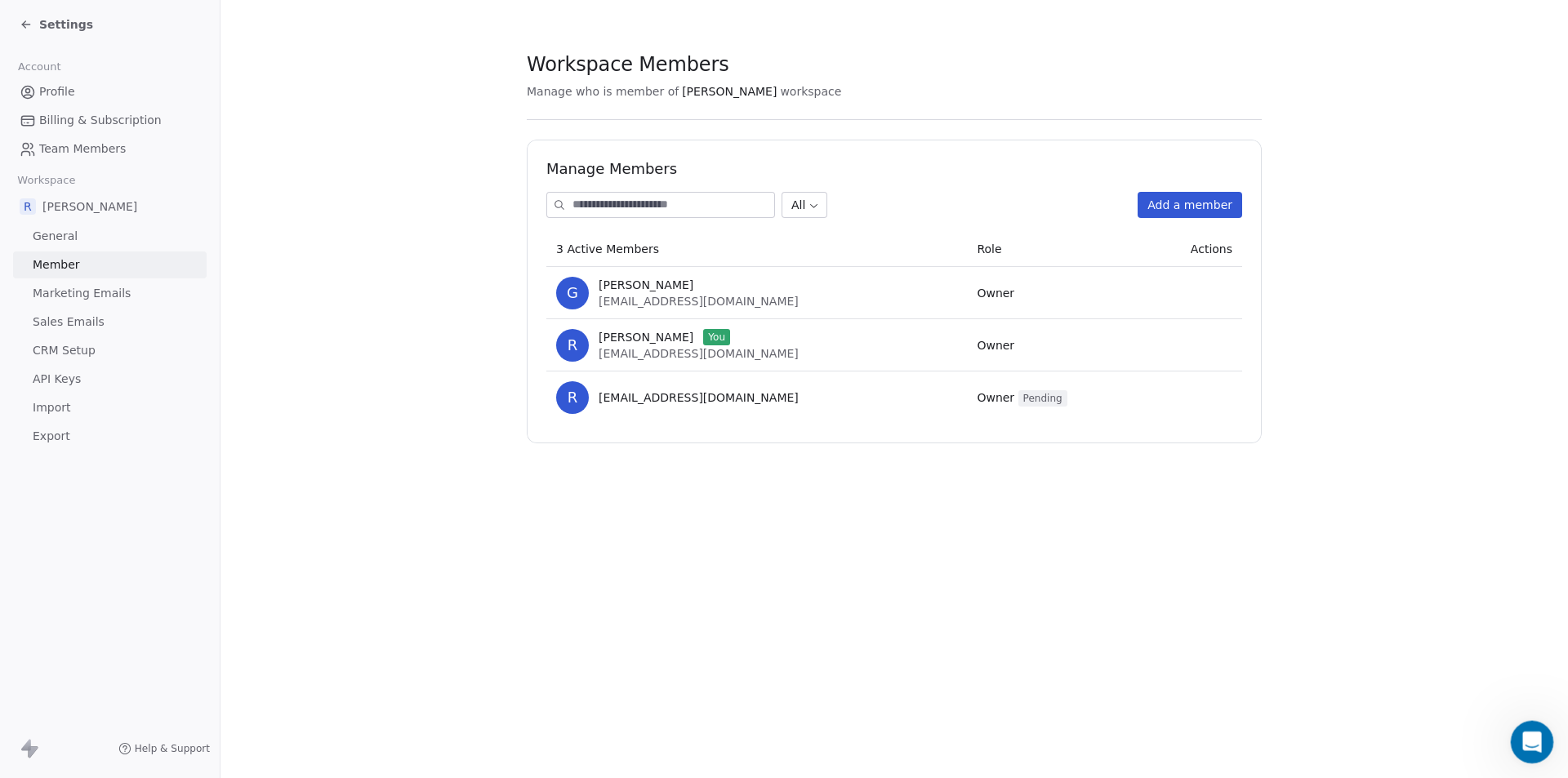
click at [1539, 743] on icon "Open Intercom Messenger" at bounding box center [1530, 739] width 27 height 27
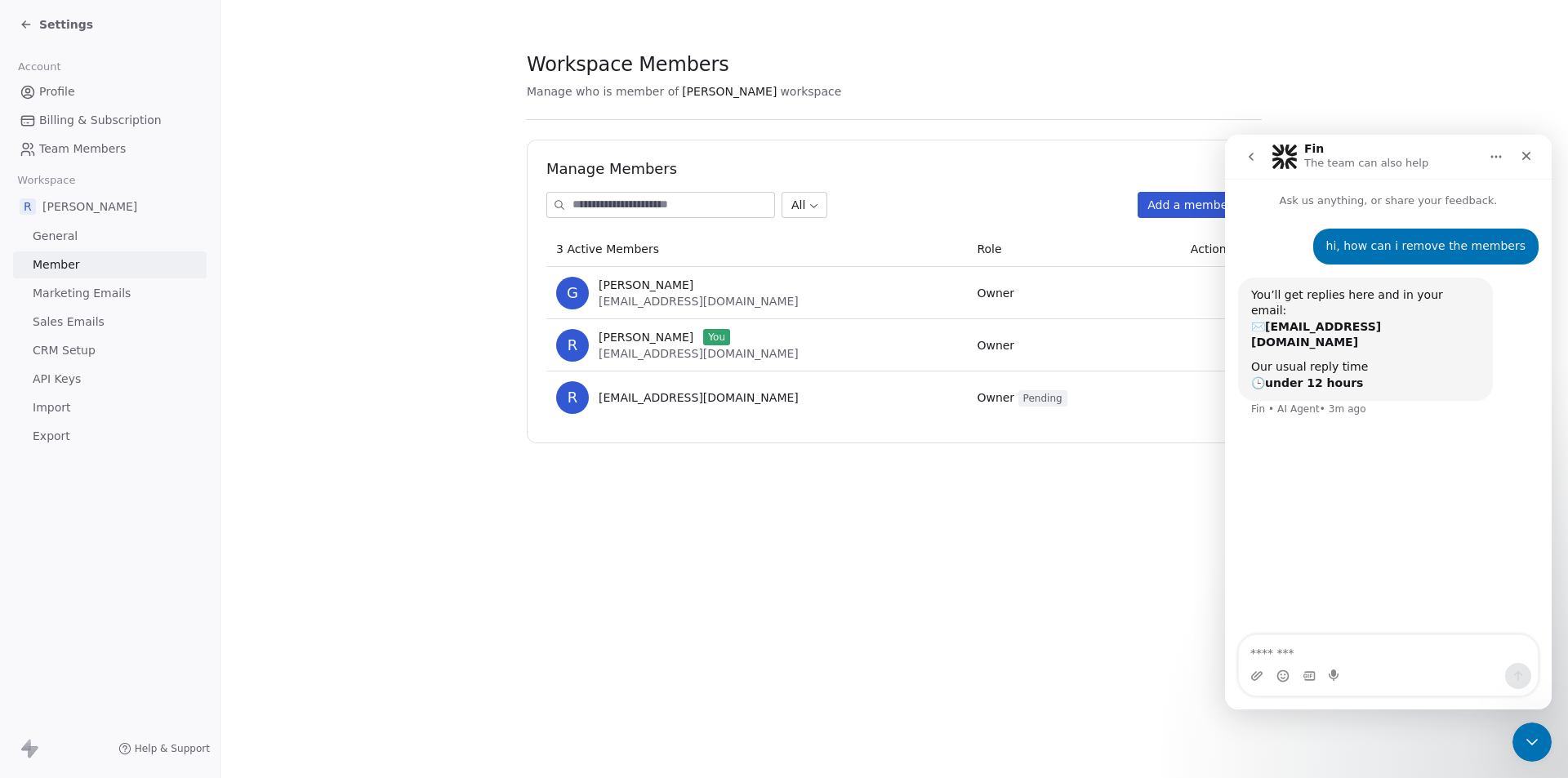
click at [819, 625] on div "Workspace Members Manage who is member of Rahul Nigam workspace Manage Members …" at bounding box center [894, 389] width 1348 height 778
click at [354, 177] on section "Workspace Members Manage who is member of Rahul Nigam workspace Manage Members …" at bounding box center [894, 248] width 1348 height 495
click at [314, 203] on section "Workspace Members Manage who is member of Rahul Nigam workspace Manage Members …" at bounding box center [894, 248] width 1348 height 495
click at [354, 47] on section "Workspace Members Manage who is member of Rahul Nigam workspace Manage Members …" at bounding box center [894, 248] width 1348 height 495
click at [909, 683] on div "Workspace Members Manage who is member of Rahul Nigam workspace Manage Members …" at bounding box center [894, 389] width 1348 height 778
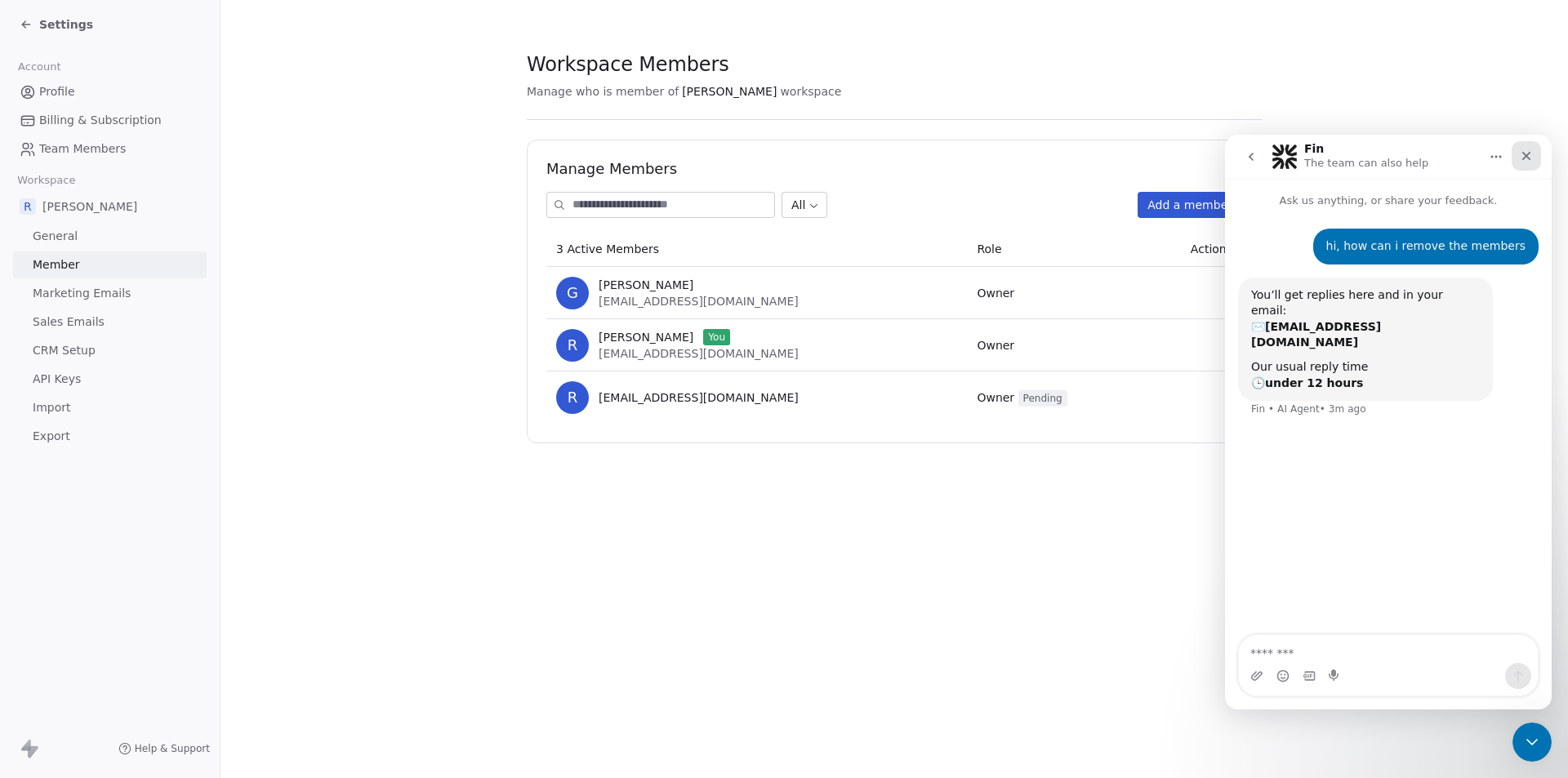
click at [1522, 158] on icon "Close" at bounding box center [1526, 156] width 13 height 13
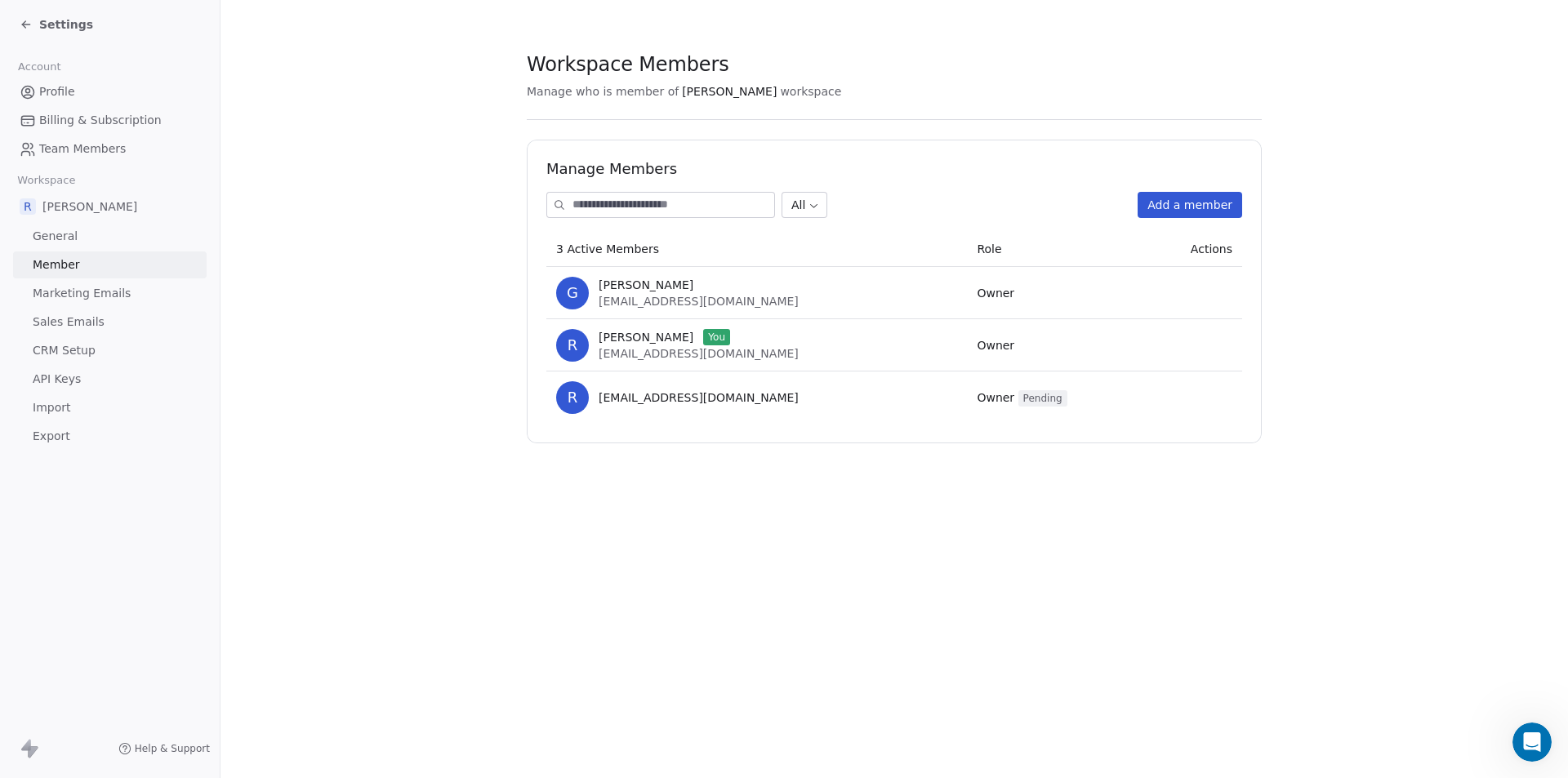
click at [752, 556] on div "Workspace Members Manage who is member of Rahul Nigam workspace Manage Members …" at bounding box center [894, 389] width 1348 height 778
click at [74, 140] on link "Team Members" at bounding box center [109, 149] width 193 height 27
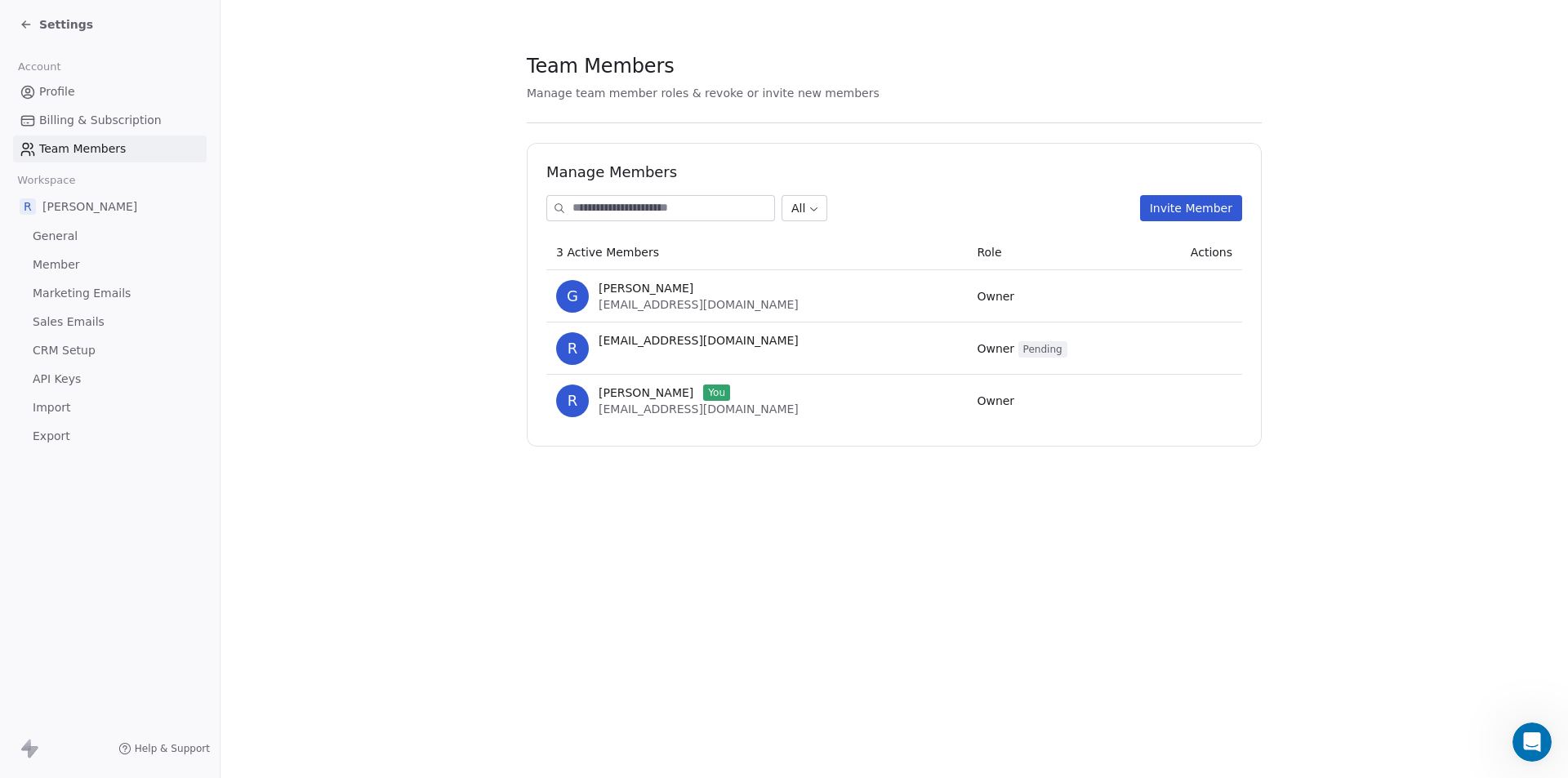
click at [1214, 278] on td at bounding box center [1192, 297] width 99 height 53
click at [1214, 298] on td at bounding box center [1192, 297] width 99 height 53
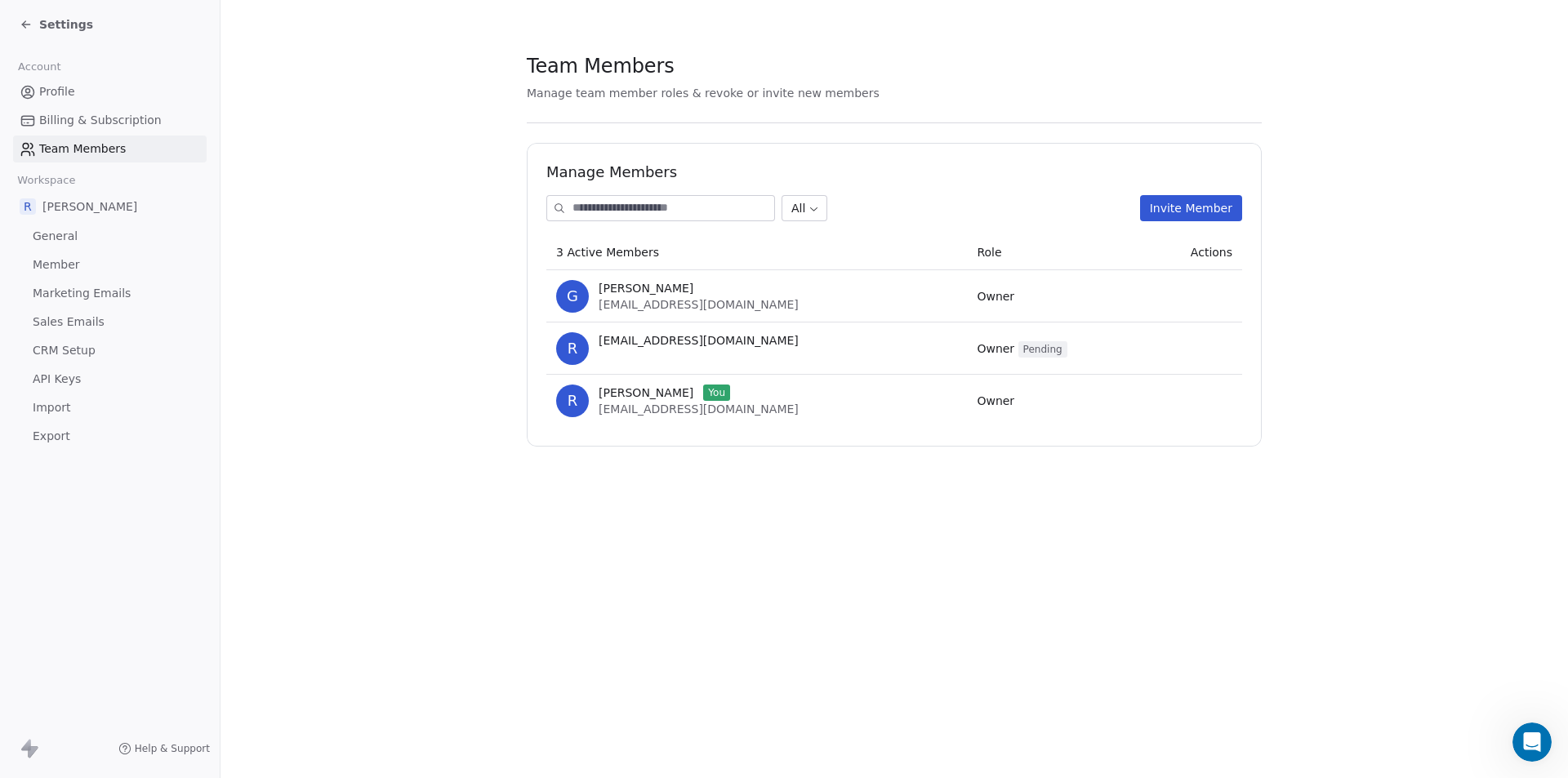
click at [1214, 298] on td at bounding box center [1192, 297] width 99 height 53
click at [1224, 363] on td at bounding box center [1192, 349] width 99 height 53
click at [1219, 408] on td at bounding box center [1192, 401] width 99 height 53
click at [1218, 351] on td at bounding box center [1192, 349] width 99 height 53
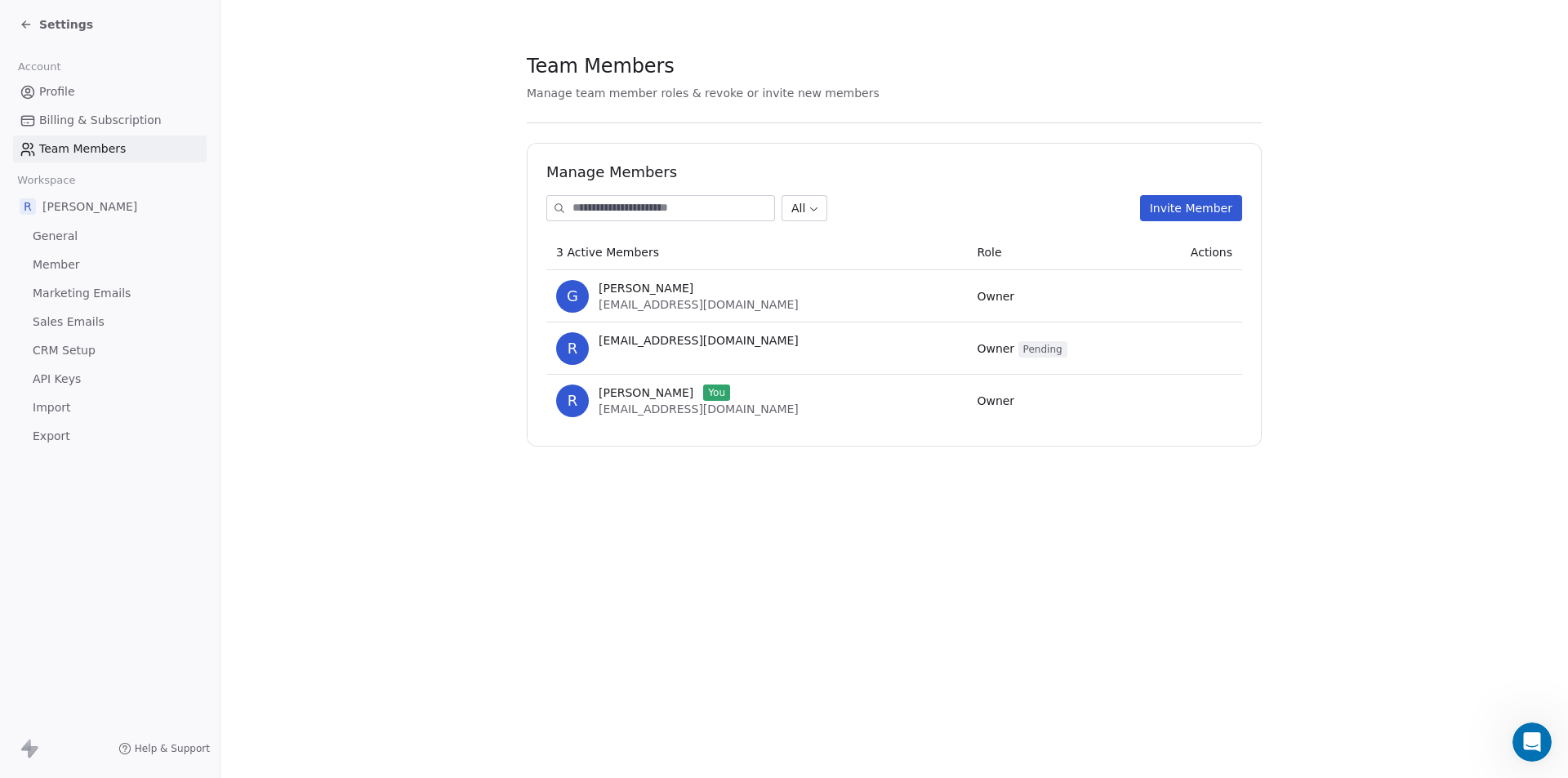
click at [1214, 293] on td at bounding box center [1192, 297] width 99 height 53
click at [1215, 347] on td at bounding box center [1192, 349] width 99 height 53
click at [599, 639] on div "Team Members Manage team member roles & revoke or invite new members Manage Mem…" at bounding box center [894, 389] width 1348 height 778
click at [1205, 312] on td at bounding box center [1192, 297] width 99 height 53
click at [1539, 745] on icon "Open Intercom Messenger" at bounding box center [1530, 742] width 18 height 21
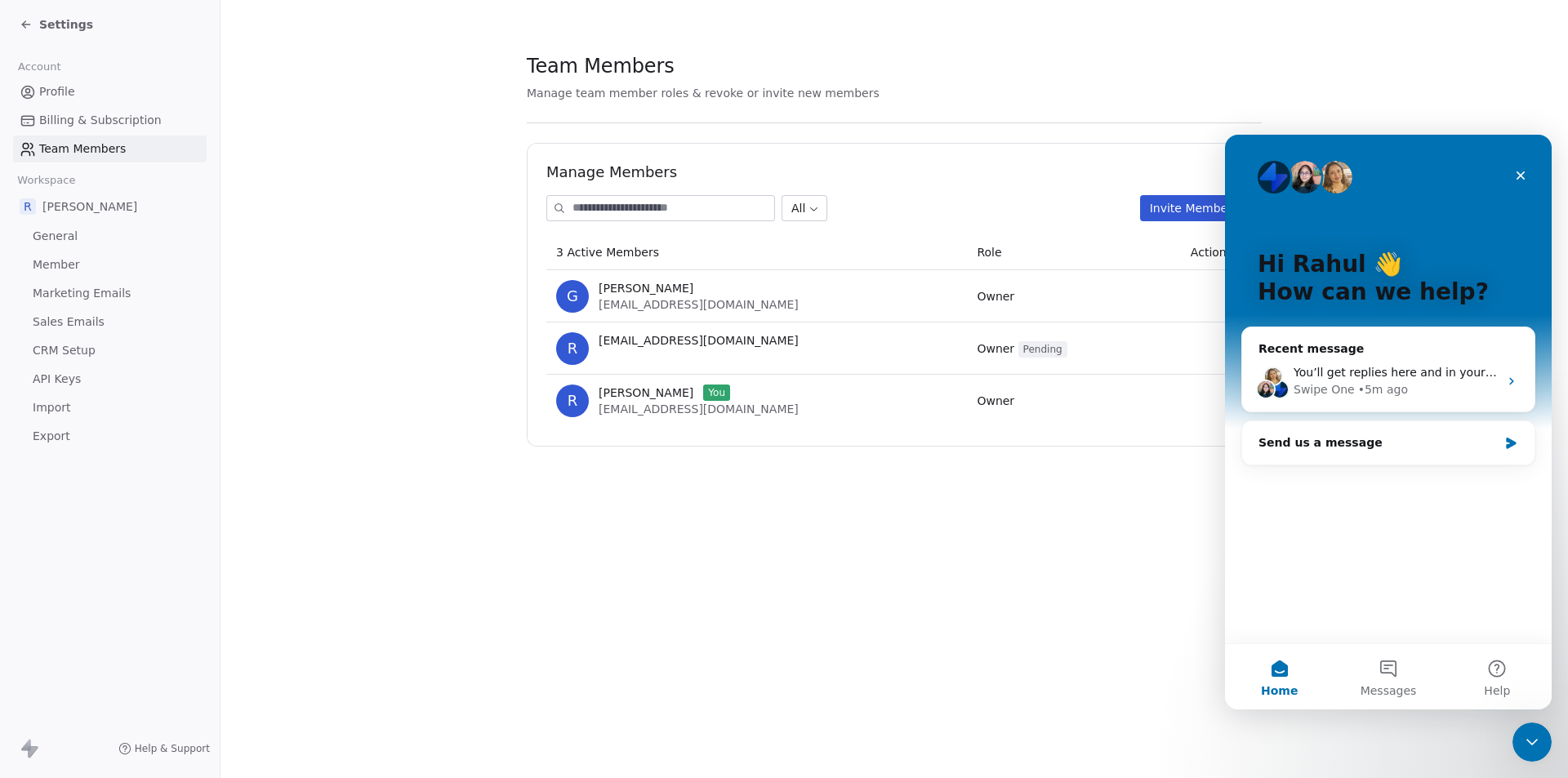
click at [987, 580] on div "Team Members Manage team member roles & revoke or invite new members Manage Mem…" at bounding box center [894, 389] width 1348 height 778
click at [337, 140] on section "Team Members Manage team member roles & revoke or invite new members Manage Mem…" at bounding box center [894, 249] width 1348 height 499
click at [1516, 179] on icon "Close" at bounding box center [1521, 176] width 9 height 9
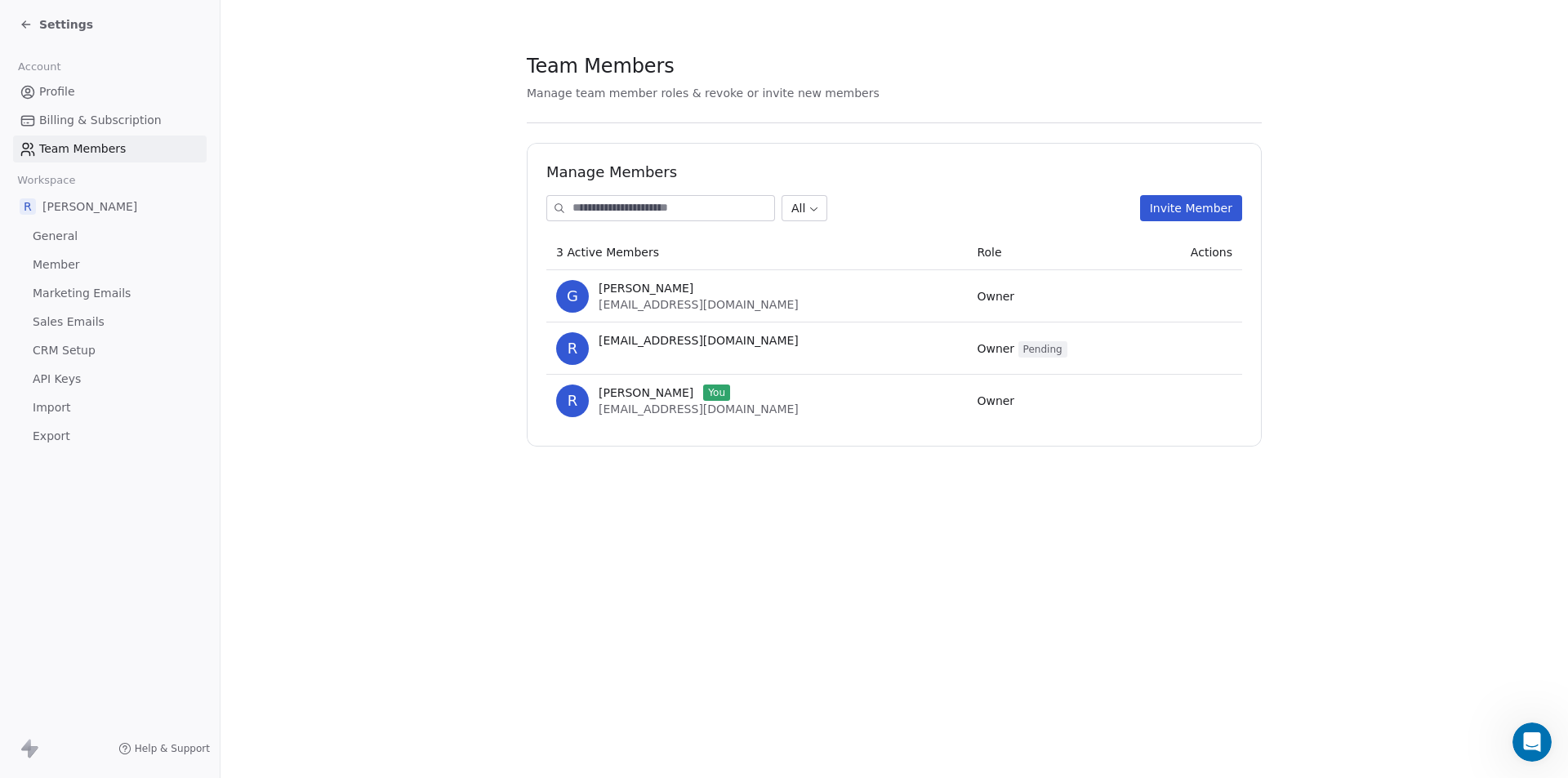
click at [976, 74] on div "Team Members" at bounding box center [894, 67] width 735 height 28
click at [69, 28] on span "Settings" at bounding box center [66, 25] width 54 height 17
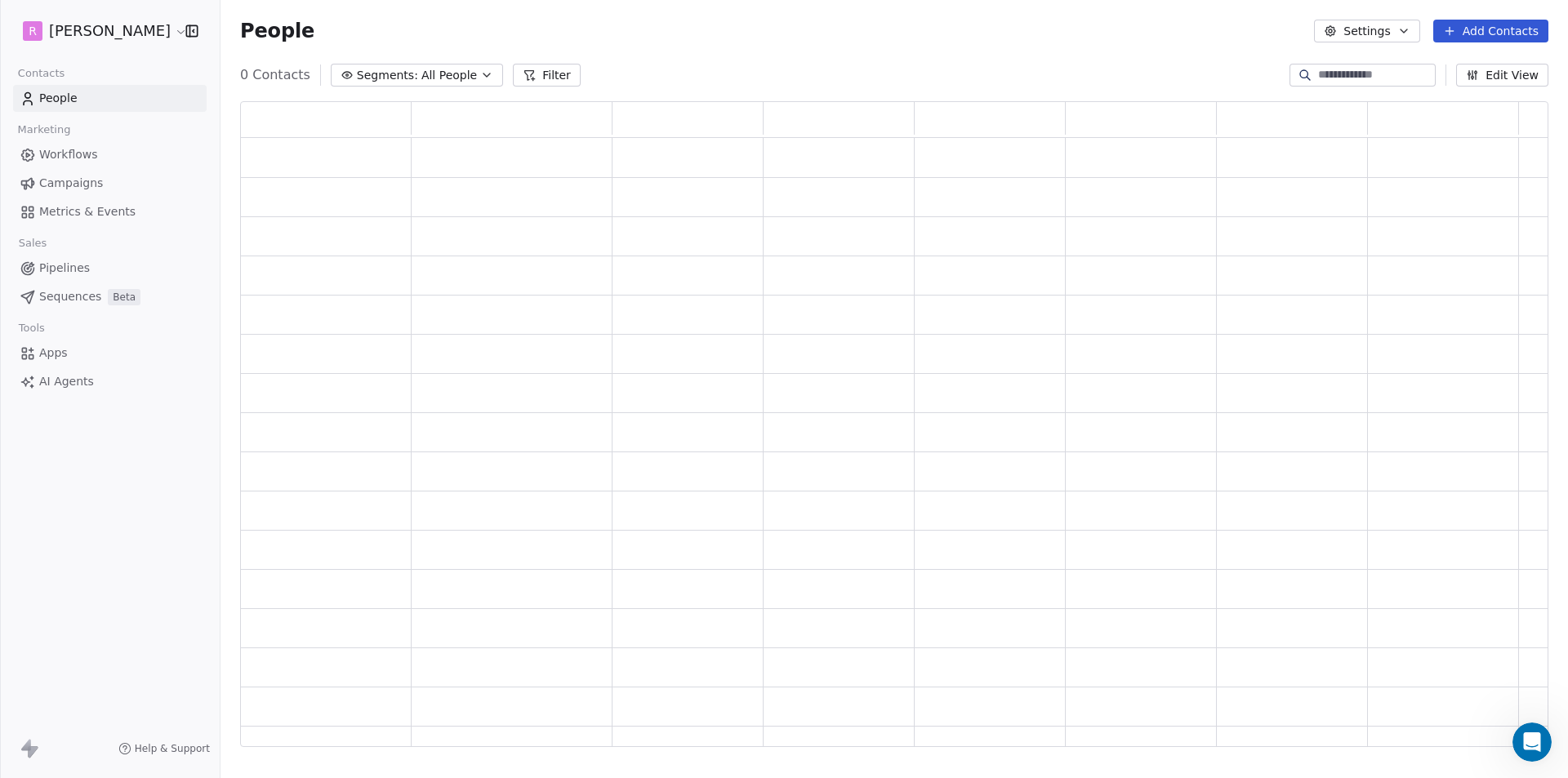
scroll to position [633, 1296]
click at [122, 29] on html "R Rahul Nigam Contacts People Marketing Workflows Campaigns Metrics & Events Sa…" at bounding box center [784, 389] width 1568 height 778
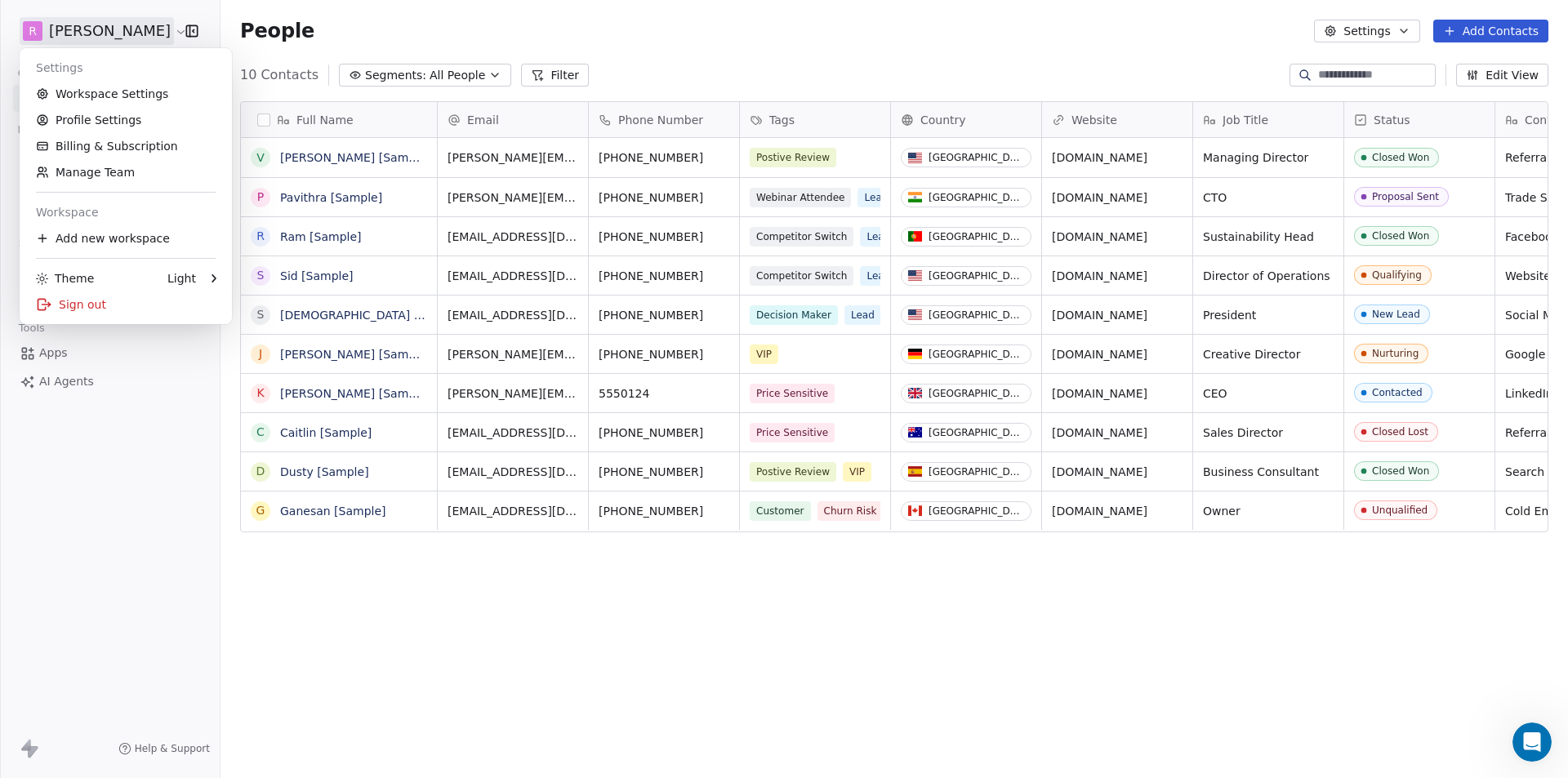
scroll to position [672, 1335]
click at [111, 134] on link "Billing & Subscription" at bounding box center [126, 146] width 200 height 26
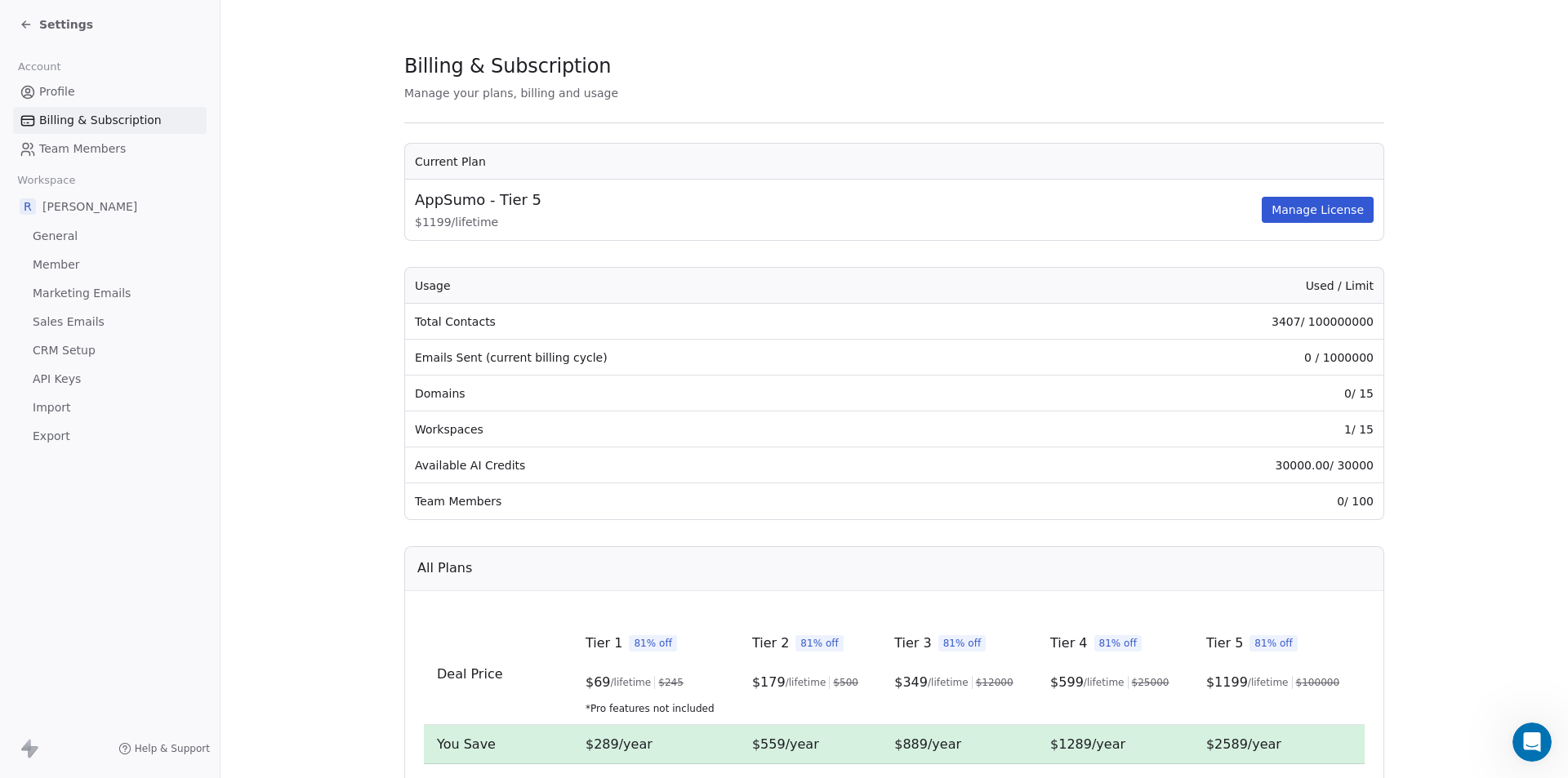
click at [233, 299] on section "Billing & Subscription Manage your plans, billing and usage Current Plan AppSum…" at bounding box center [894, 581] width 1348 height 1163
click at [66, 263] on span "Member" at bounding box center [56, 265] width 47 height 18
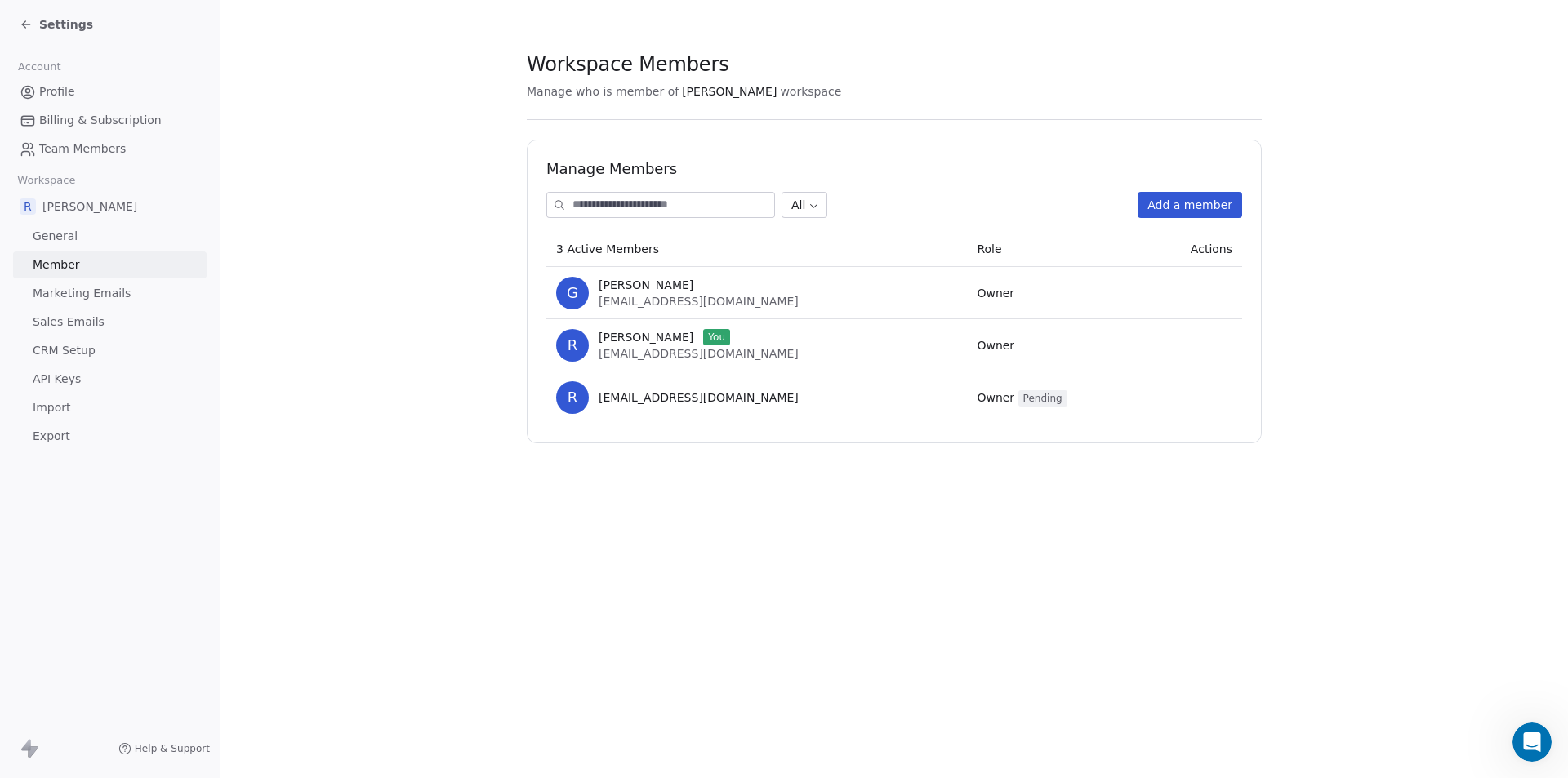
drag, startPoint x: 581, startPoint y: 287, endPoint x: 949, endPoint y: 558, distance: 457.0
click at [949, 558] on div "Workspace Members Manage who is member of Rahul Nigam workspace Manage Members …" at bounding box center [894, 389] width 1348 height 778
drag, startPoint x: 672, startPoint y: 401, endPoint x: 1145, endPoint y: 503, distance: 483.9
click at [1152, 503] on div "Workspace Members Manage who is member of Rahul Nigam workspace Manage Members …" at bounding box center [894, 389] width 1348 height 778
click at [1405, 327] on section "Workspace Members Manage who is member of Rahul Nigam workspace Manage Members …" at bounding box center [894, 248] width 1348 height 495
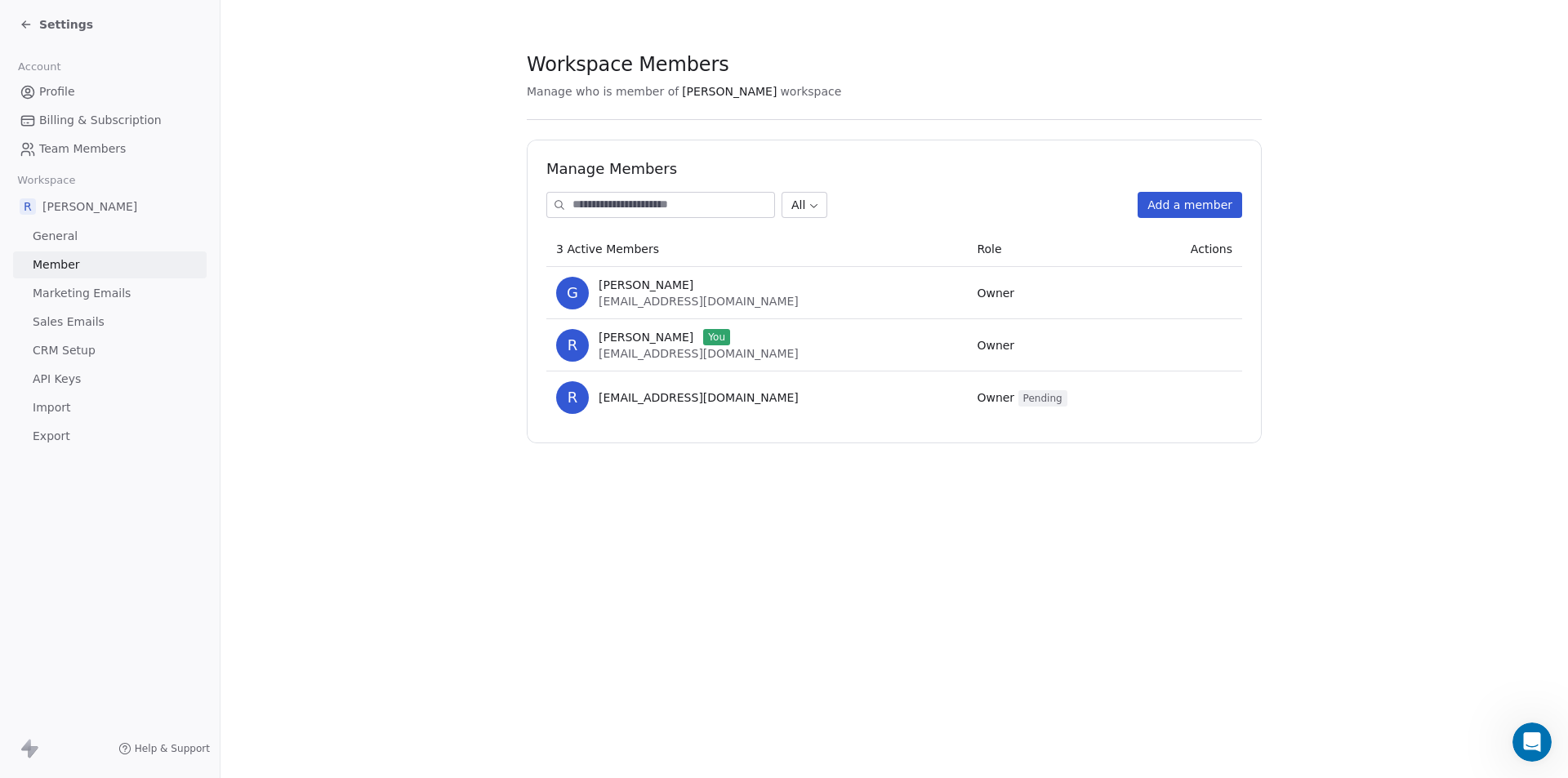
click at [384, 183] on section "Workspace Members Manage who is member of Rahul Nigam workspace Manage Members …" at bounding box center [894, 248] width 1348 height 495
click at [29, 25] on icon at bounding box center [25, 25] width 13 height 13
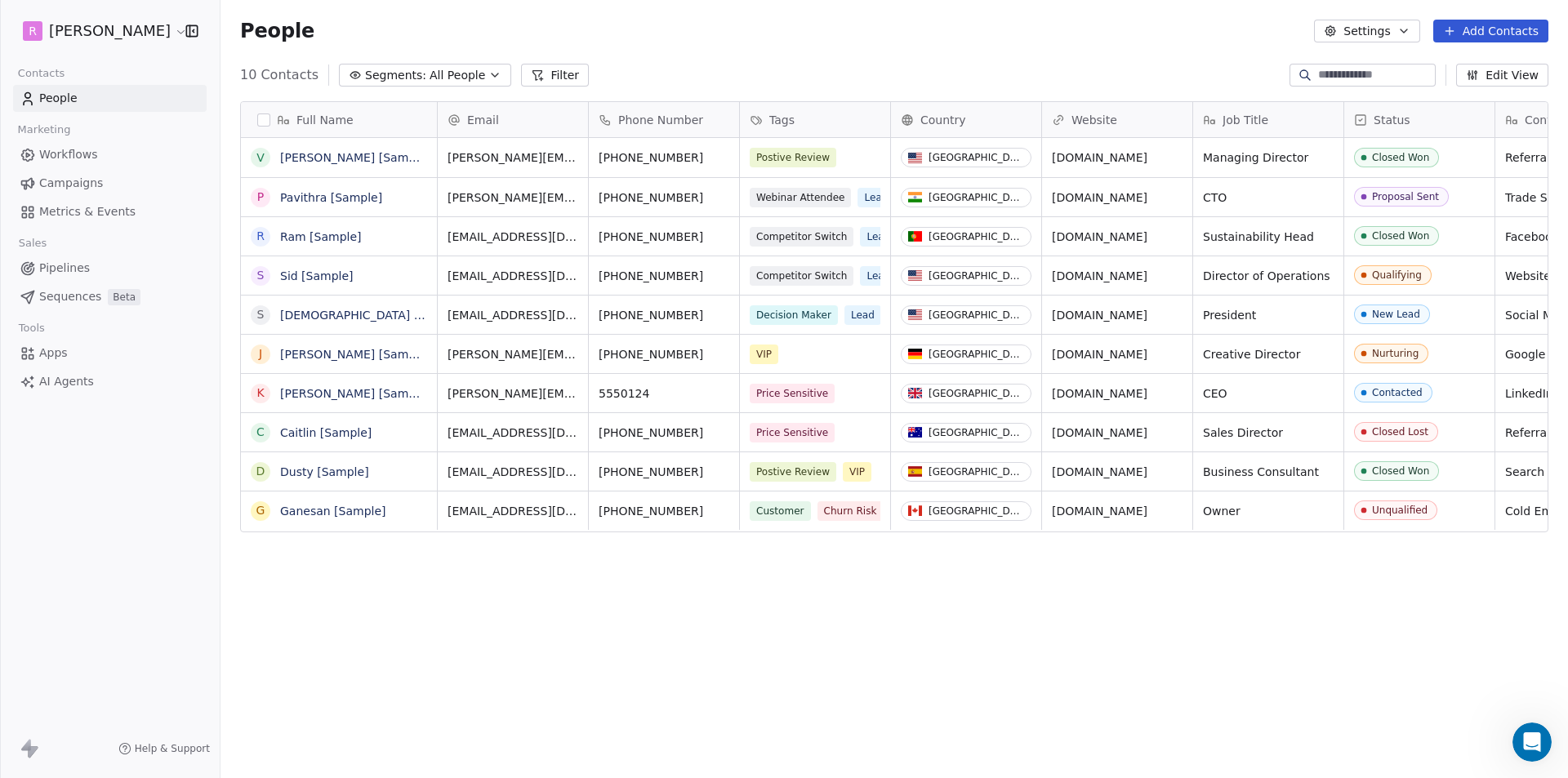
scroll to position [672, 1335]
click at [781, 634] on div "Full Name V Vanessa [Sample] P Pavithra [Sample] R Ram [Sample] S Sid [Sample] …" at bounding box center [894, 431] width 1348 height 685
click at [127, 29] on html "R Rahul Nigam Contacts People Marketing Workflows Campaigns Metrics & Events Sa…" at bounding box center [784, 389] width 1568 height 778
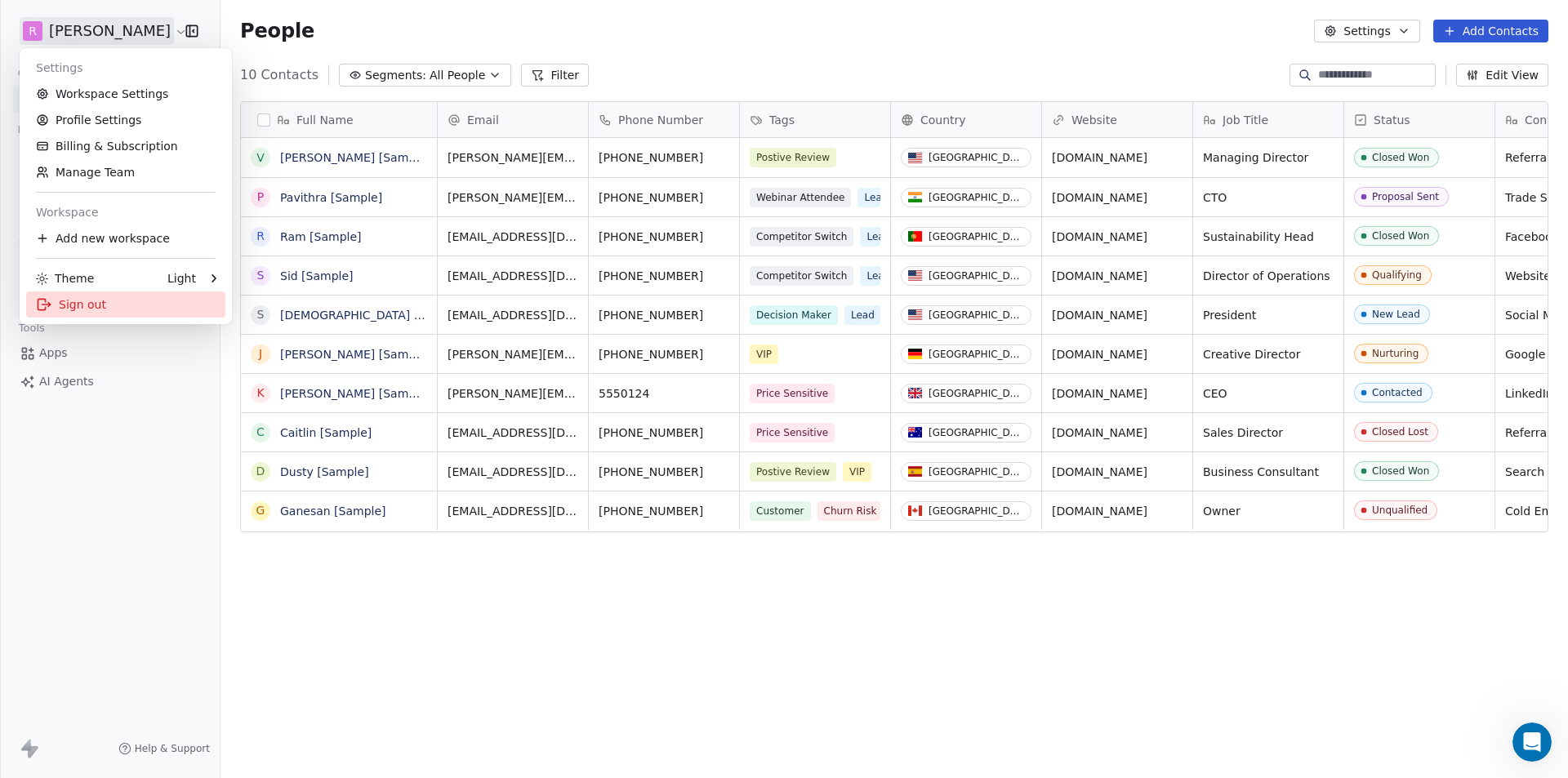
click at [68, 309] on div "Sign out" at bounding box center [126, 305] width 200 height 26
